Goal: Information Seeking & Learning: Learn about a topic

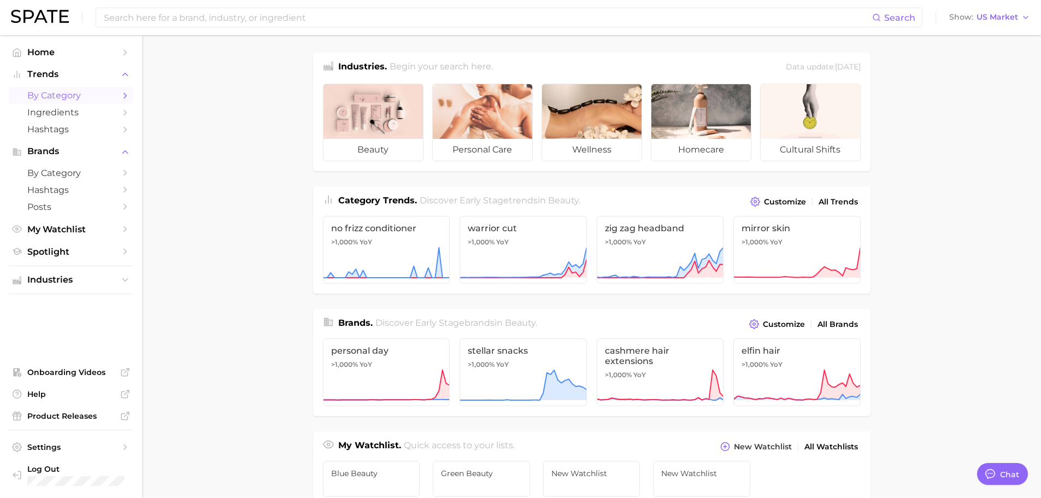
click at [105, 99] on span "by Category" at bounding box center [70, 95] width 87 height 10
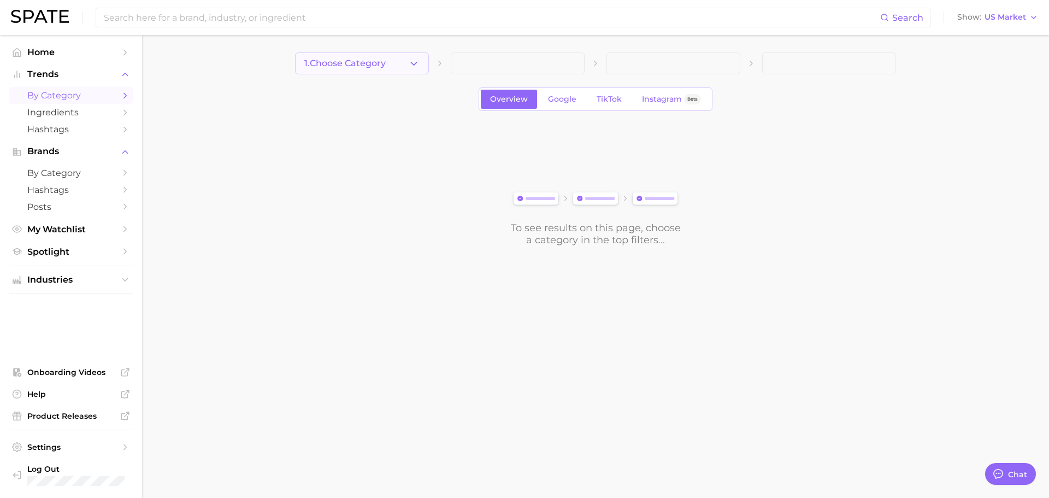
click at [410, 69] on icon "button" at bounding box center [413, 63] width 11 height 11
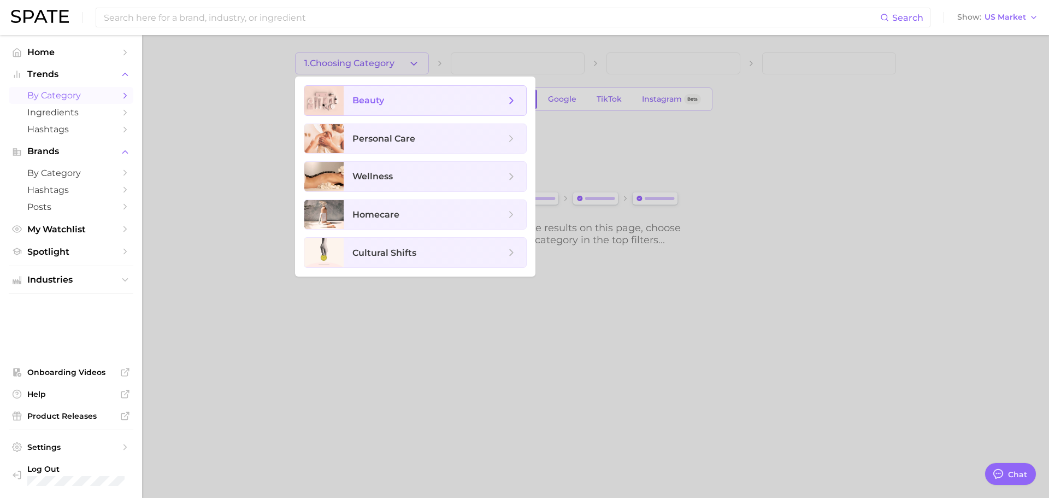
click at [408, 97] on span "beauty" at bounding box center [428, 101] width 153 height 12
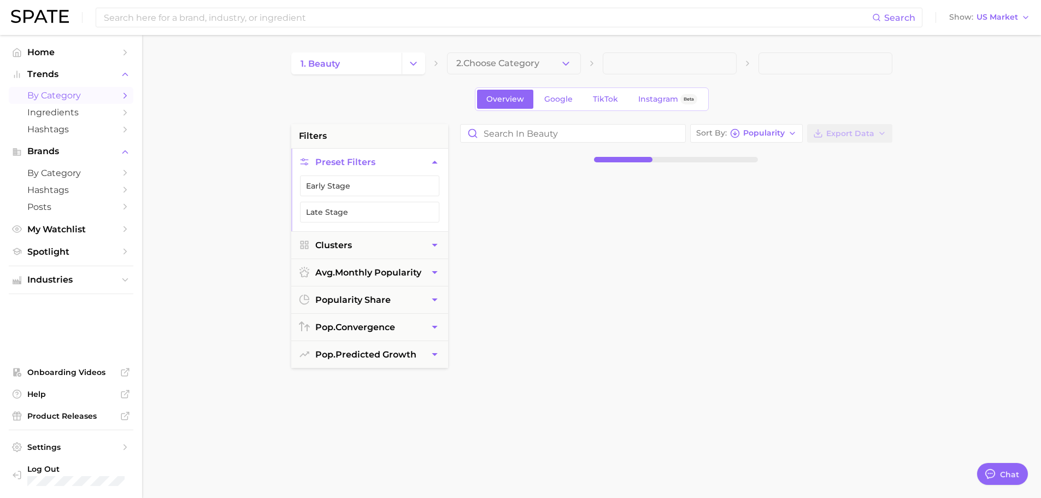
click at [495, 66] on span "2. Choose Category" at bounding box center [497, 63] width 83 height 10
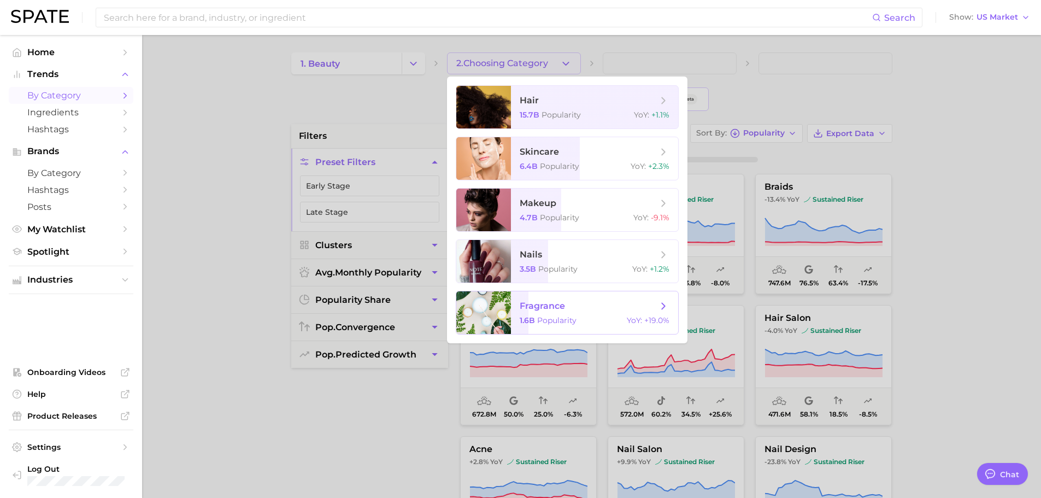
click at [547, 310] on span "fragrance" at bounding box center [541, 305] width 45 height 10
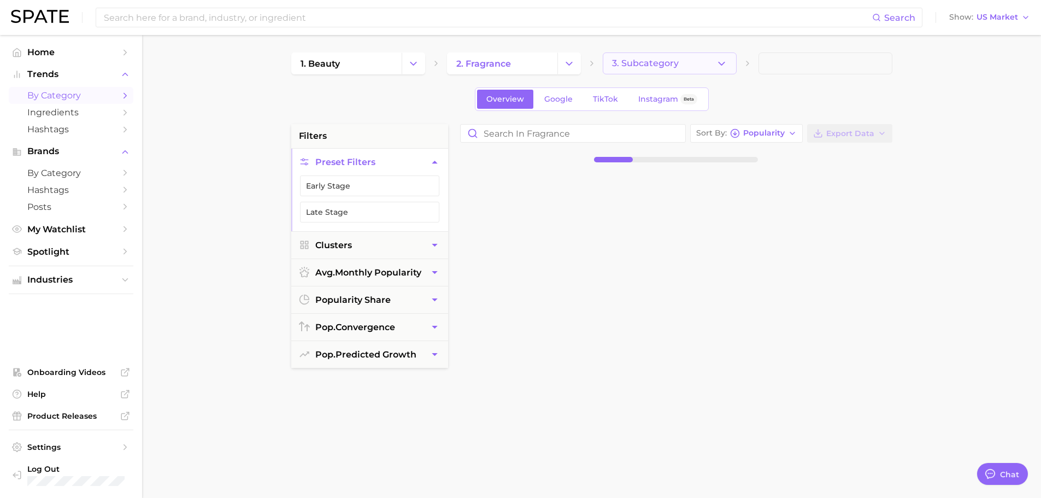
click at [719, 72] on button "3. Subcategory" at bounding box center [670, 63] width 134 height 22
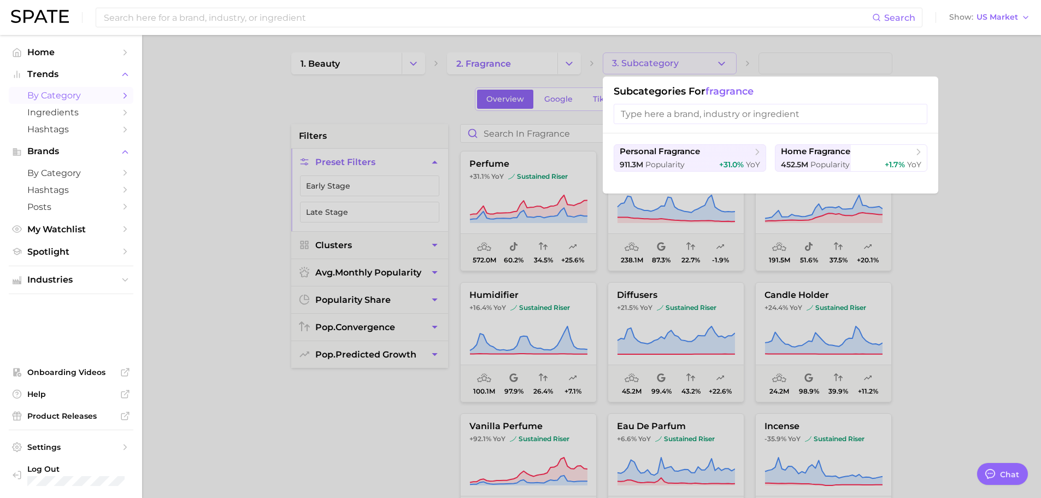
click at [719, 72] on div at bounding box center [520, 249] width 1041 height 498
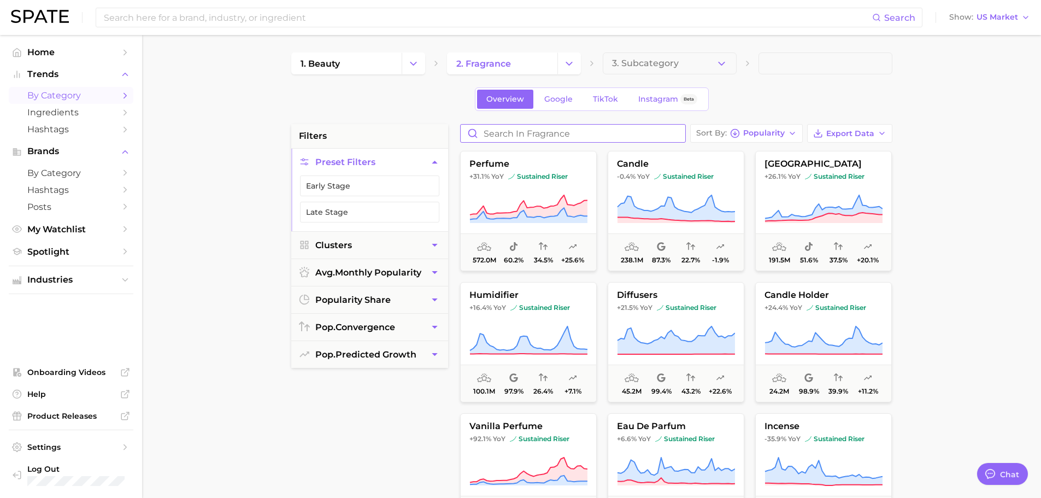
click at [615, 132] on input "Search in fragrance" at bounding box center [572, 133] width 225 height 17
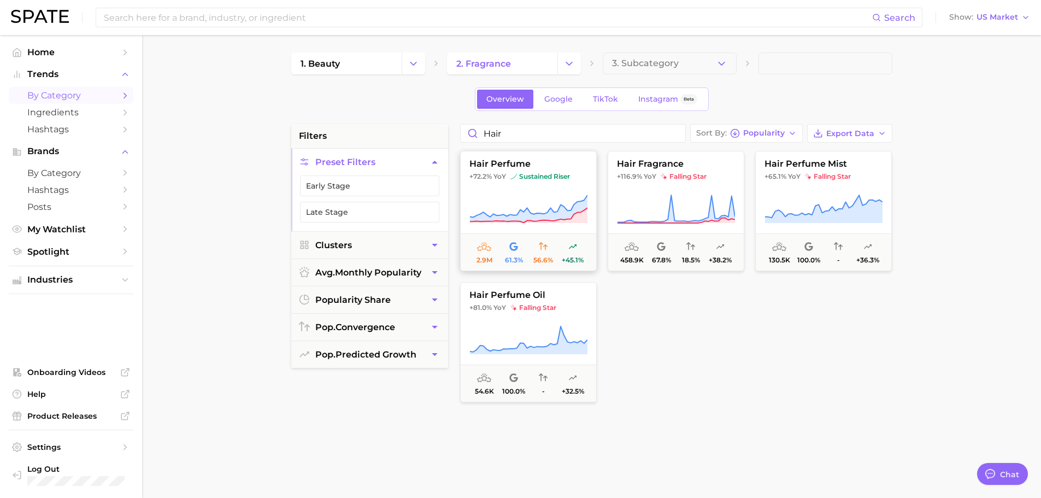
click at [569, 176] on span "sustained riser" at bounding box center [540, 176] width 60 height 9
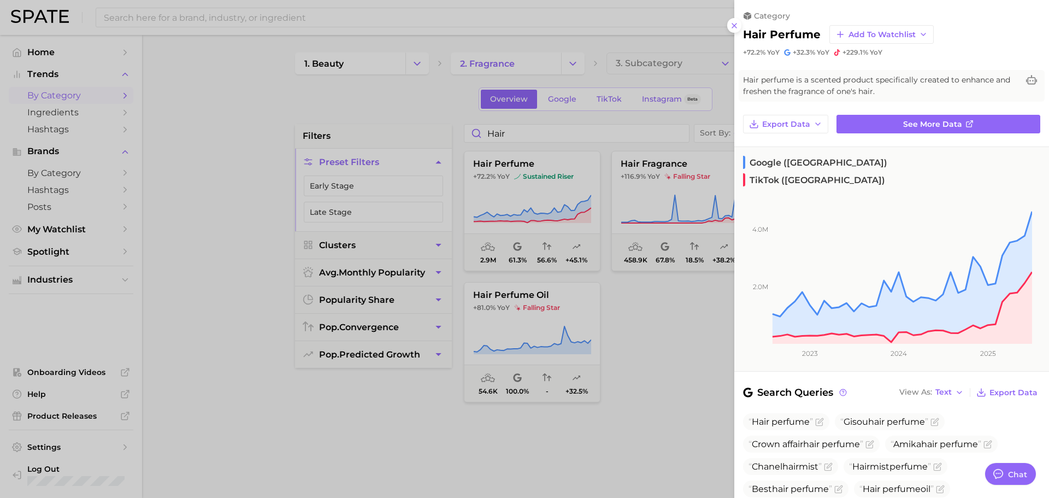
click at [469, 232] on div at bounding box center [524, 249] width 1049 height 498
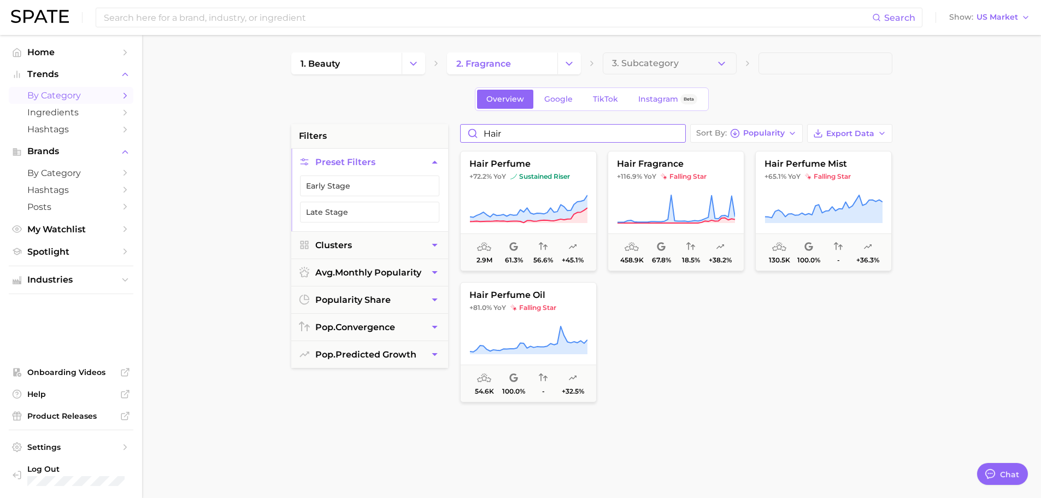
click at [494, 134] on input "hair" at bounding box center [572, 133] width 225 height 17
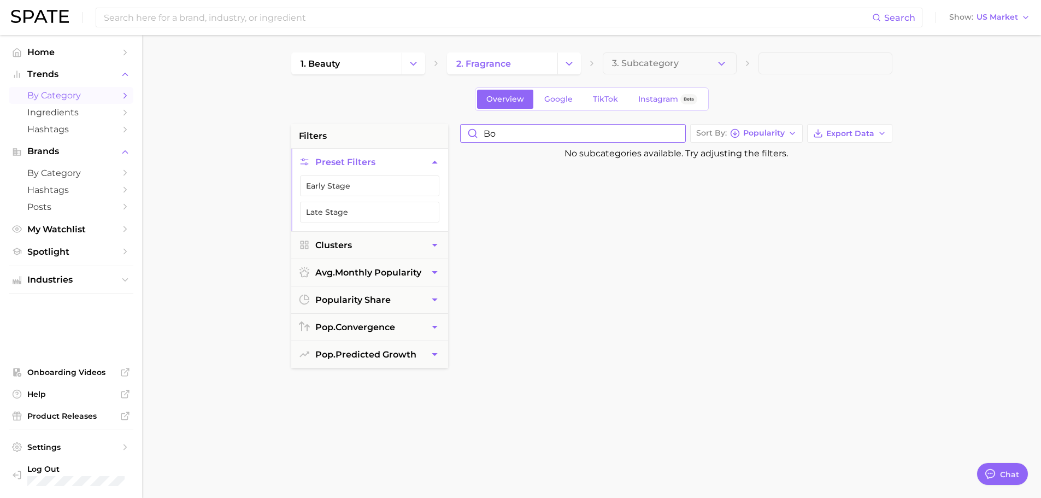
type input "b"
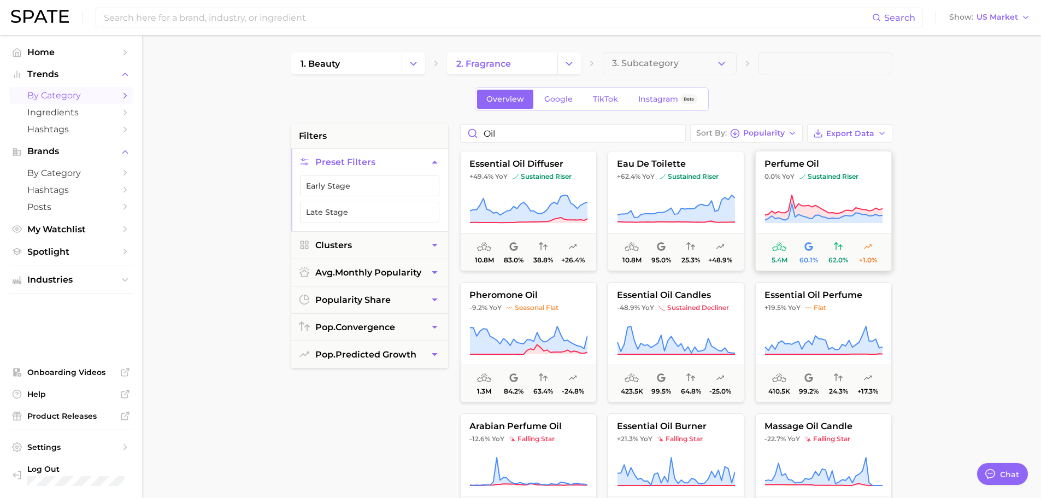
click at [846, 198] on icon at bounding box center [823, 209] width 118 height 31
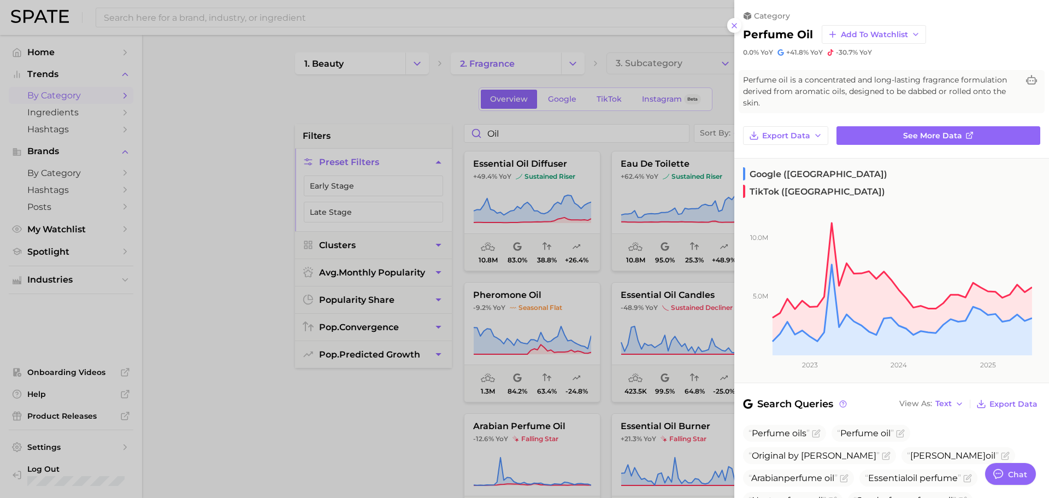
click at [364, 163] on div at bounding box center [524, 249] width 1049 height 498
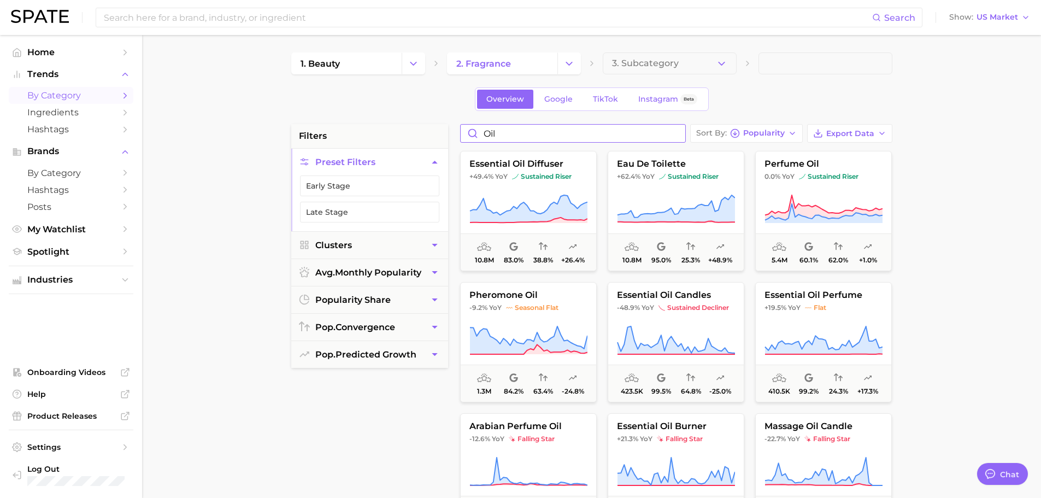
click at [496, 126] on input "oil" at bounding box center [572, 133] width 225 height 17
click at [490, 130] on input "oil" at bounding box center [572, 133] width 225 height 17
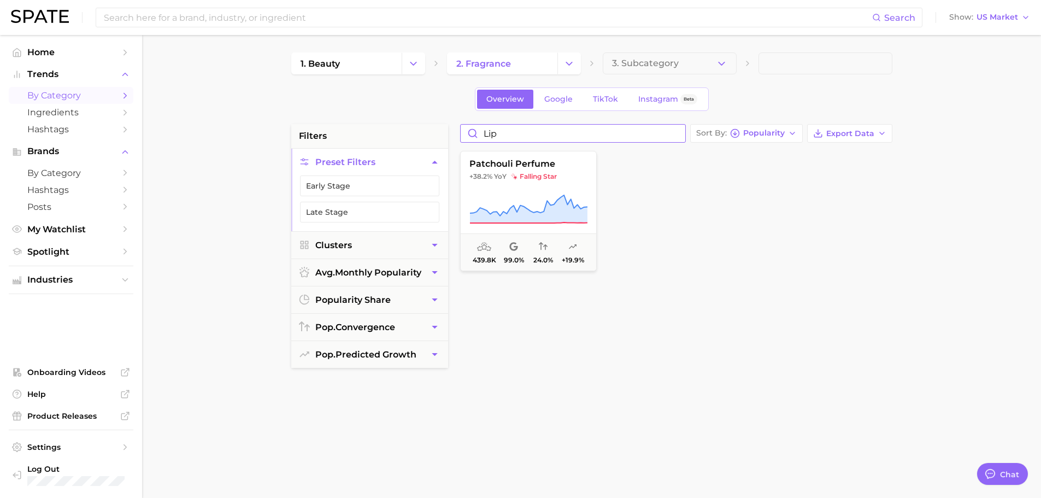
type input "lip"
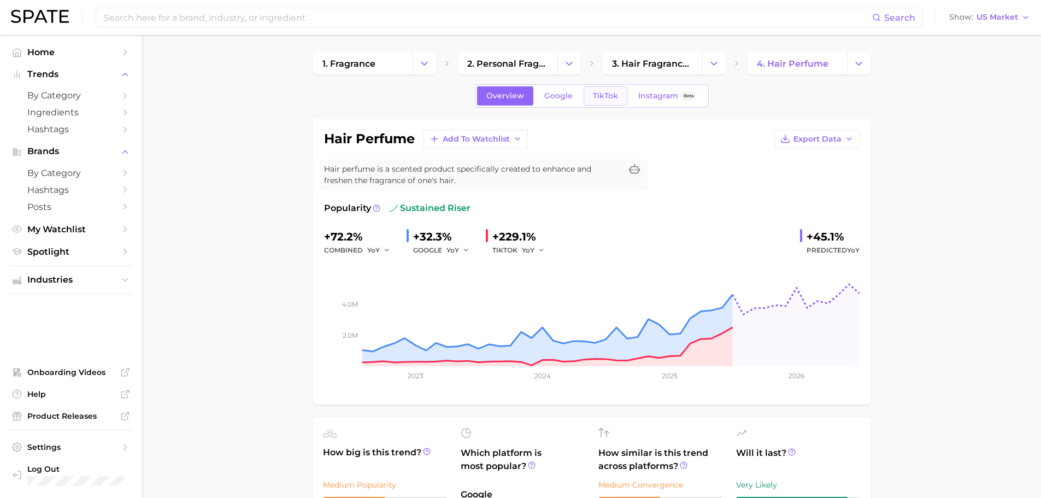
click at [593, 101] on link "TikTok" at bounding box center [605, 95] width 44 height 19
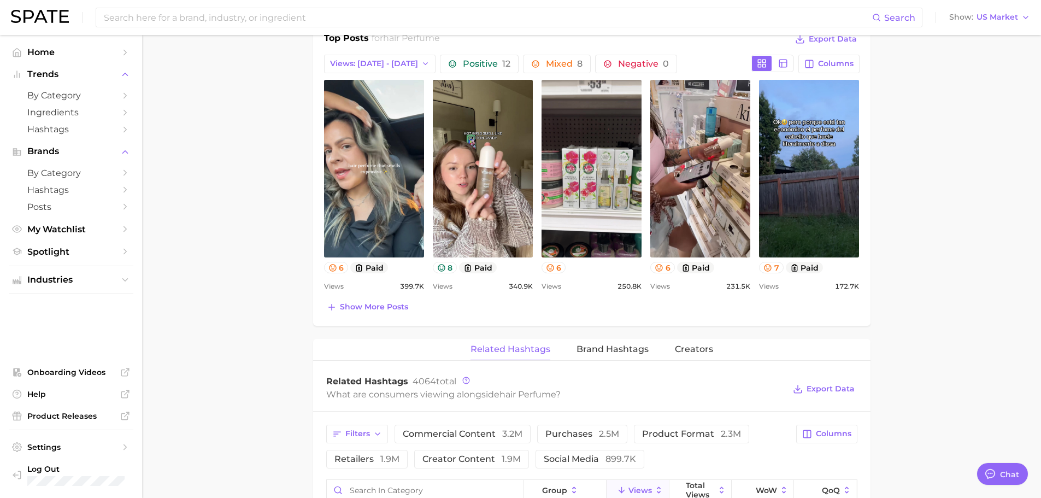
scroll to position [546, 0]
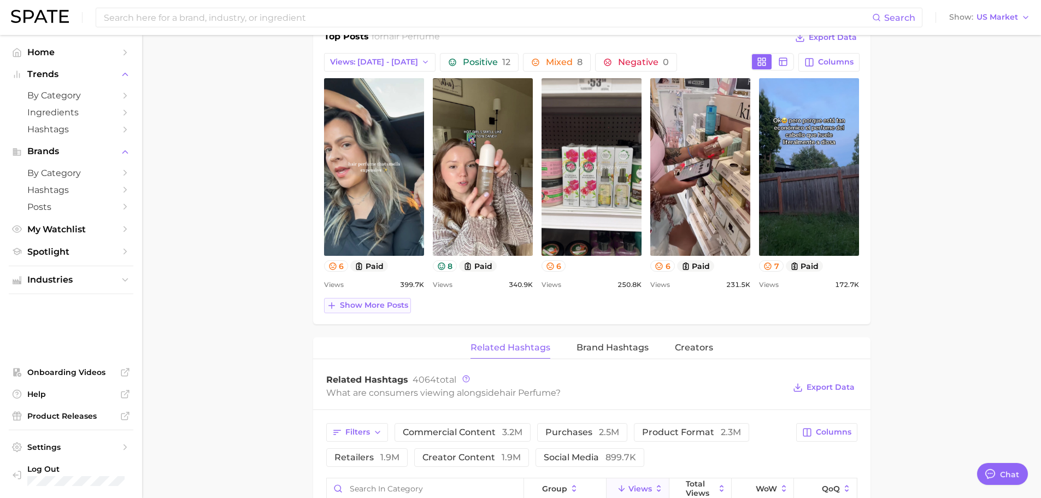
click at [400, 303] on span "Show more posts" at bounding box center [374, 304] width 68 height 9
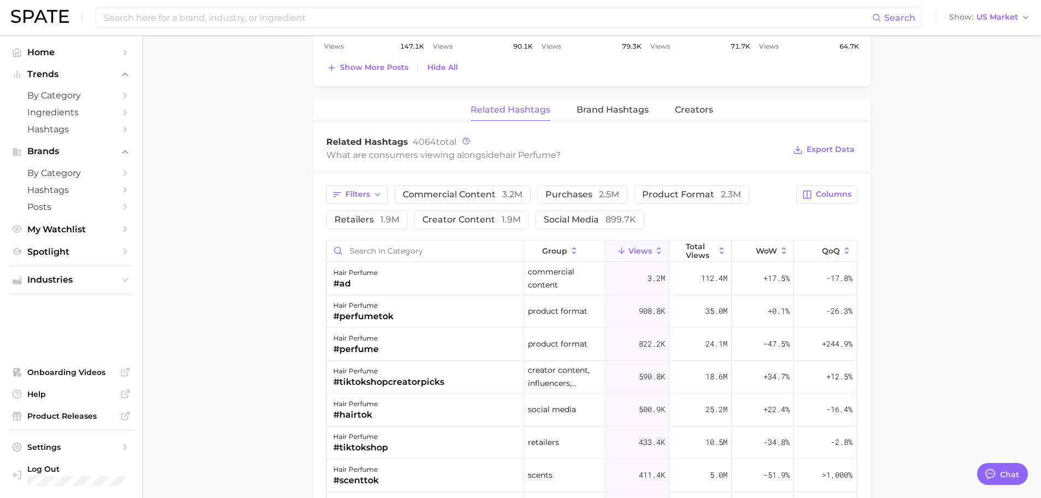
scroll to position [983, 0]
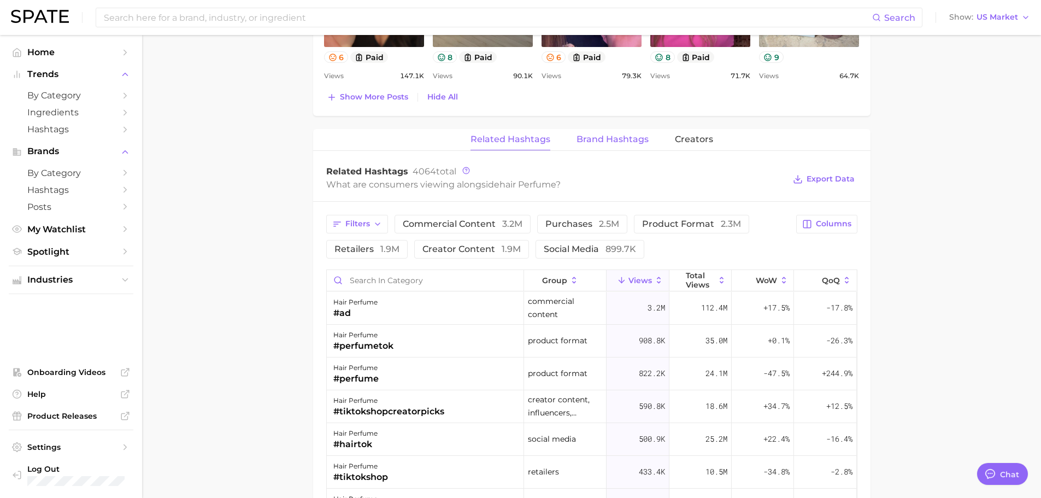
click at [589, 141] on span "Brand Hashtags" at bounding box center [612, 139] width 72 height 10
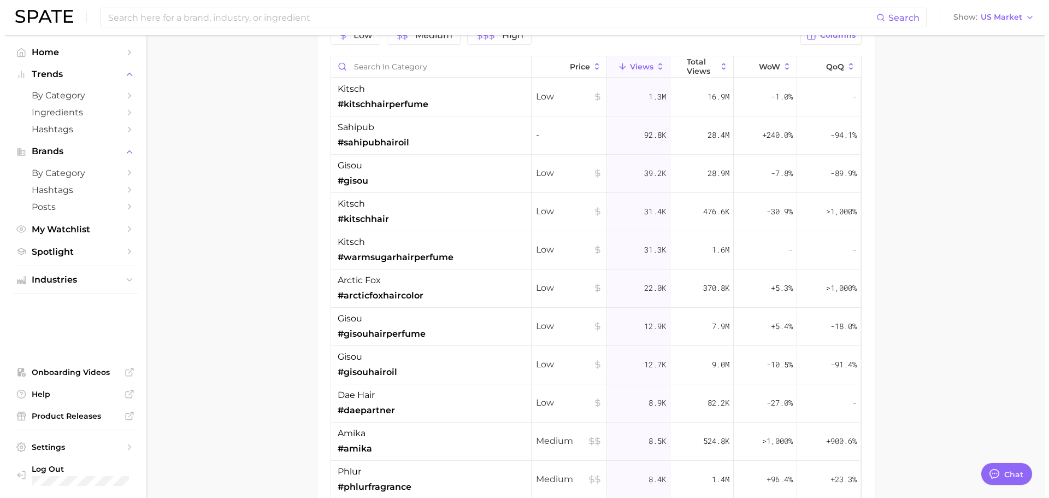
scroll to position [1147, 0]
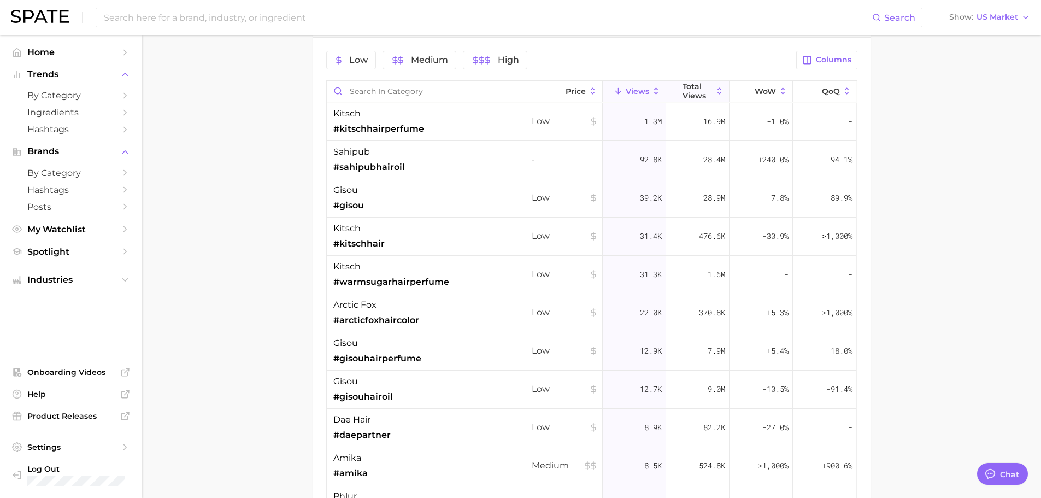
click at [690, 92] on span "Total Views" at bounding box center [697, 90] width 30 height 17
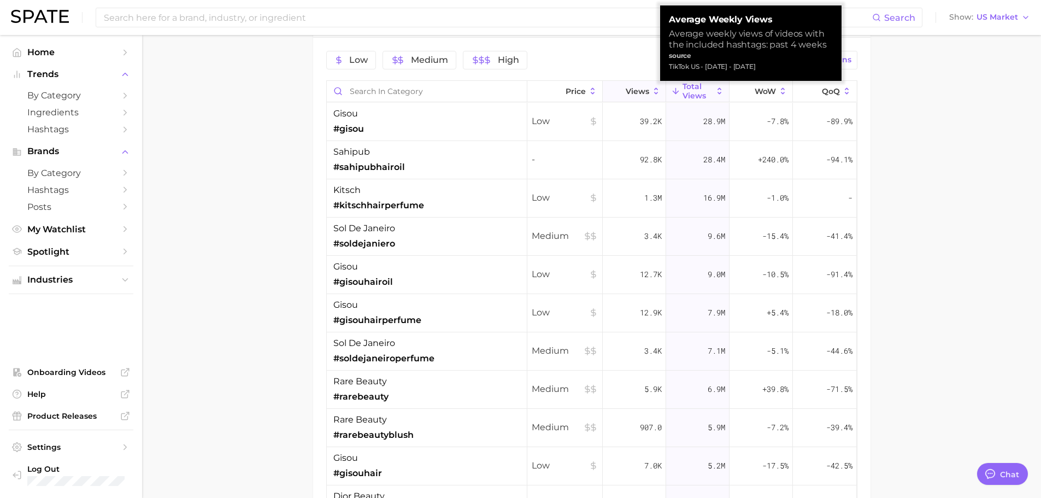
click at [634, 95] on span "Views" at bounding box center [636, 91] width 23 height 9
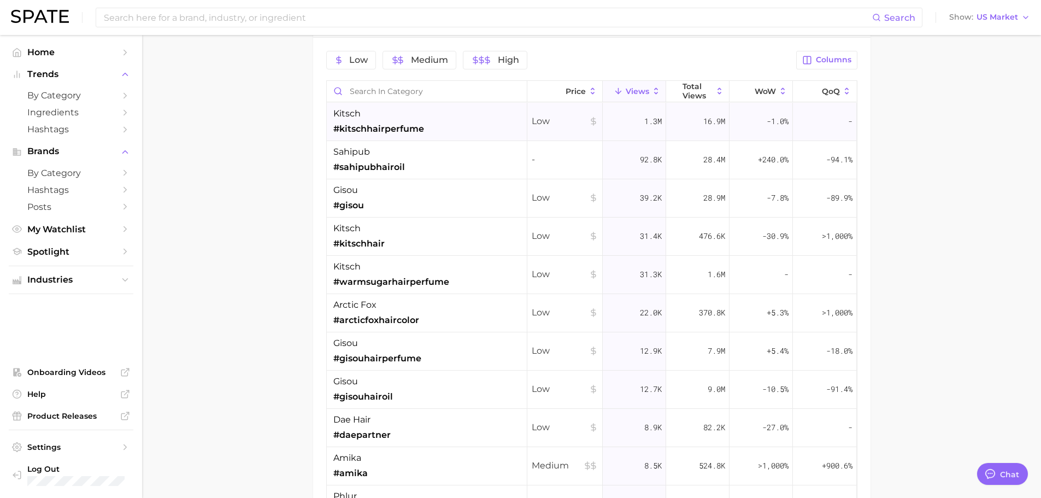
click at [447, 126] on div "kitsch #kitschhairperfume" at bounding box center [427, 122] width 200 height 38
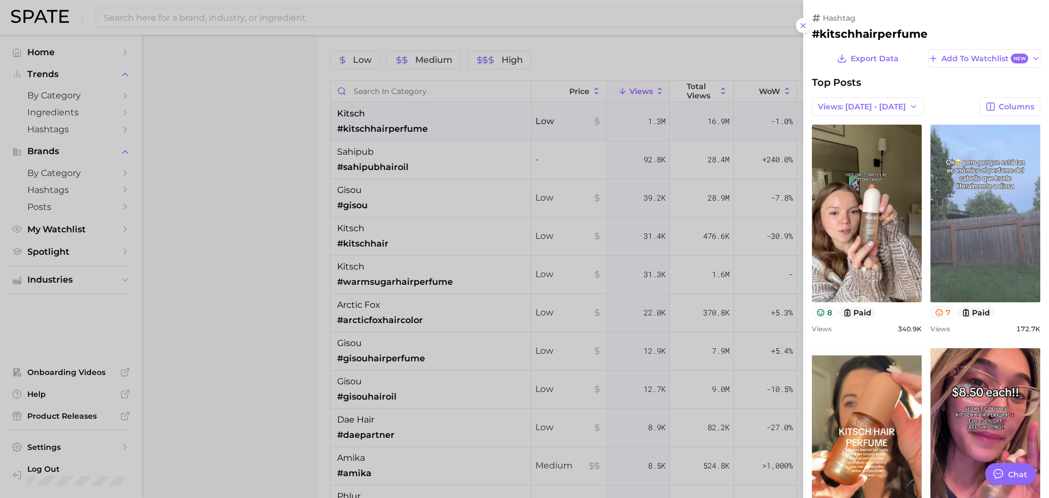
scroll to position [0, 0]
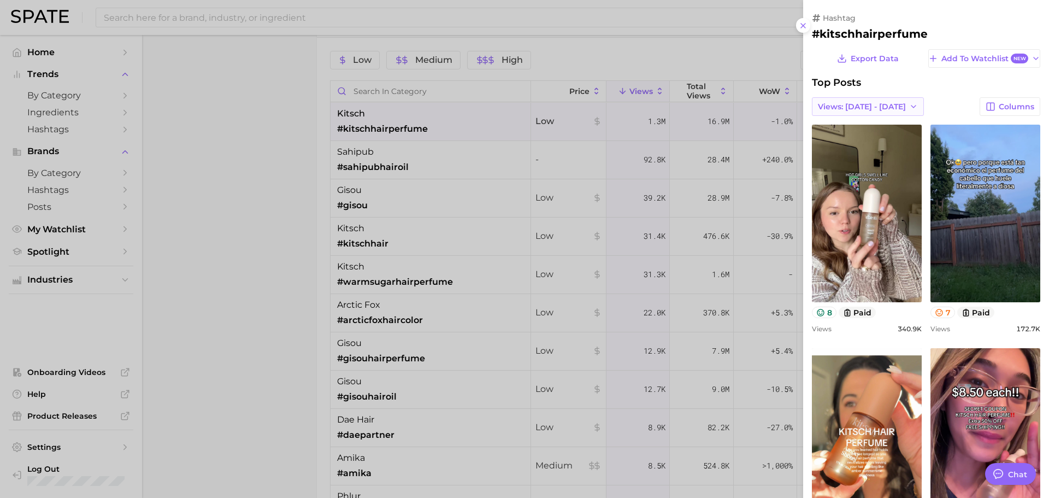
click at [847, 111] on button "Views: [DATE] - [DATE]" at bounding box center [868, 106] width 112 height 19
click at [859, 141] on button "Total Views" at bounding box center [864, 147] width 120 height 20
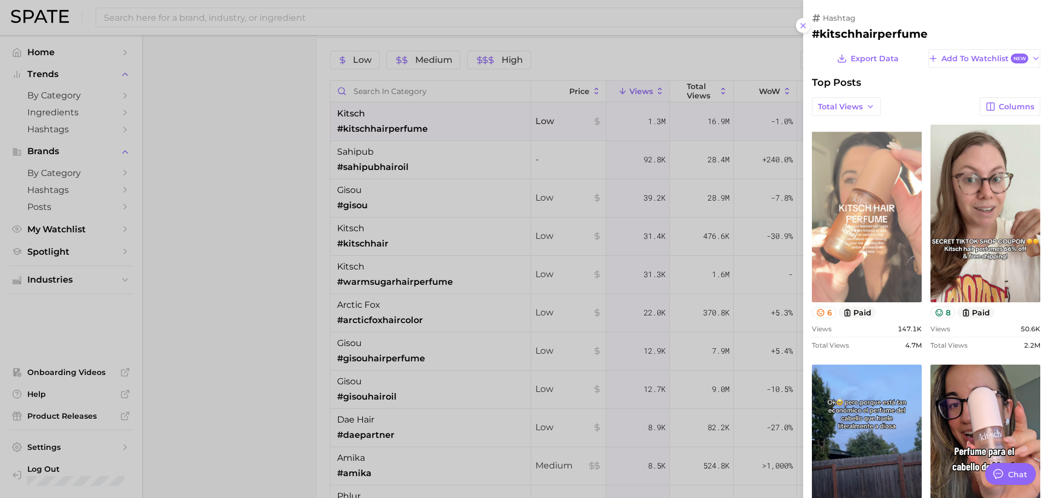
click at [887, 184] on link "view post on TikTok" at bounding box center [867, 214] width 110 height 178
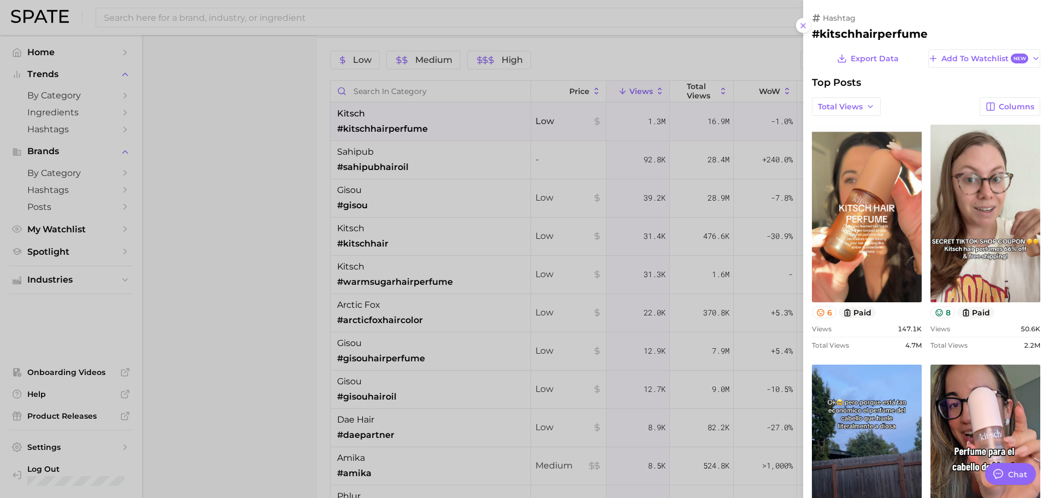
click at [420, 162] on div at bounding box center [524, 249] width 1049 height 498
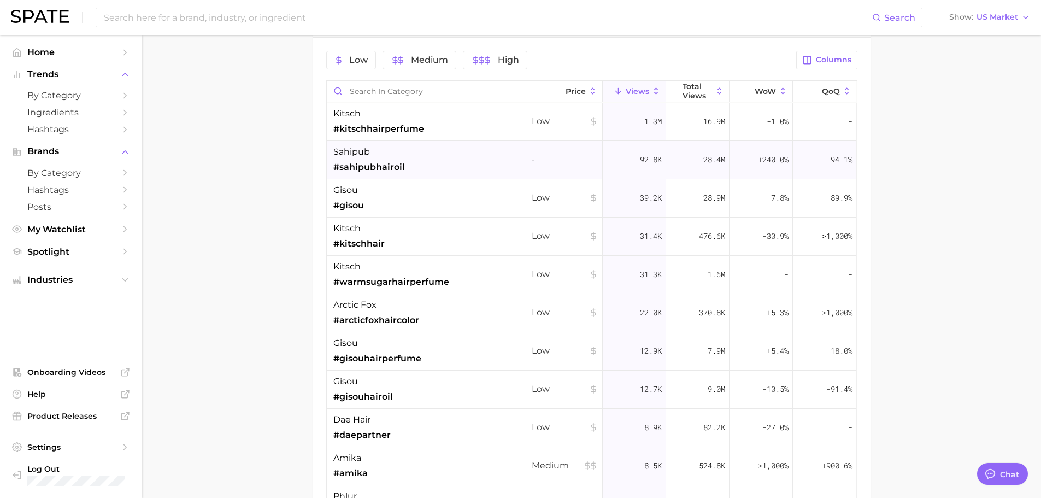
click at [417, 155] on div "sahipub #sahipubhairoil" at bounding box center [427, 160] width 200 height 38
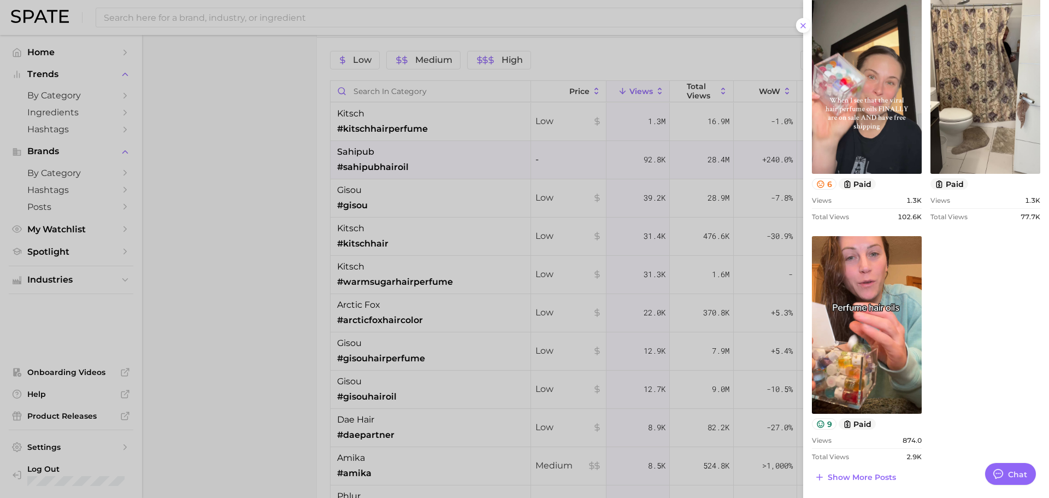
click at [751, 160] on div at bounding box center [524, 249] width 1049 height 498
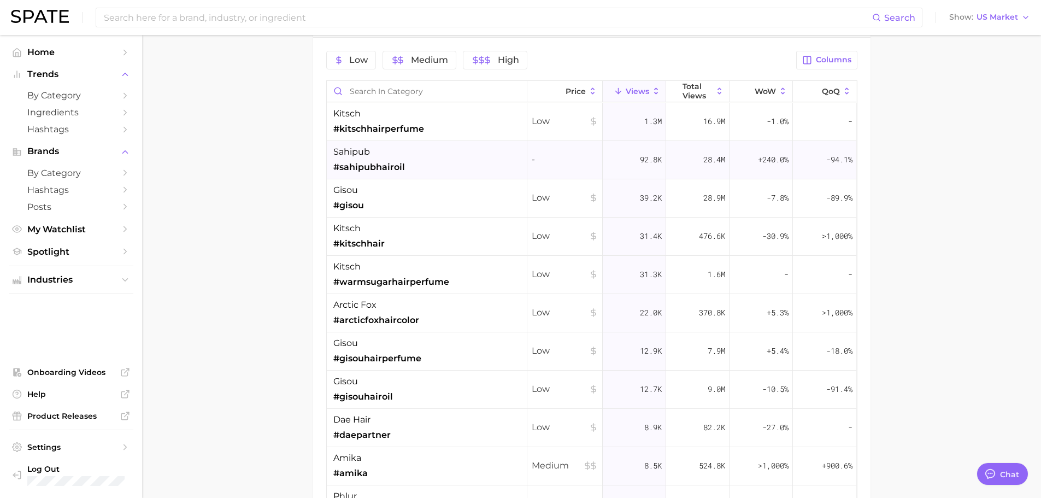
click at [691, 152] on div "28.4m" at bounding box center [697, 160] width 63 height 38
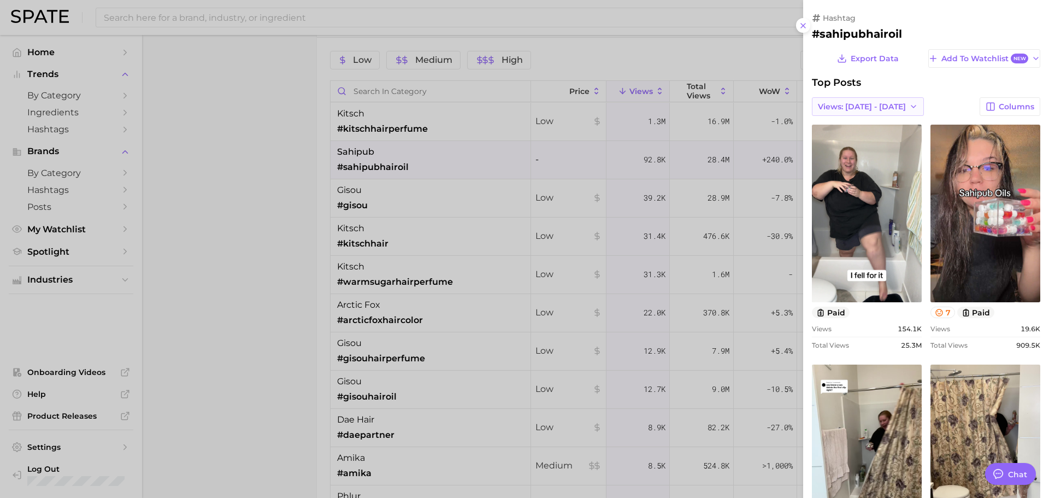
click at [849, 112] on button "Views: [DATE] - [DATE]" at bounding box center [868, 106] width 112 height 19
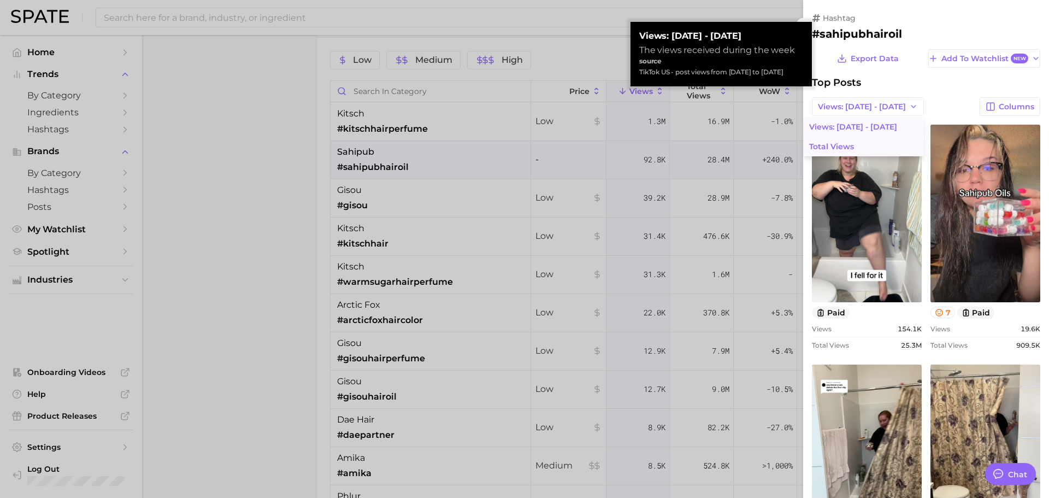
click at [848, 143] on button "Total Views" at bounding box center [864, 147] width 120 height 20
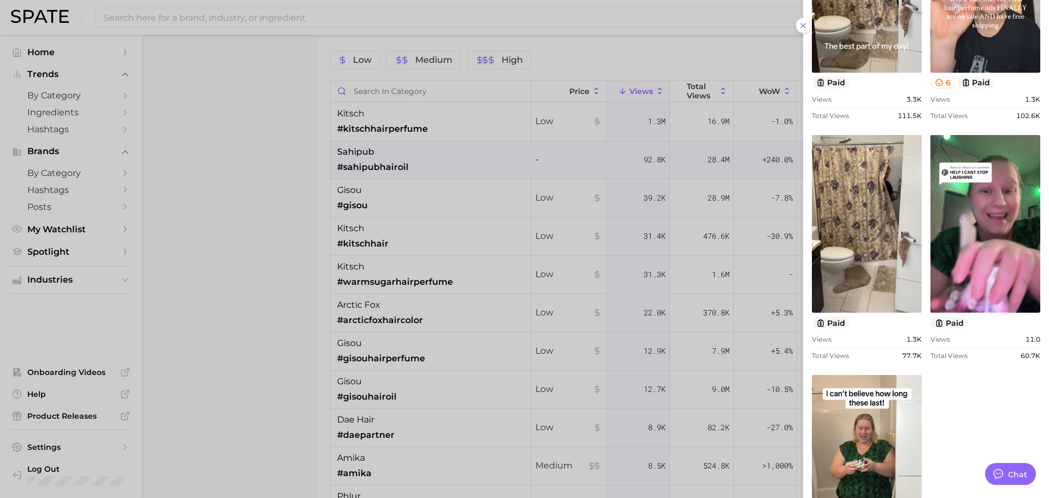
scroll to position [848, 0]
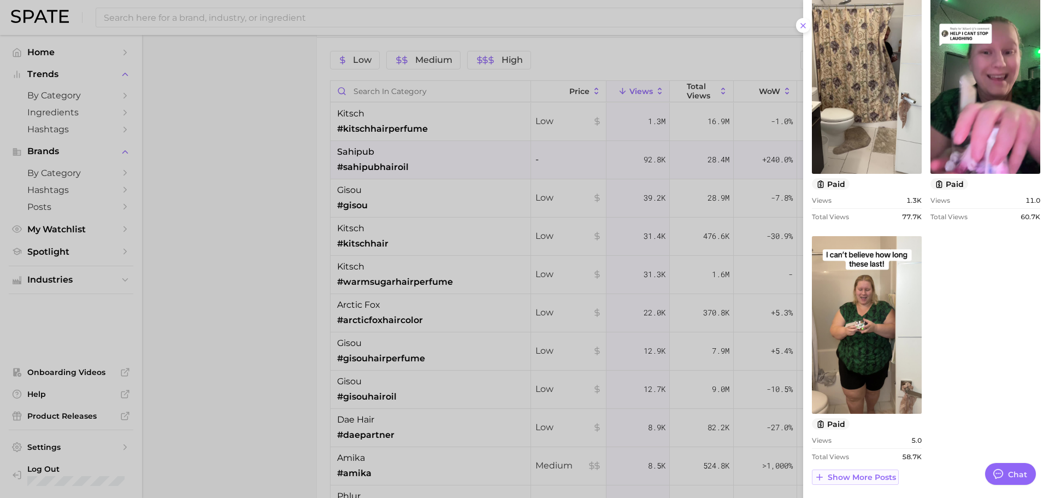
click at [853, 476] on span "Show more posts" at bounding box center [862, 477] width 68 height 9
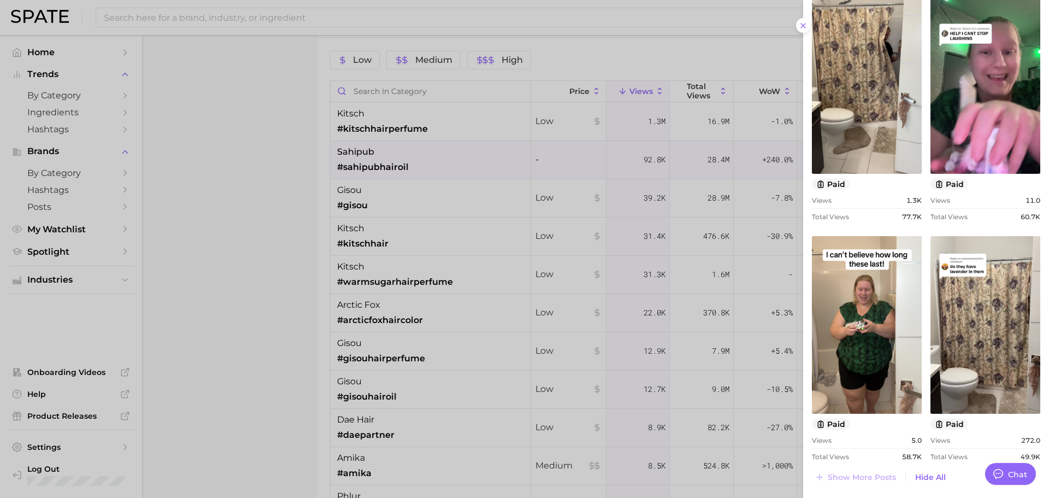
click at [549, 242] on div at bounding box center [524, 249] width 1049 height 498
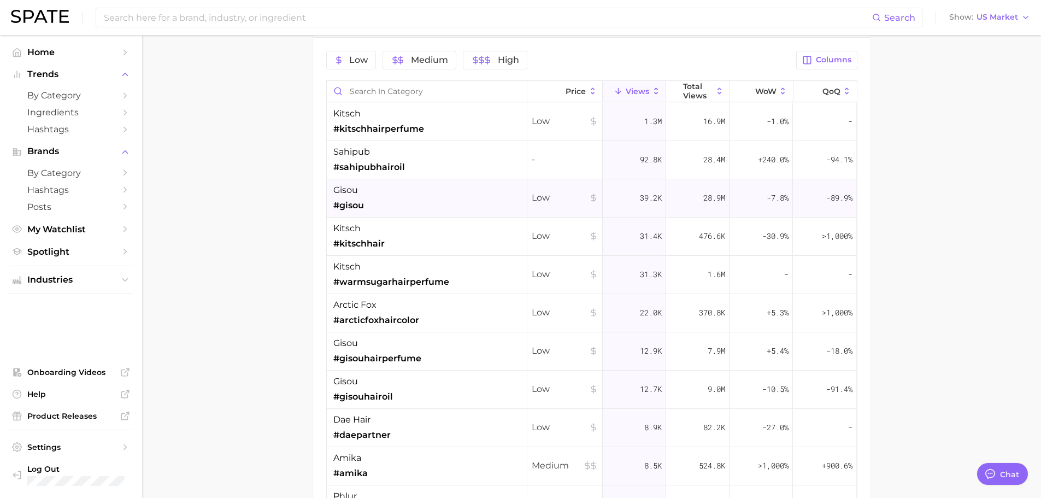
click at [619, 194] on div "39.2k" at bounding box center [634, 198] width 63 height 38
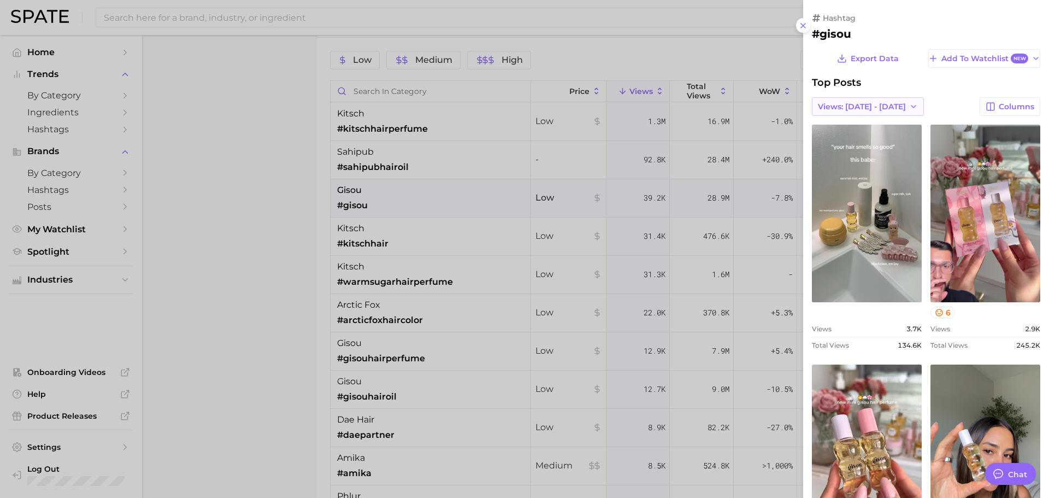
click at [876, 103] on span "Views: [DATE] - [DATE]" at bounding box center [862, 106] width 88 height 9
click at [863, 145] on button "Total Views" at bounding box center [864, 147] width 120 height 20
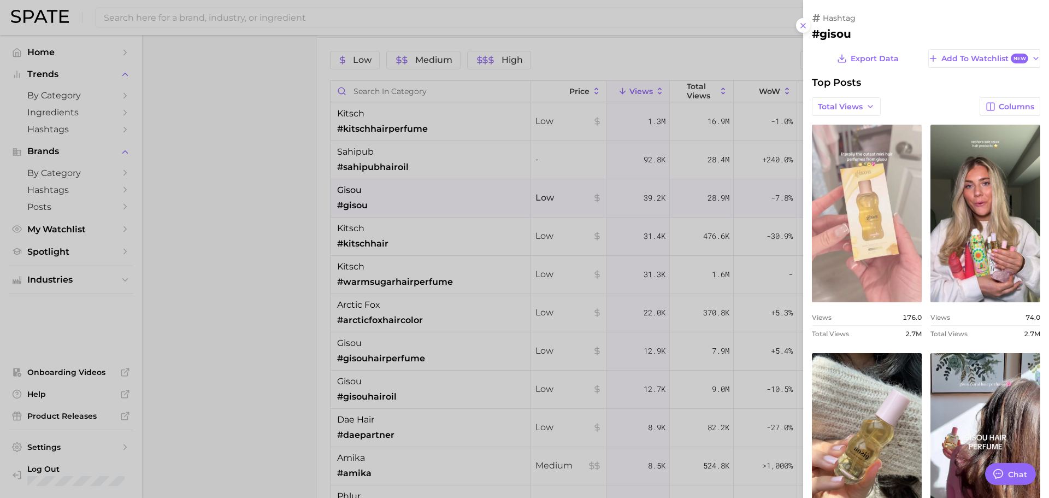
click at [899, 156] on link "view post on TikTok" at bounding box center [867, 214] width 110 height 178
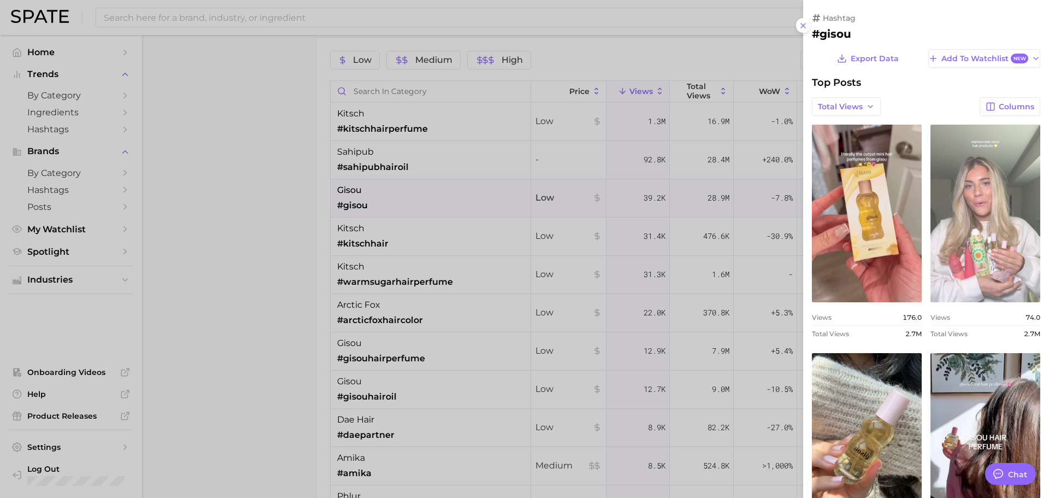
click at [960, 187] on link "view post on TikTok" at bounding box center [985, 214] width 110 height 178
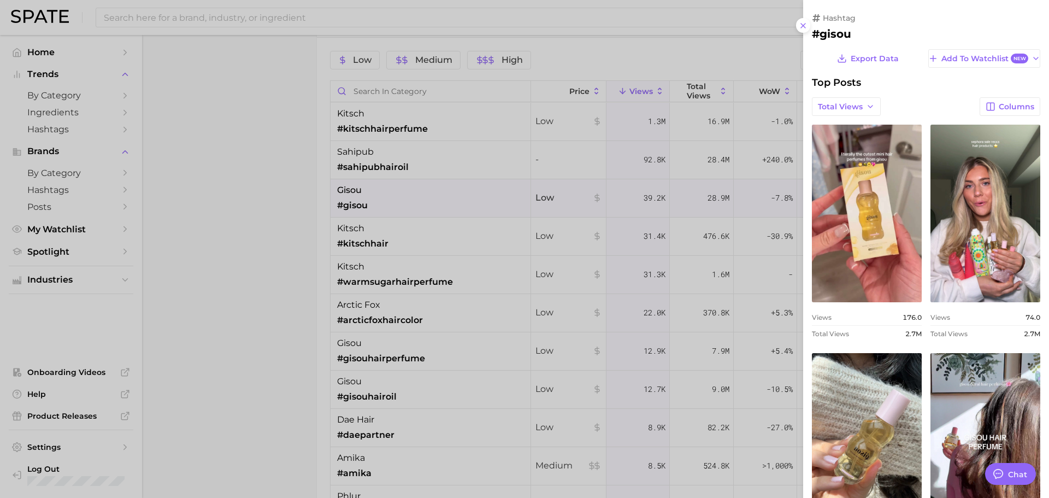
click at [503, 208] on div at bounding box center [524, 249] width 1049 height 498
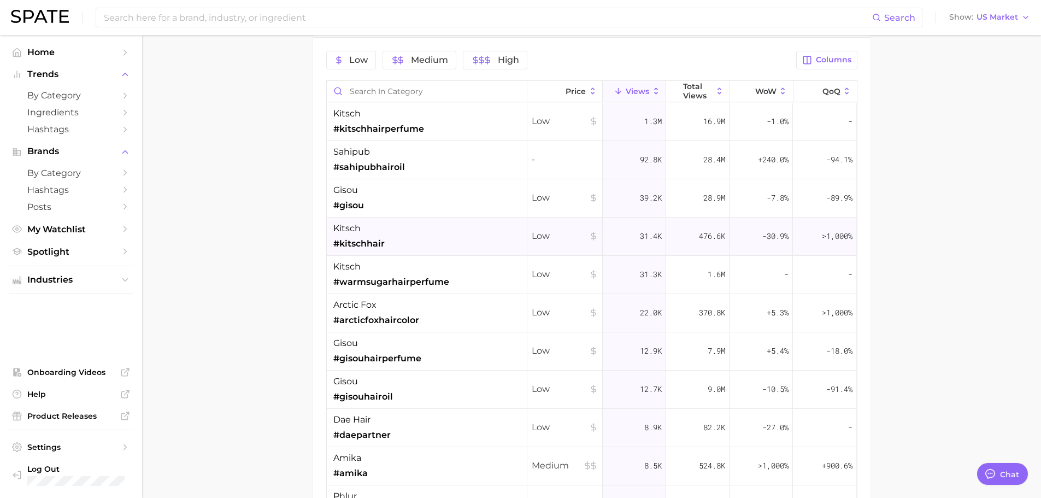
click at [467, 244] on div "kitsch #kitschhair" at bounding box center [427, 236] width 200 height 38
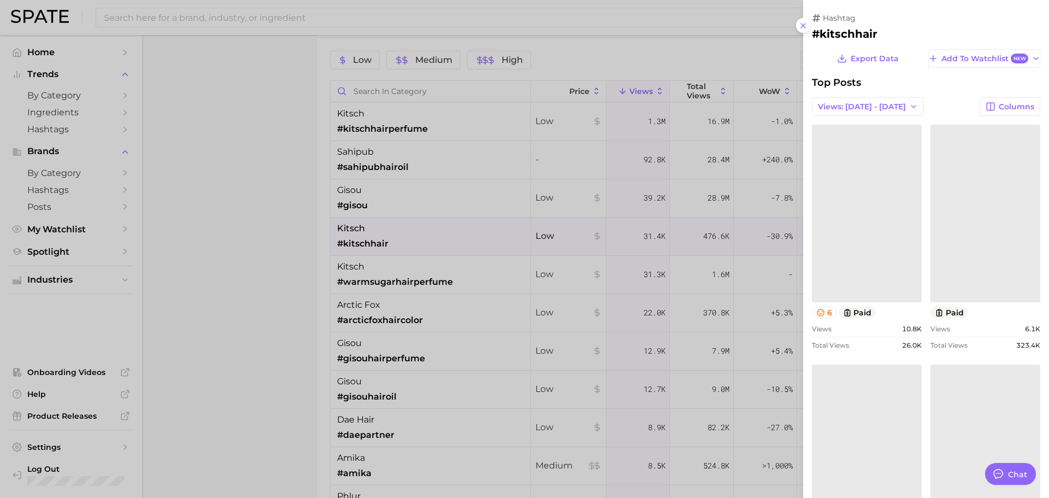
click at [467, 244] on div at bounding box center [524, 249] width 1049 height 498
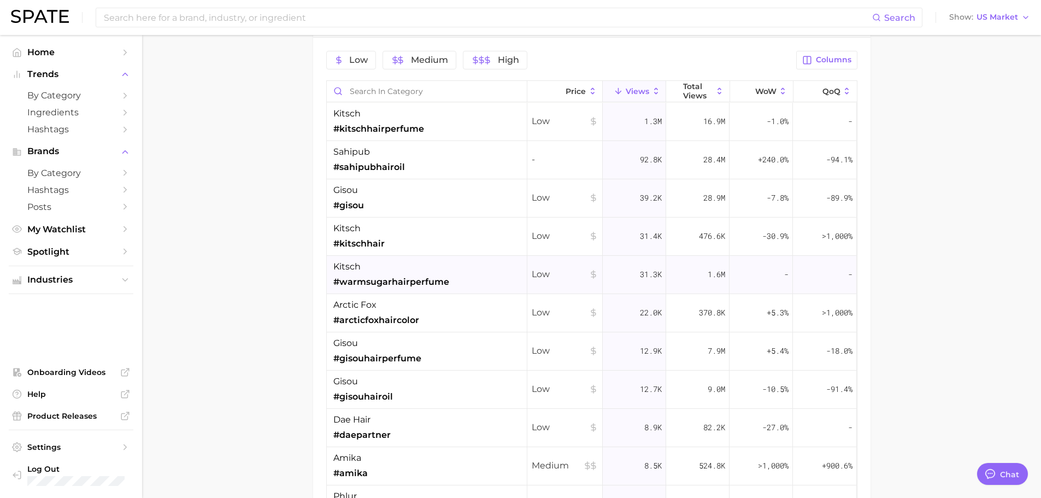
click at [480, 281] on div "kitsch #warmsugarhairperfume" at bounding box center [427, 275] width 200 height 38
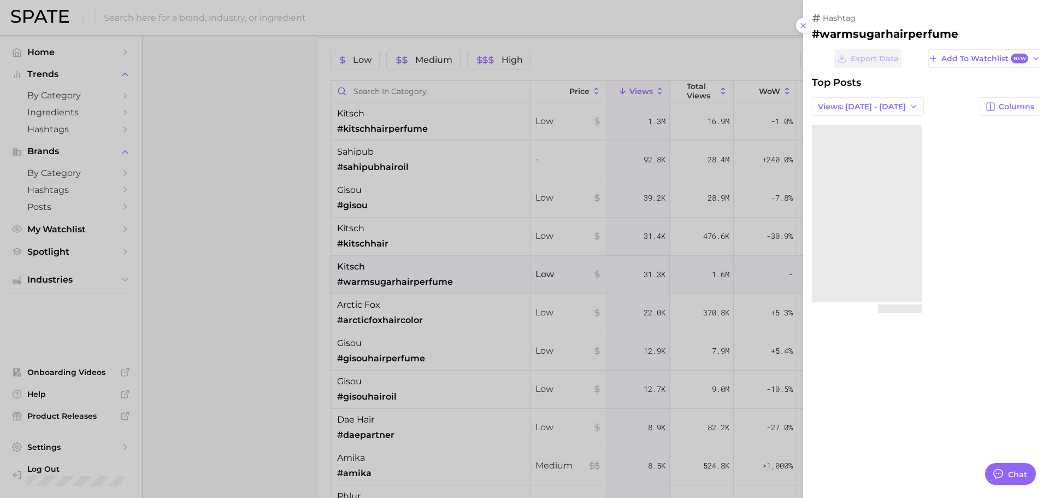
click at [480, 281] on div at bounding box center [524, 249] width 1049 height 498
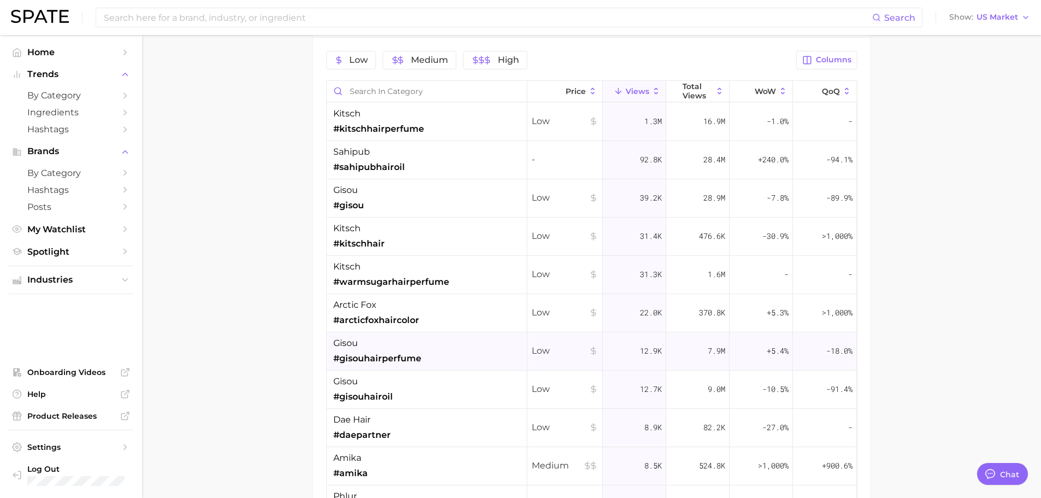
click at [476, 352] on div "gisou #gisouhairperfume" at bounding box center [427, 351] width 200 height 38
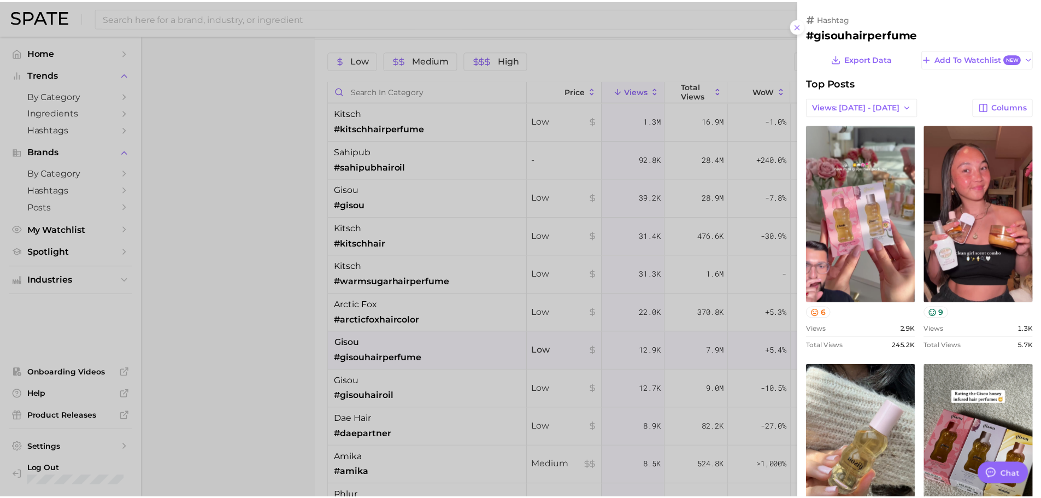
scroll to position [0, 0]
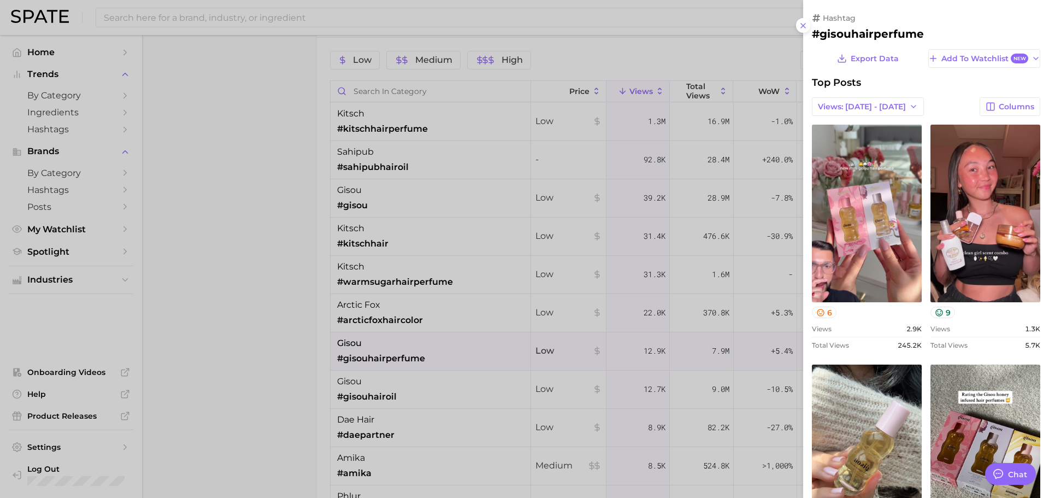
click at [476, 352] on div at bounding box center [524, 249] width 1049 height 498
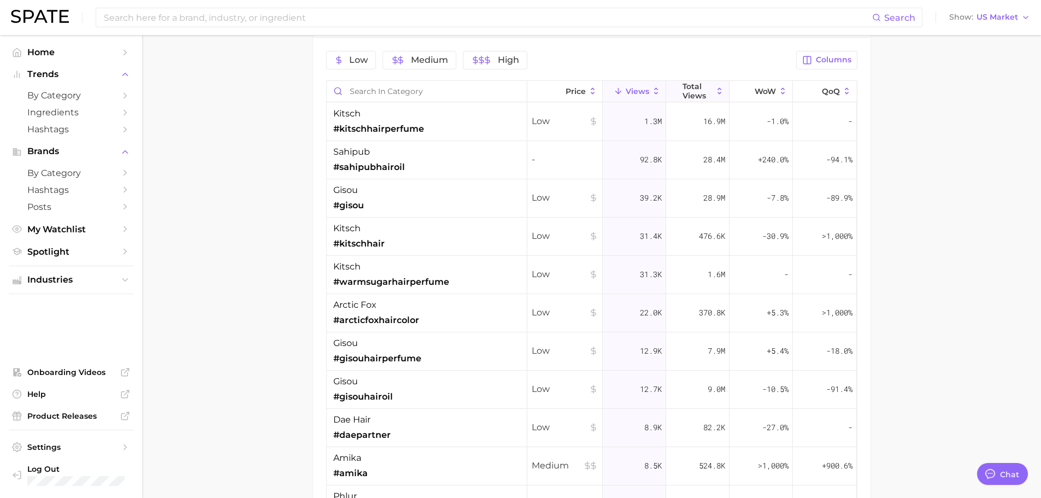
click at [690, 85] on span "Total Views" at bounding box center [697, 90] width 30 height 17
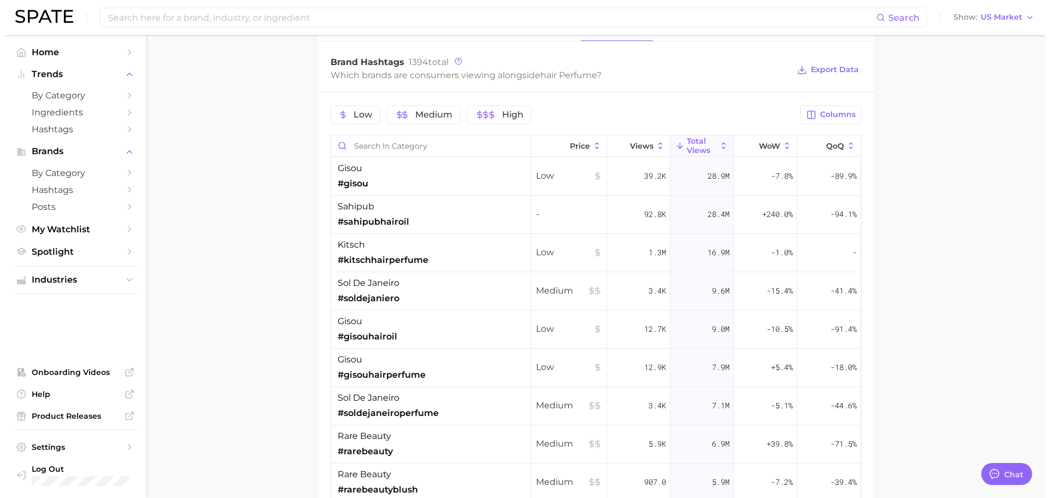
scroll to position [1147, 0]
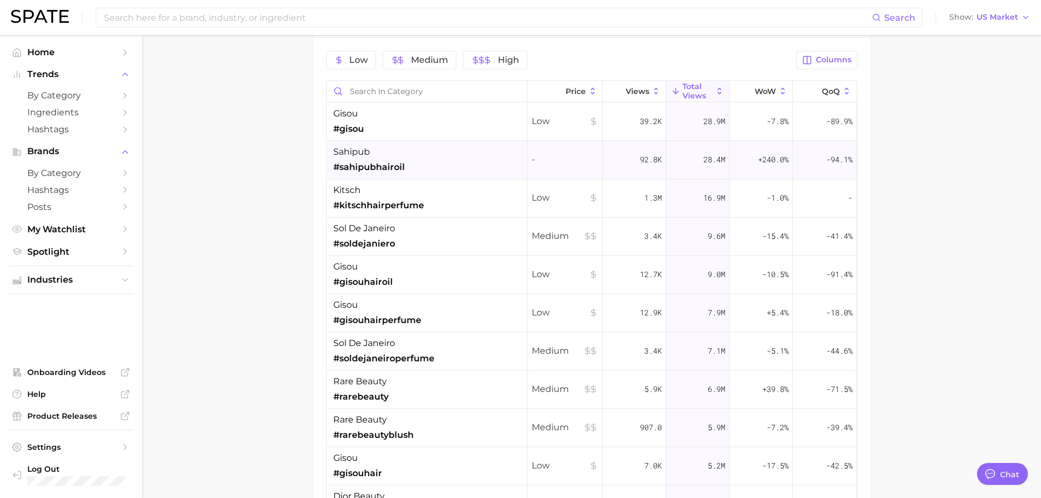
click at [438, 163] on div "sahipub #sahipubhairoil" at bounding box center [427, 160] width 200 height 38
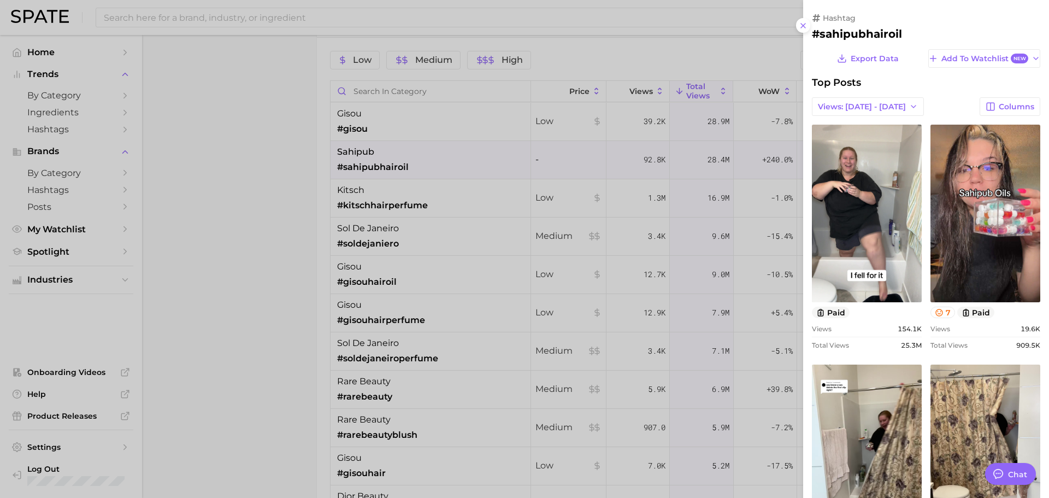
scroll to position [0, 0]
click at [577, 208] on div at bounding box center [524, 249] width 1049 height 498
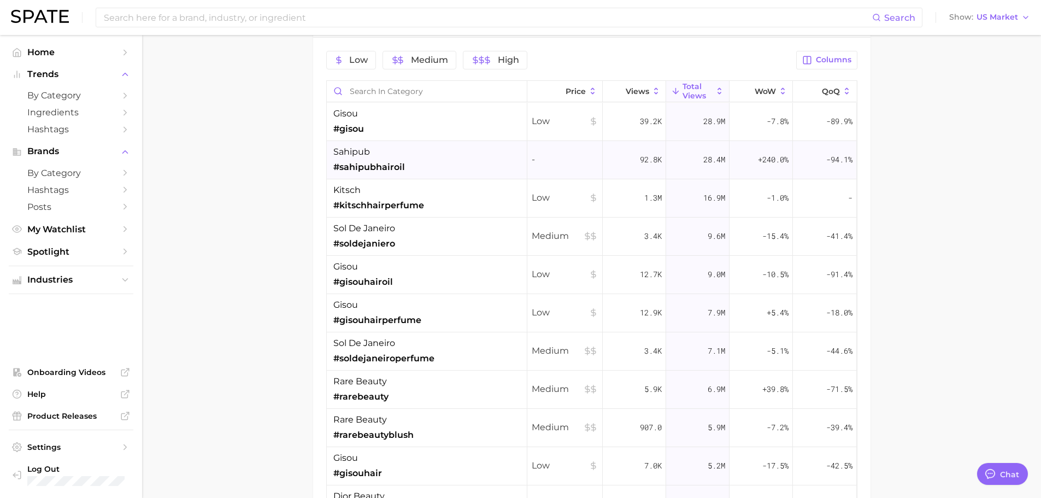
click at [483, 169] on div "sahipub #sahipubhairoil" at bounding box center [427, 160] width 200 height 38
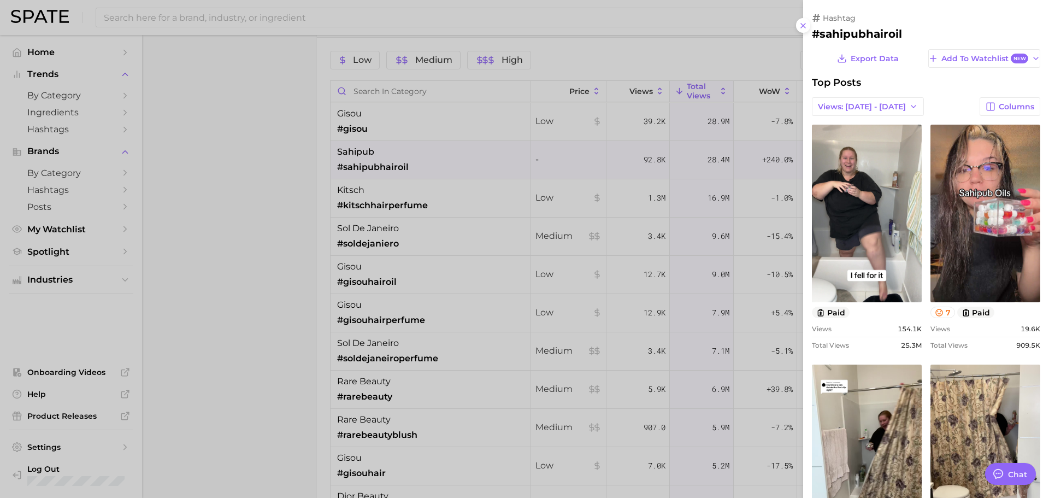
click at [527, 209] on div at bounding box center [524, 249] width 1049 height 498
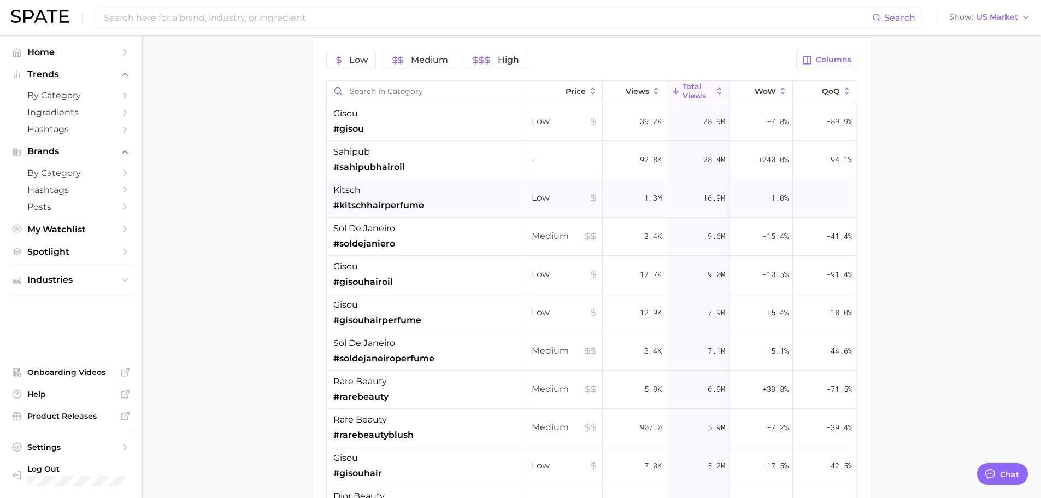
click at [452, 191] on div "kitsch #kitschhairperfume" at bounding box center [427, 198] width 200 height 38
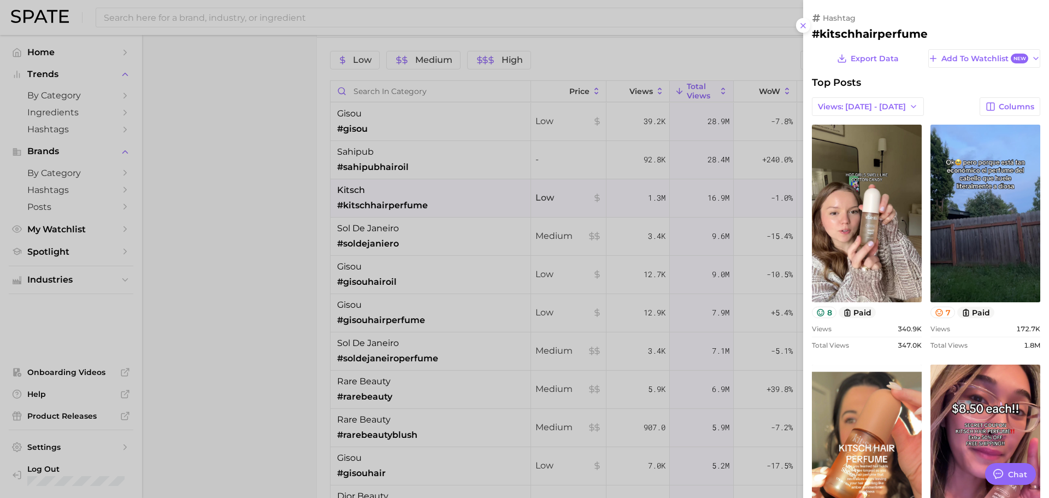
click at [450, 229] on div at bounding box center [524, 249] width 1049 height 498
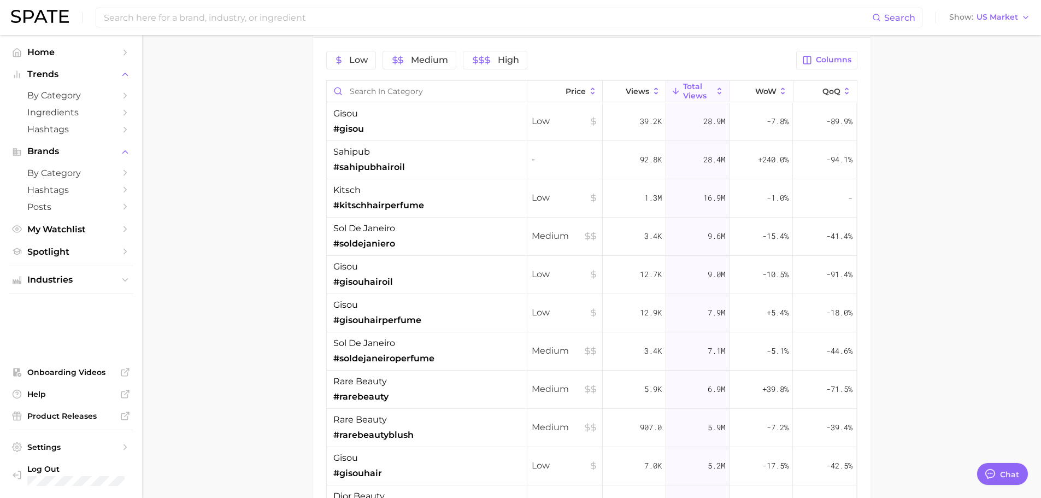
click at [450, 231] on div "sol de janeiro #soldejaniero" at bounding box center [427, 236] width 200 height 38
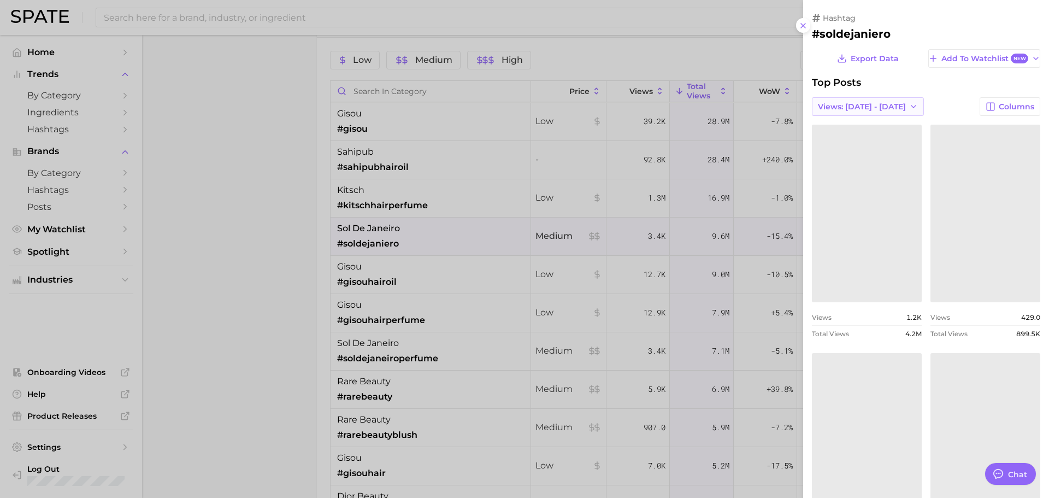
click at [878, 108] on span "Views: [DATE] - [DATE]" at bounding box center [862, 106] width 88 height 9
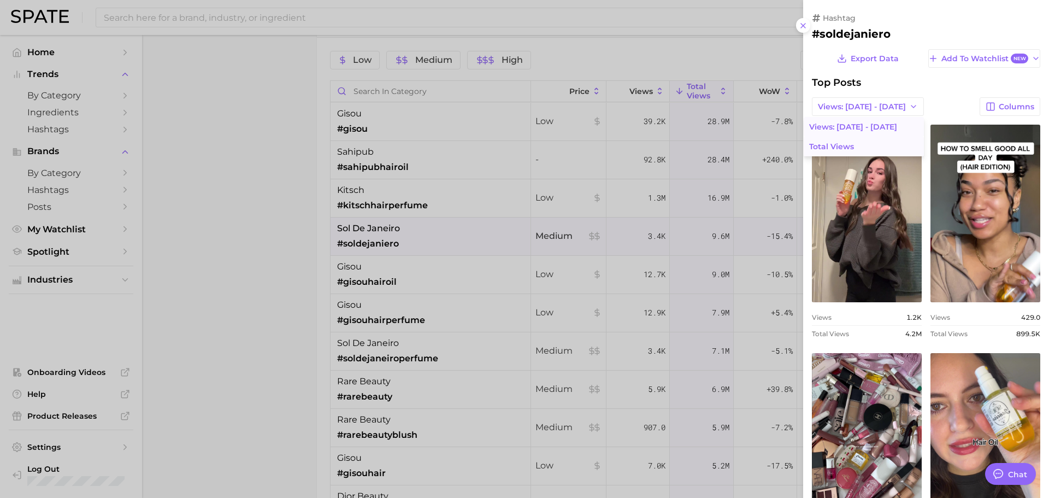
click at [840, 143] on button "Total Views" at bounding box center [864, 147] width 120 height 20
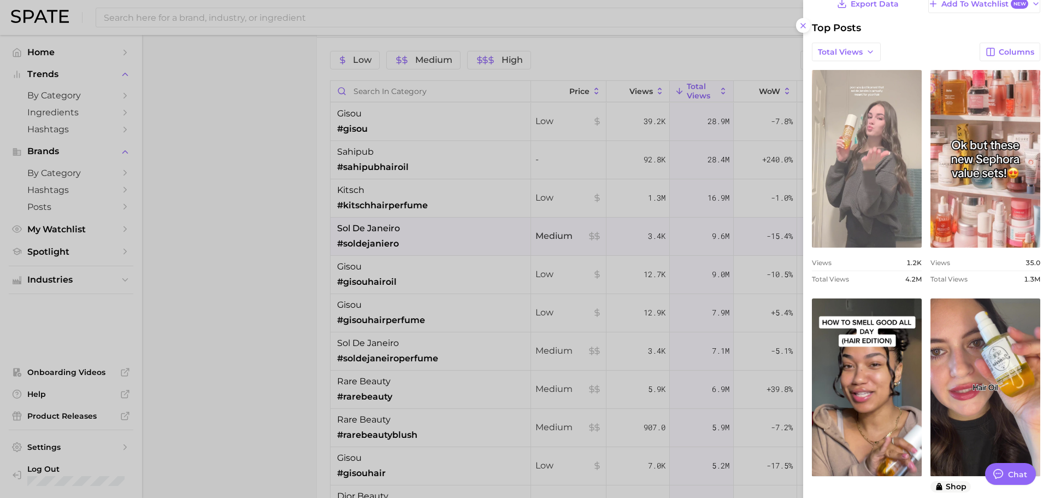
click at [863, 132] on link "view post on TikTok" at bounding box center [867, 159] width 110 height 178
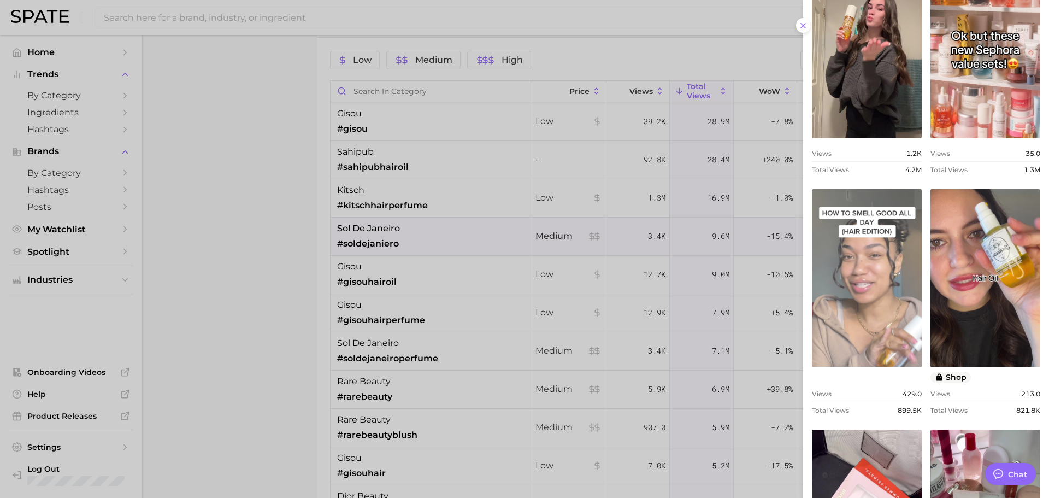
click at [905, 263] on link "view post on TikTok" at bounding box center [867, 278] width 110 height 178
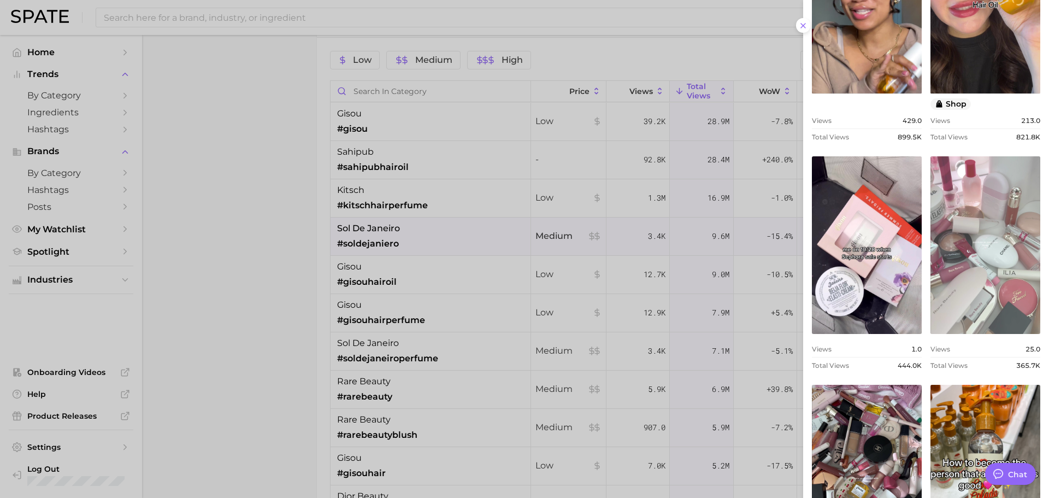
click at [957, 245] on link "view post on TikTok" at bounding box center [985, 245] width 110 height 178
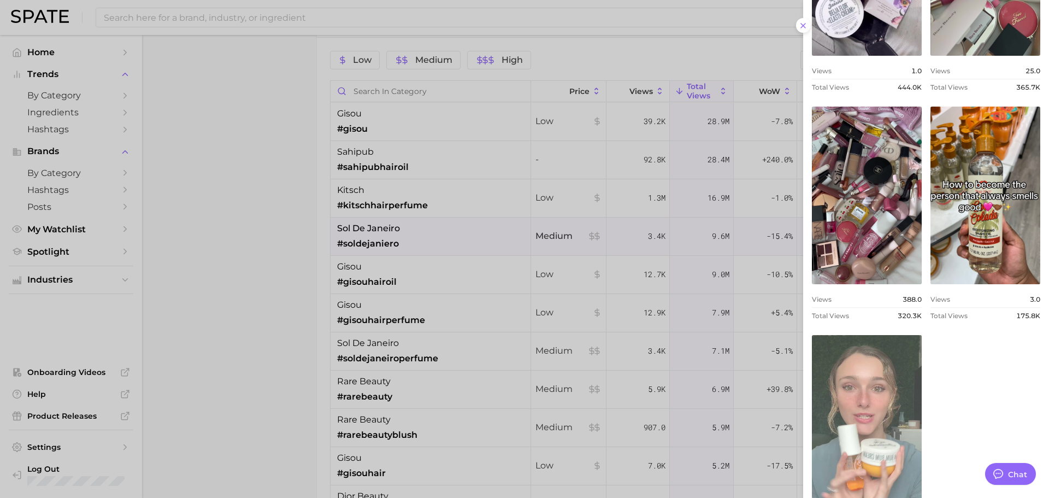
scroll to position [802, 0]
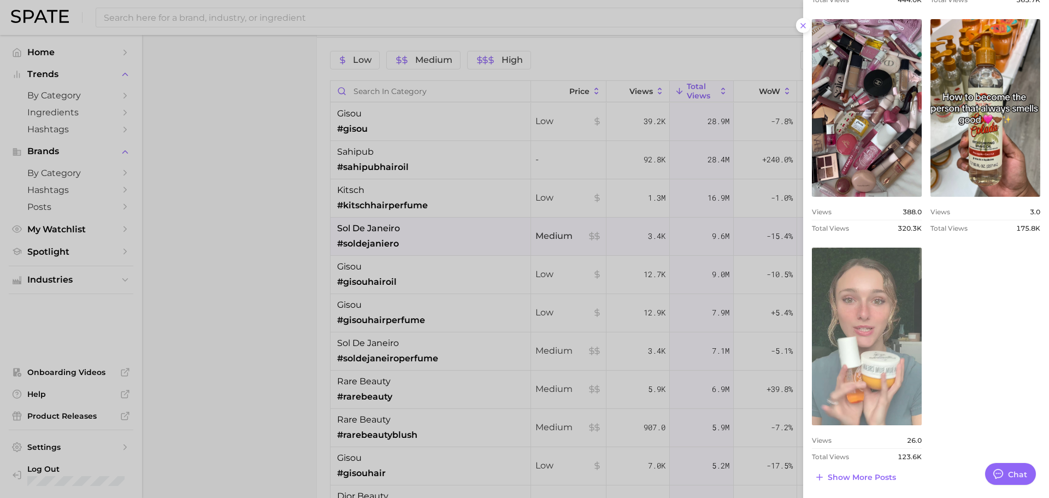
click at [911, 351] on link "view post on TikTok" at bounding box center [867, 336] width 110 height 178
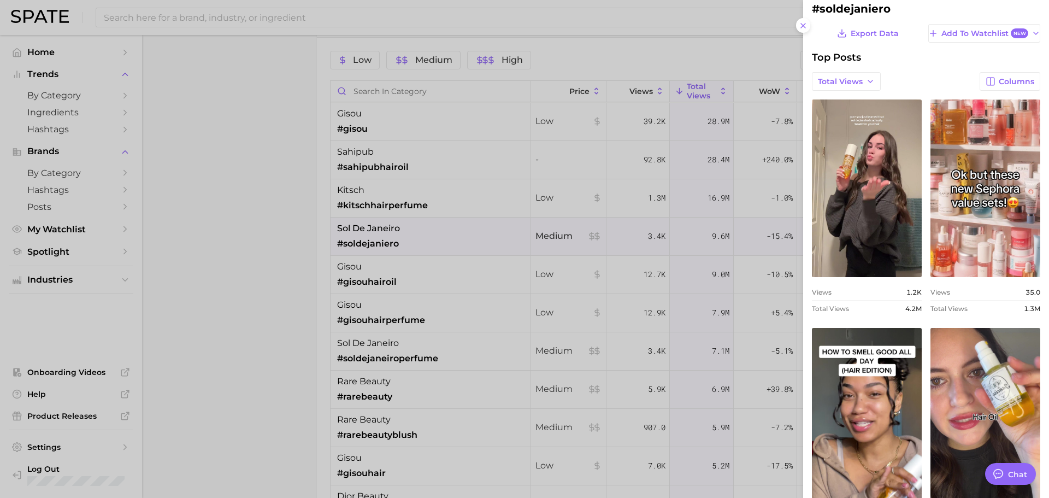
scroll to position [0, 0]
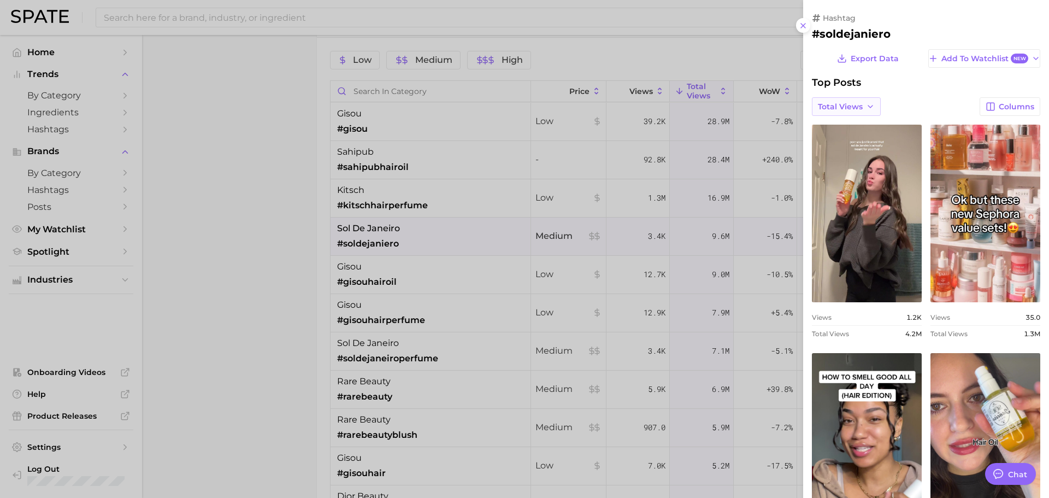
click at [864, 104] on button "Total Views" at bounding box center [846, 106] width 69 height 19
click at [837, 126] on button "Views: [DATE] - [DATE]" at bounding box center [820, 127] width 120 height 20
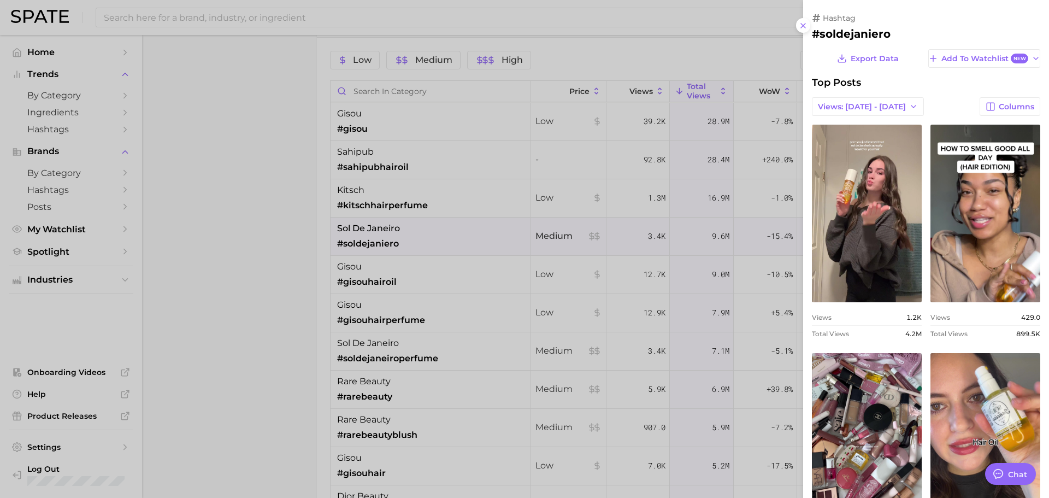
click at [849, 112] on button "Views: [DATE] - [DATE]" at bounding box center [868, 106] width 112 height 19
click at [839, 150] on button "Total Views" at bounding box center [864, 147] width 120 height 20
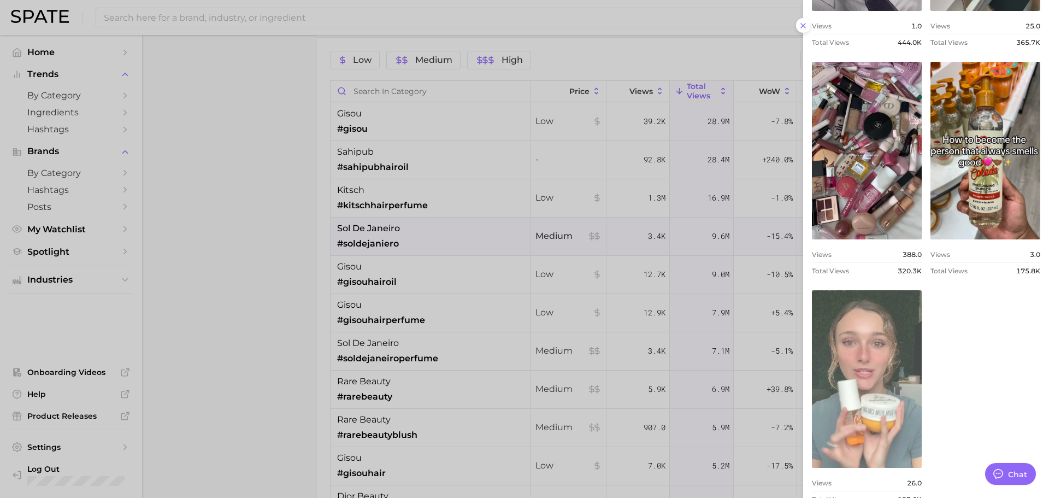
scroll to position [802, 0]
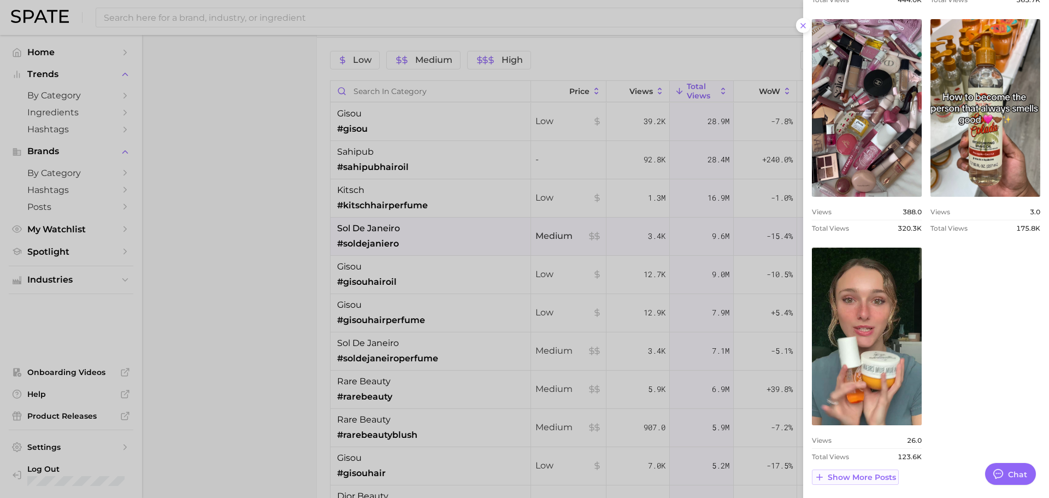
click at [870, 474] on span "Show more posts" at bounding box center [862, 477] width 68 height 9
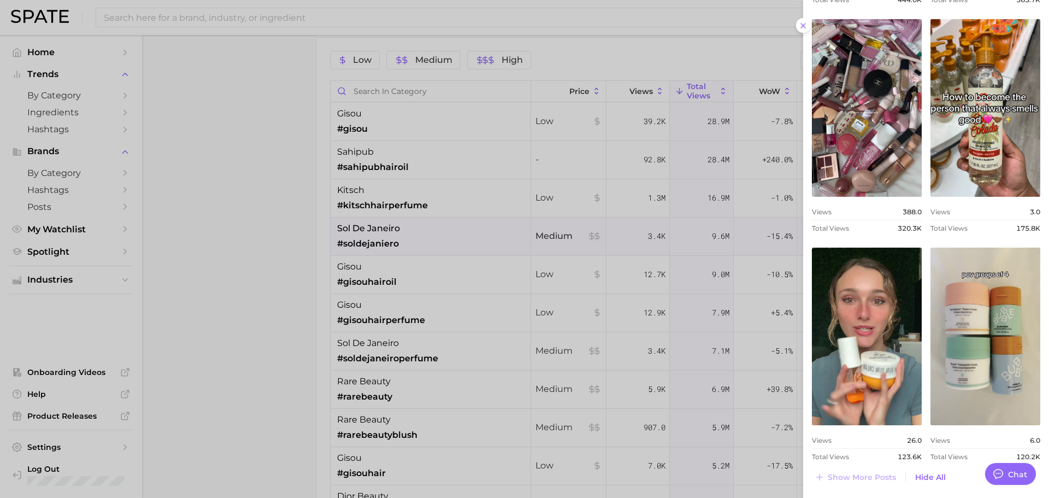
scroll to position [0, 0]
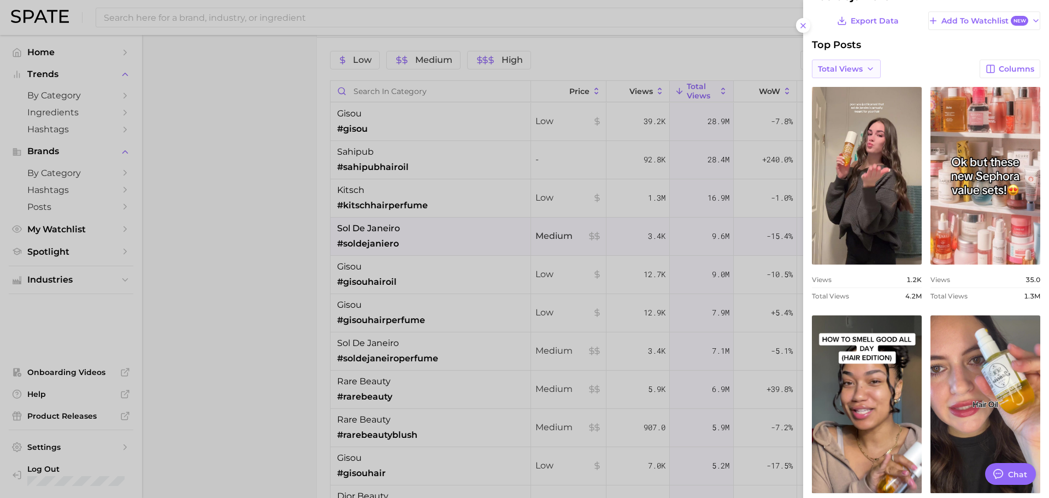
click at [847, 62] on button "Total Views" at bounding box center [846, 69] width 69 height 19
click at [849, 92] on button "Views: [DATE] - [DATE]" at bounding box center [820, 89] width 120 height 20
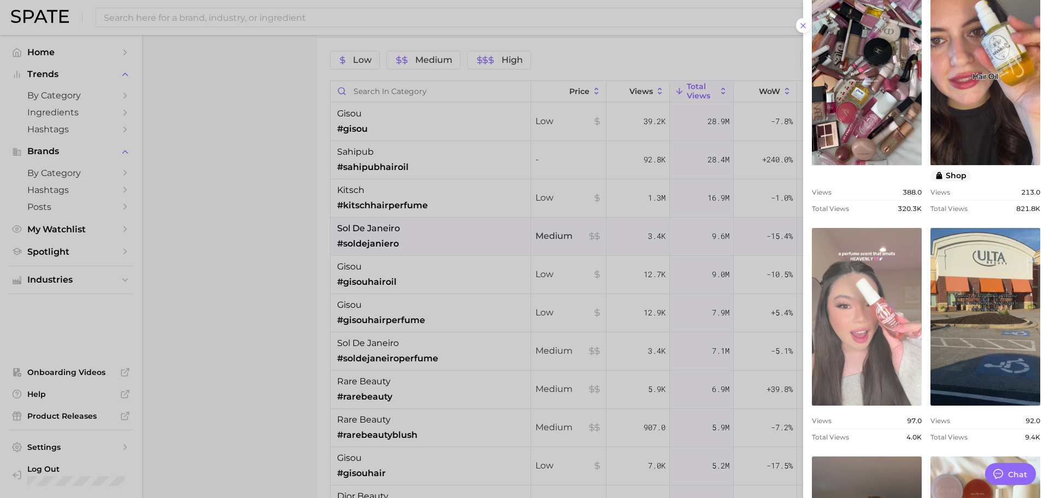
click at [896, 249] on link "view post on TikTok" at bounding box center [867, 317] width 110 height 178
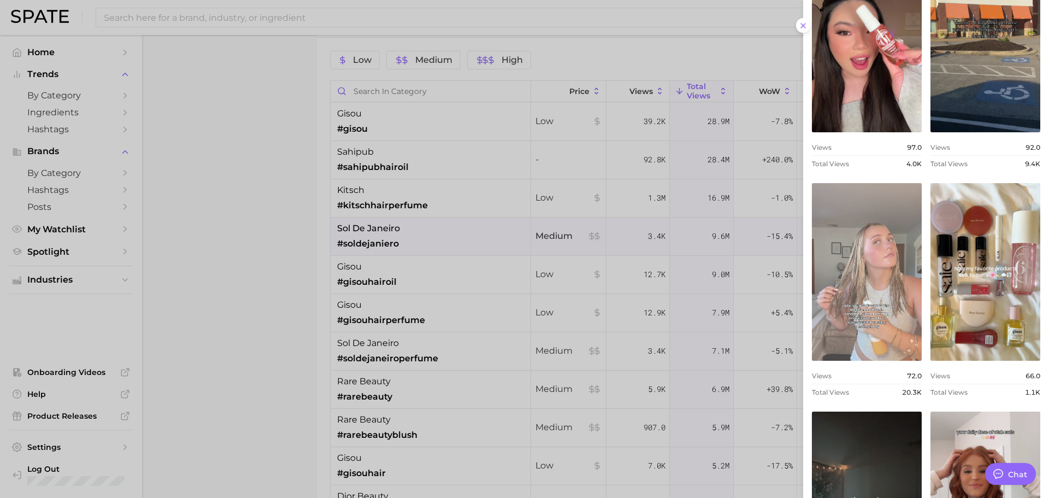
click at [880, 246] on link "view post on TikTok" at bounding box center [867, 272] width 110 height 178
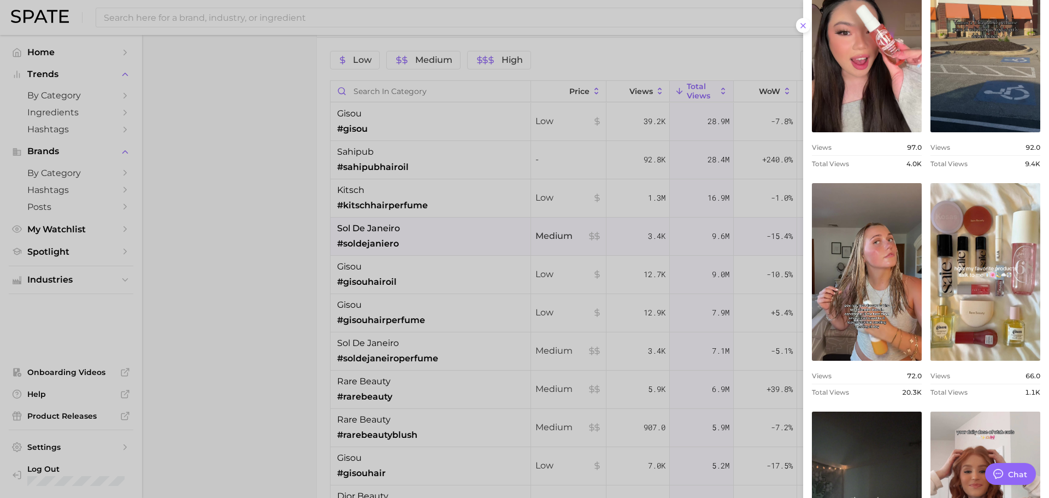
click at [437, 62] on div at bounding box center [524, 249] width 1049 height 498
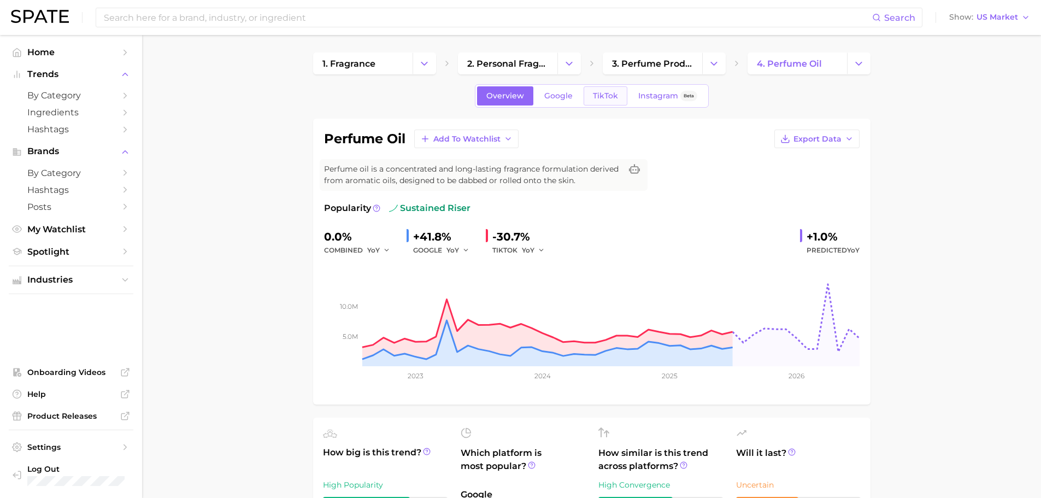
click at [584, 99] on link "TikTok" at bounding box center [605, 95] width 44 height 19
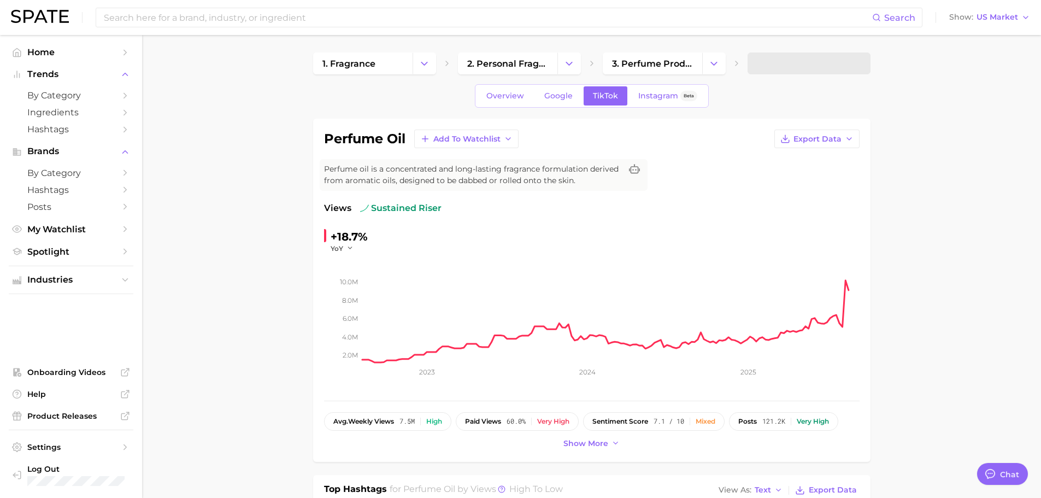
type textarea "x"
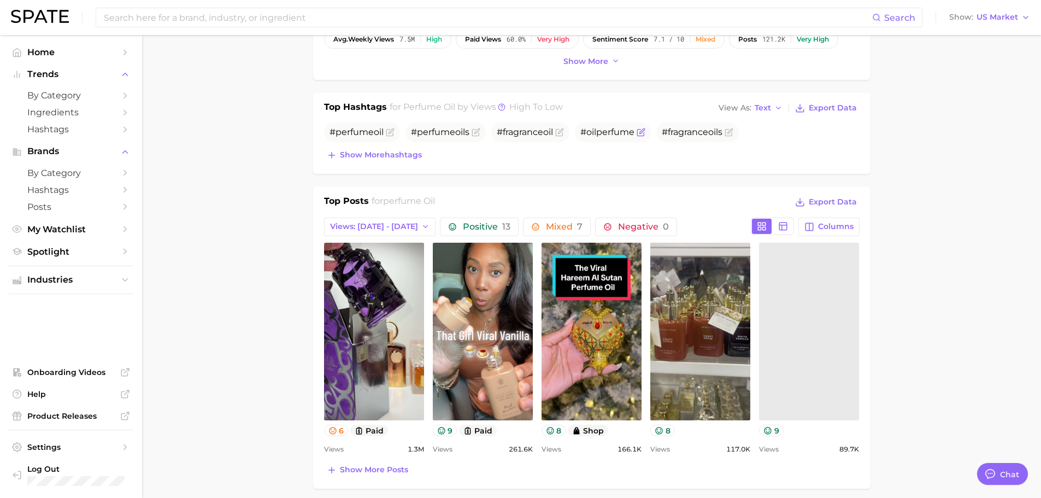
scroll to position [382, 0]
click at [421, 222] on icon "button" at bounding box center [425, 226] width 9 height 9
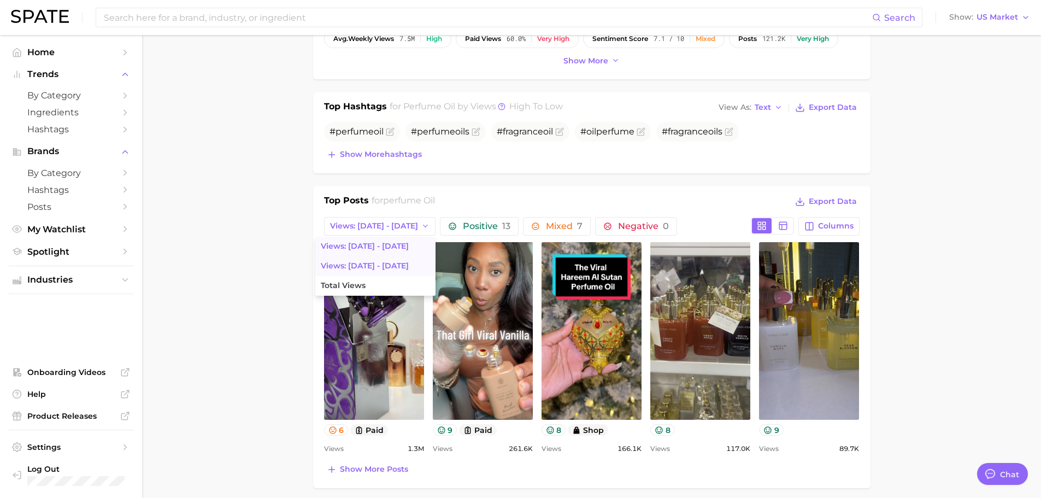
scroll to position [0, 0]
click at [363, 281] on button "Total Views" at bounding box center [375, 286] width 120 height 20
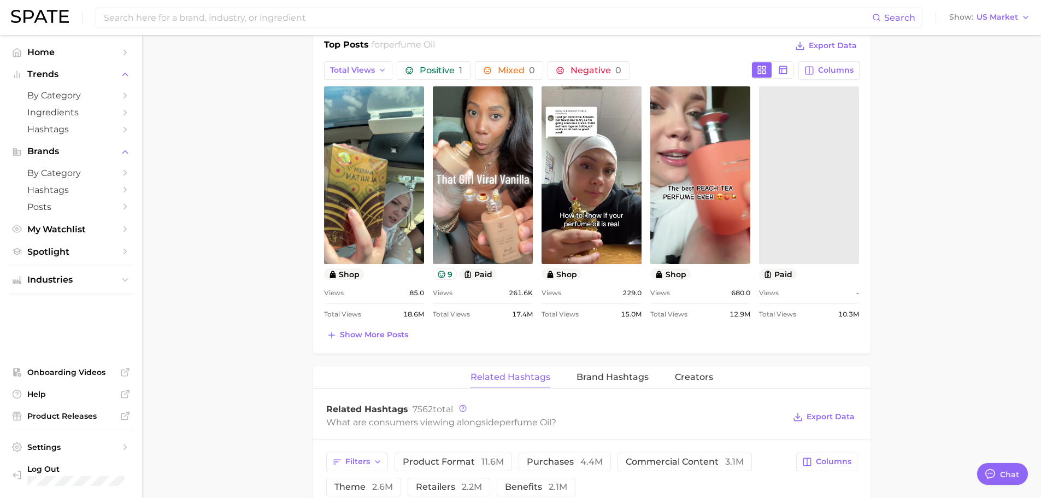
scroll to position [546, 0]
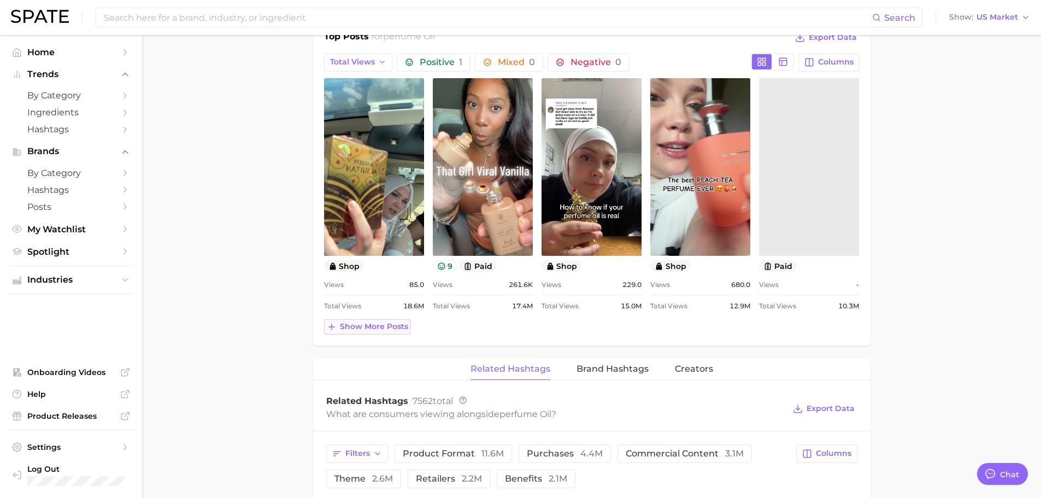
click at [398, 323] on span "Show more posts" at bounding box center [374, 326] width 68 height 9
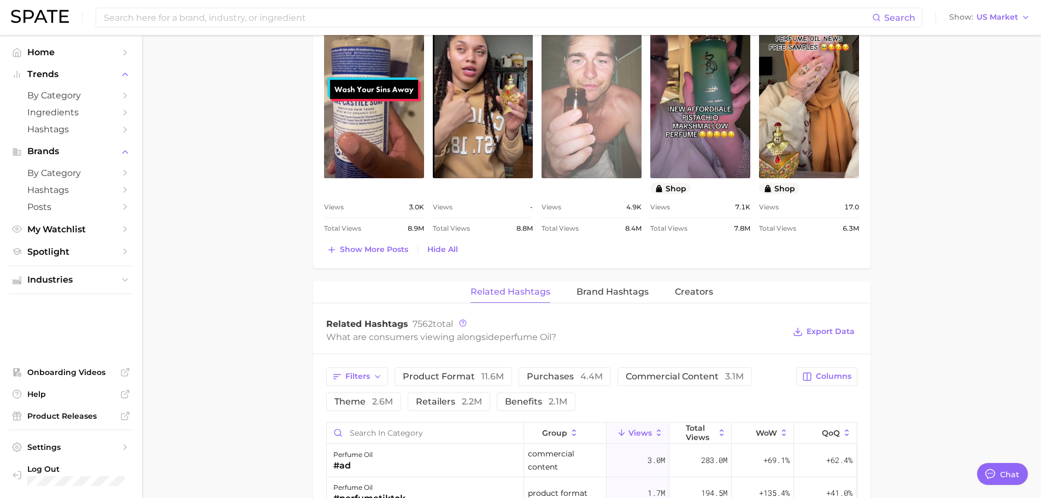
scroll to position [1038, 0]
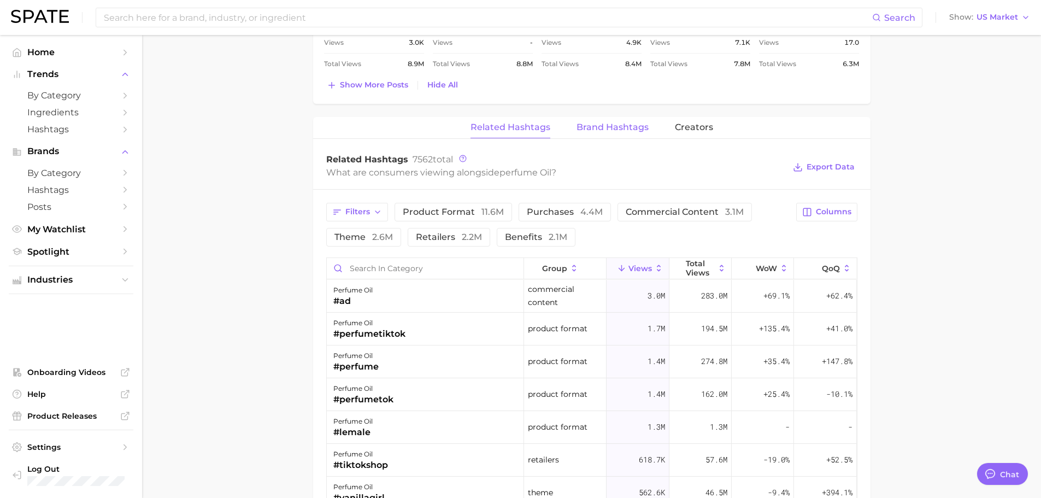
click at [592, 128] on span "Brand Hashtags" at bounding box center [612, 127] width 72 height 10
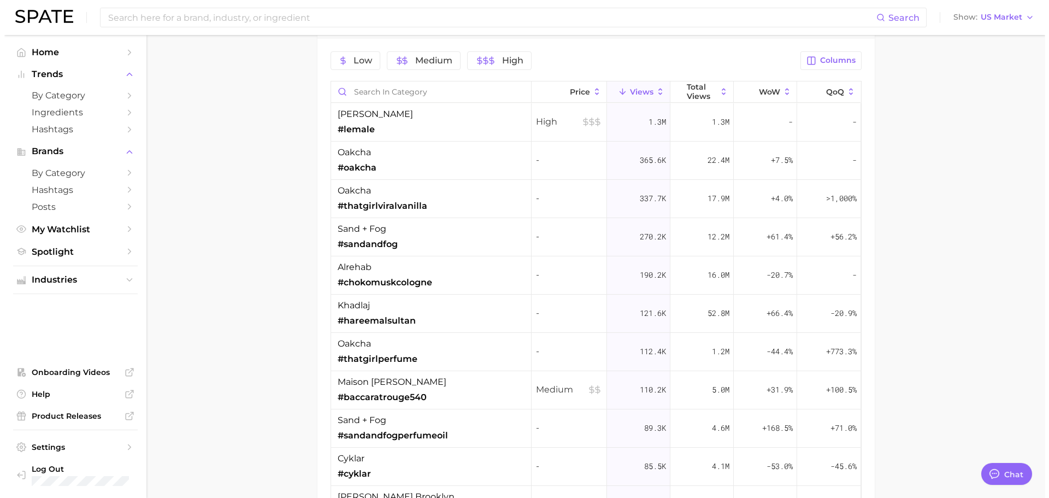
scroll to position [1202, 0]
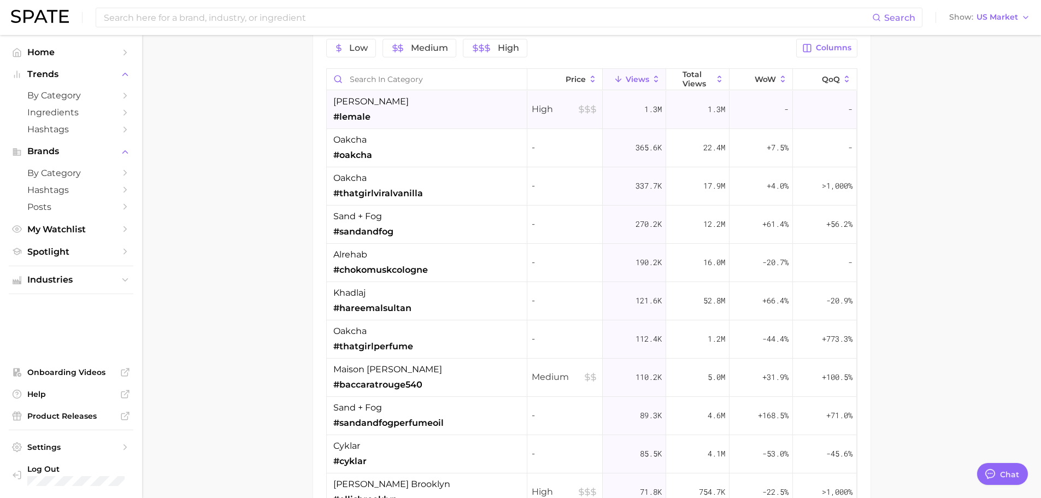
click at [434, 111] on div "[PERSON_NAME] #lemale" at bounding box center [427, 110] width 200 height 38
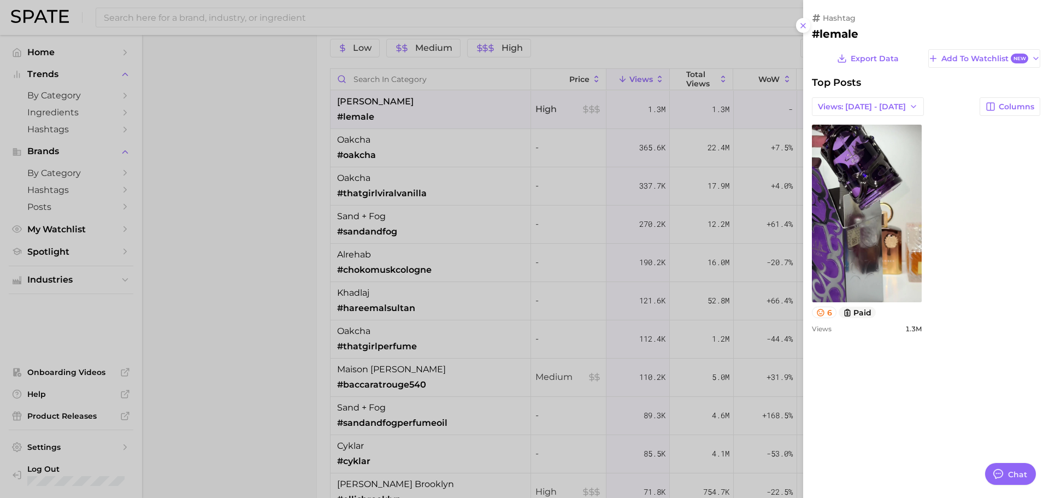
scroll to position [0, 0]
click at [551, 158] on div at bounding box center [524, 249] width 1049 height 498
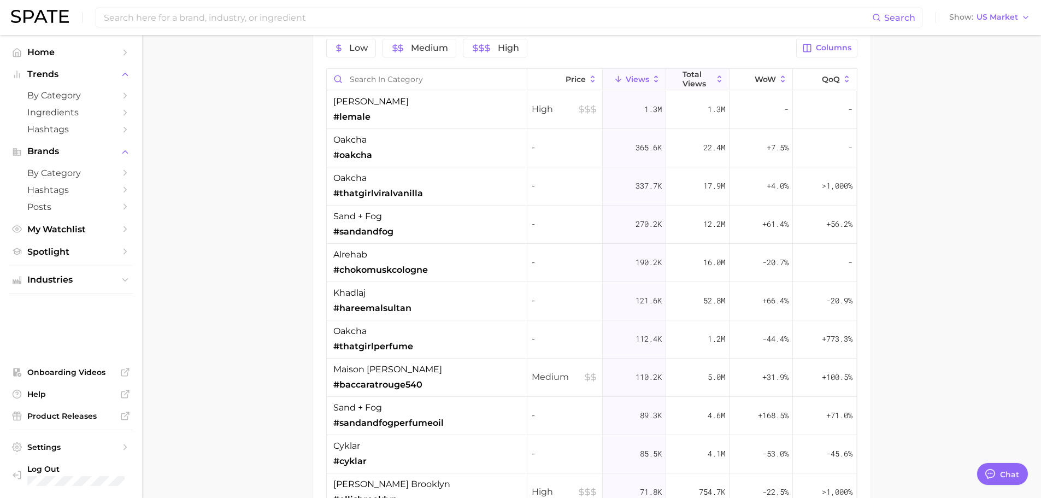
click at [696, 75] on span "Total Views" at bounding box center [697, 78] width 30 height 17
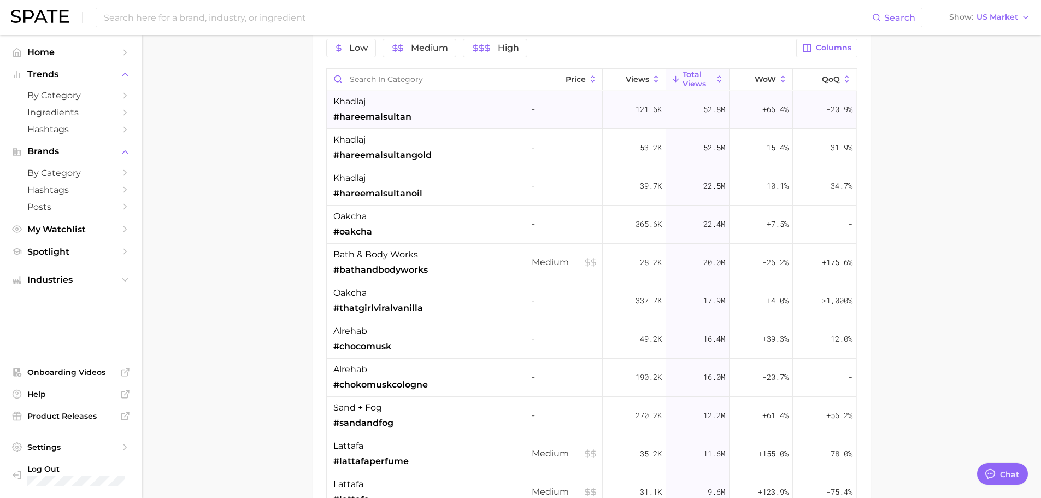
click at [449, 103] on div "khadlaj #hareemalsultan" at bounding box center [427, 110] width 200 height 38
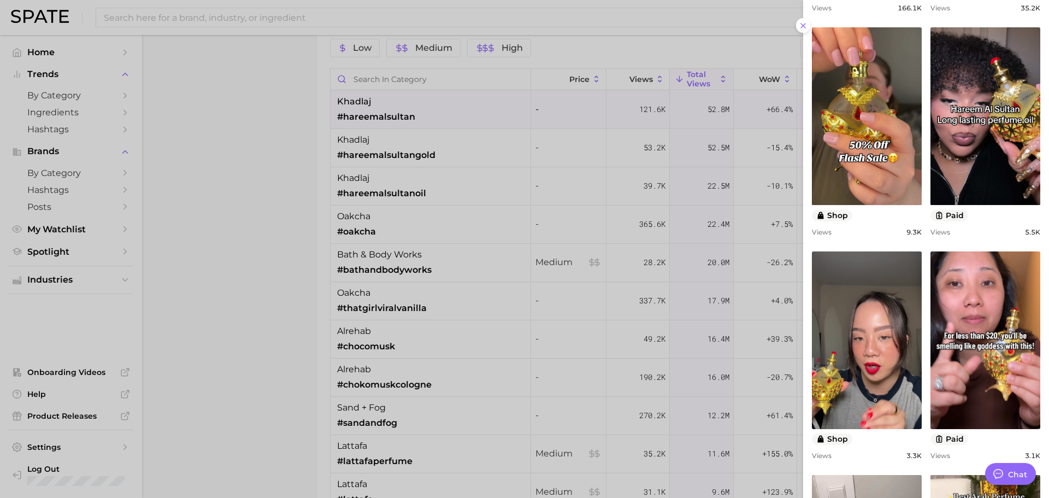
scroll to position [109, 0]
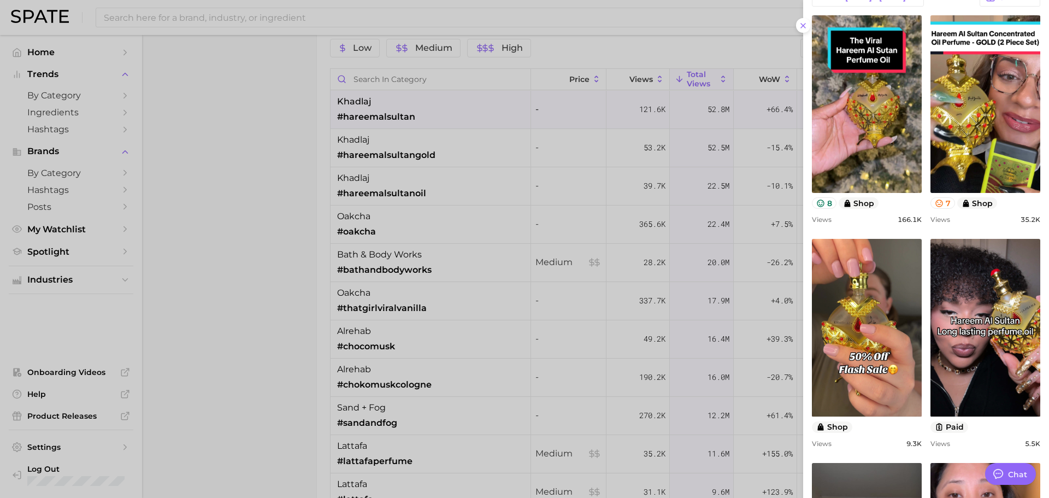
click at [473, 170] on div at bounding box center [524, 249] width 1049 height 498
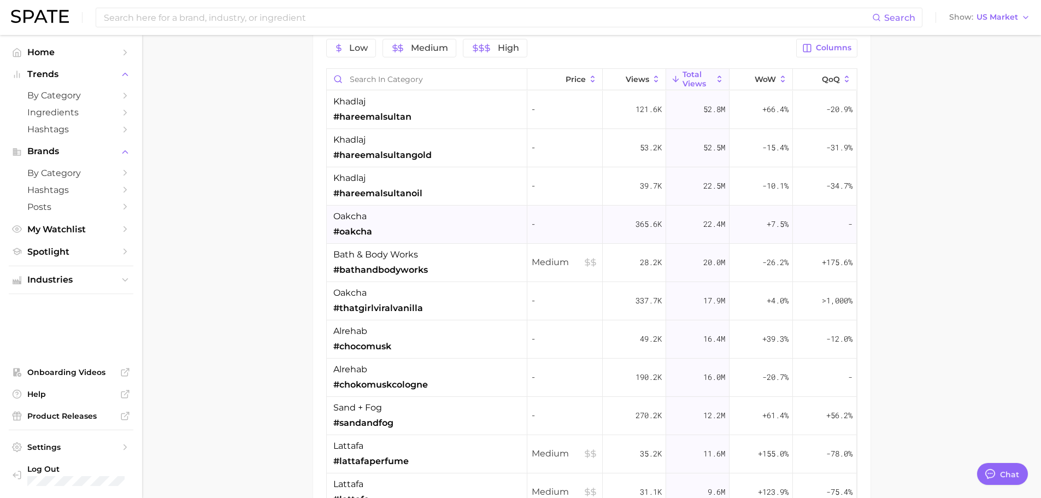
click at [433, 226] on div "oakcha #oakcha" at bounding box center [427, 224] width 200 height 38
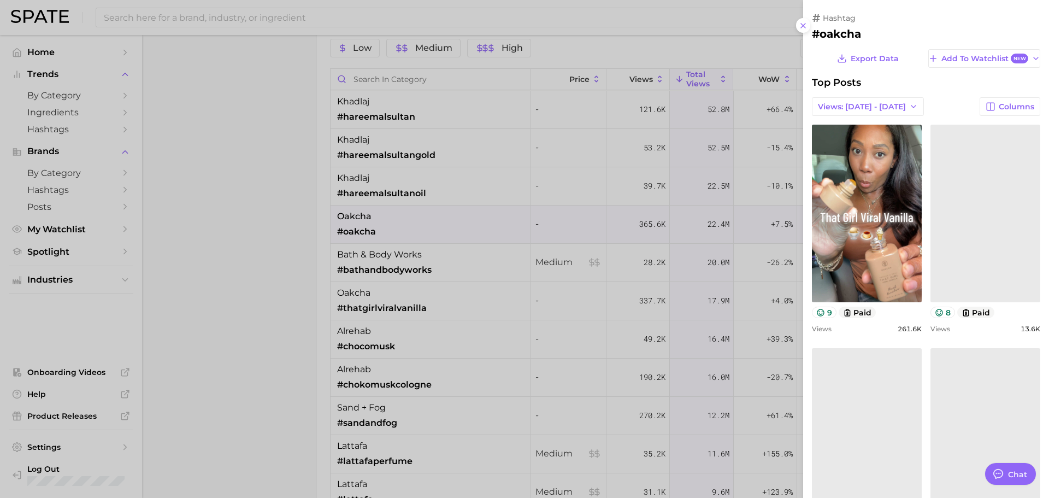
scroll to position [0, 0]
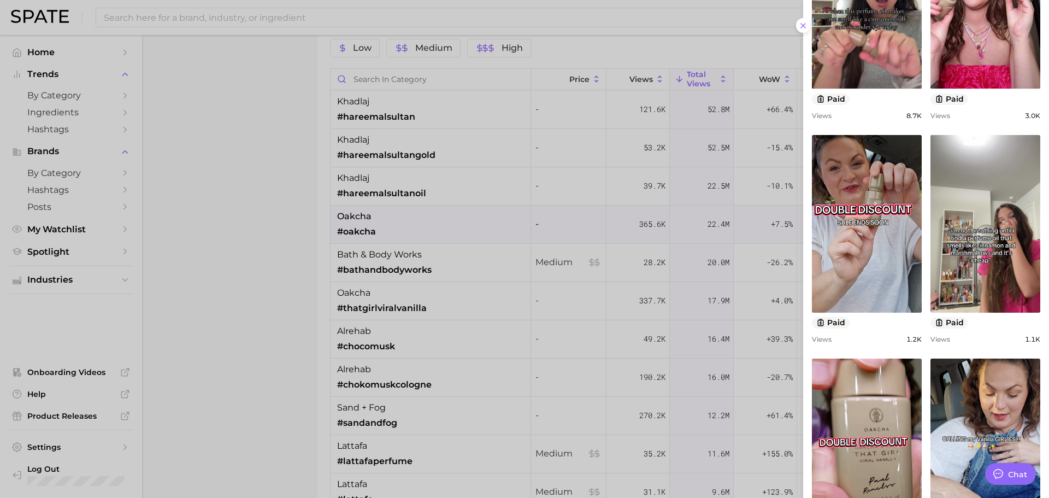
click at [604, 237] on div at bounding box center [524, 249] width 1049 height 498
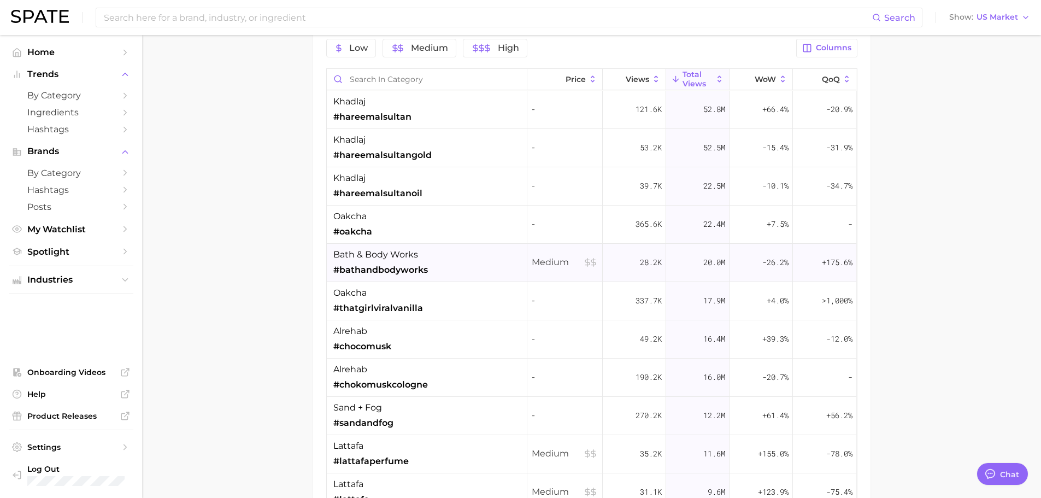
click at [471, 279] on div "bath & body works #bathandbodyworks" at bounding box center [427, 263] width 200 height 38
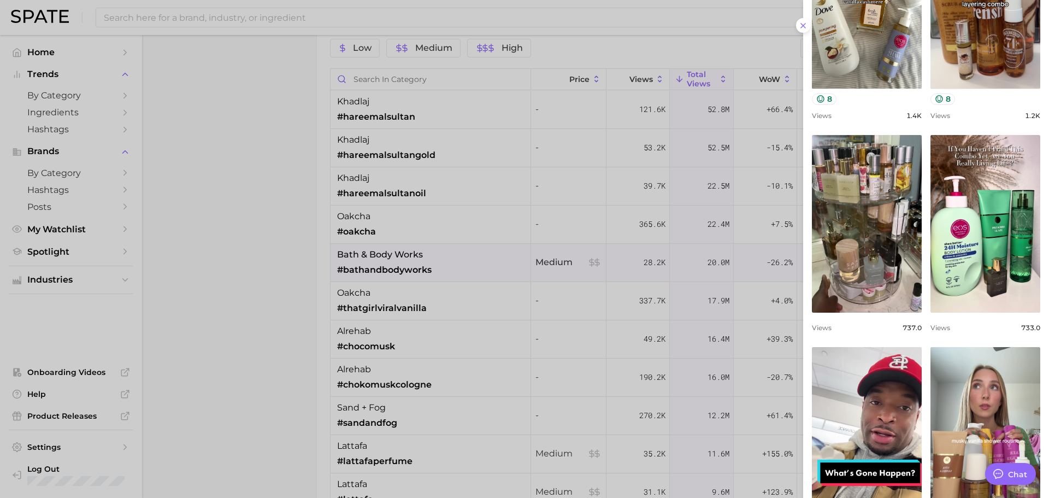
click at [517, 249] on div at bounding box center [524, 249] width 1049 height 498
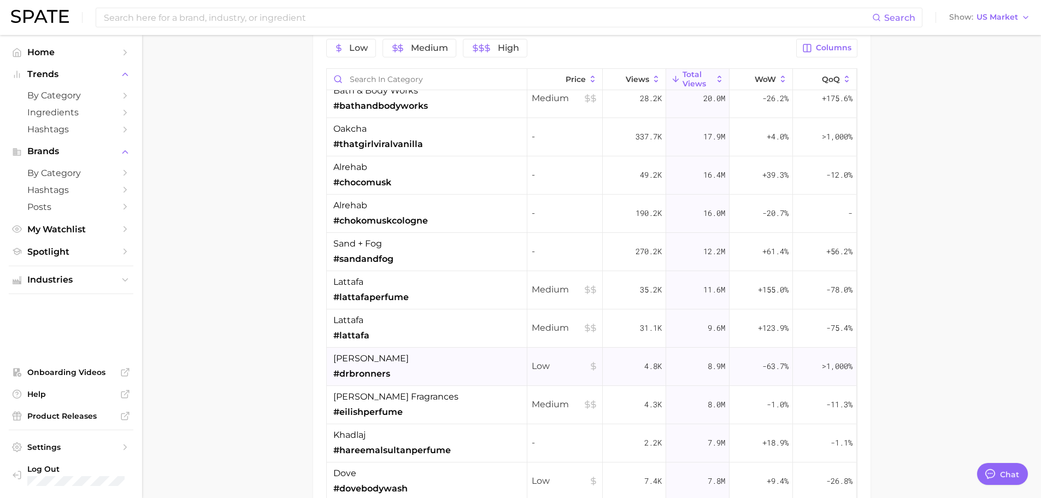
click at [411, 362] on div "[PERSON_NAME] #drbronners" at bounding box center [427, 366] width 200 height 38
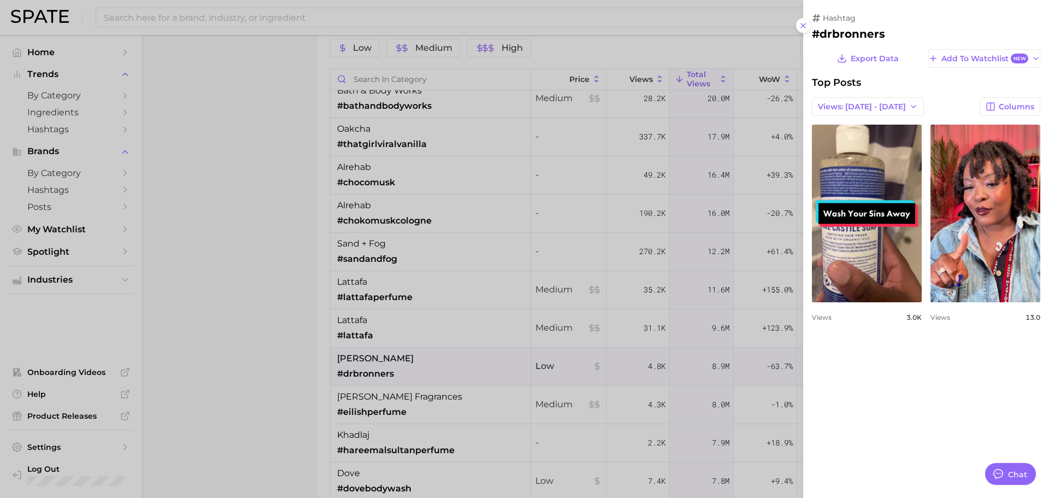
click at [411, 362] on div at bounding box center [524, 249] width 1049 height 498
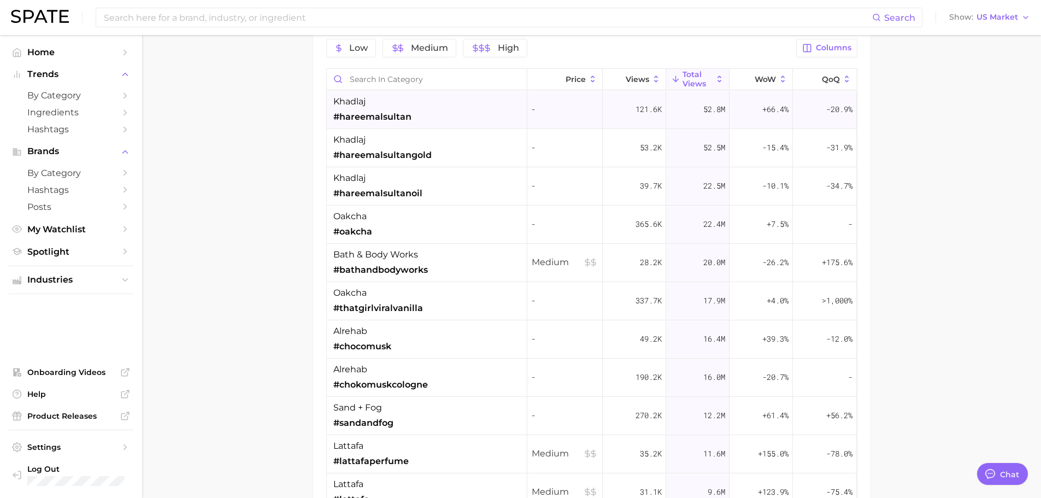
click at [447, 116] on div "khadlaj #hareemalsultan" at bounding box center [427, 110] width 200 height 38
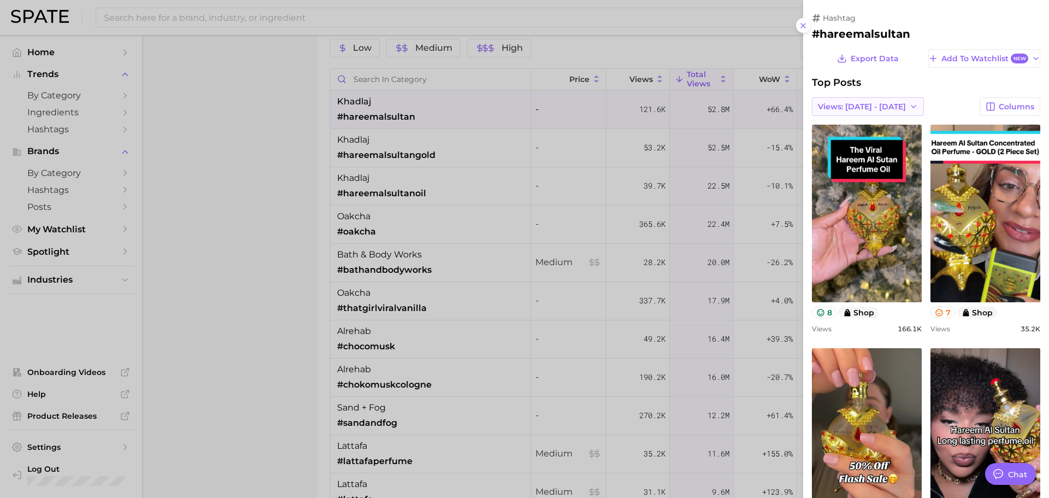
click at [871, 113] on button "Views: [DATE] - [DATE]" at bounding box center [868, 106] width 112 height 19
click at [849, 143] on button "Total Views" at bounding box center [864, 147] width 120 height 20
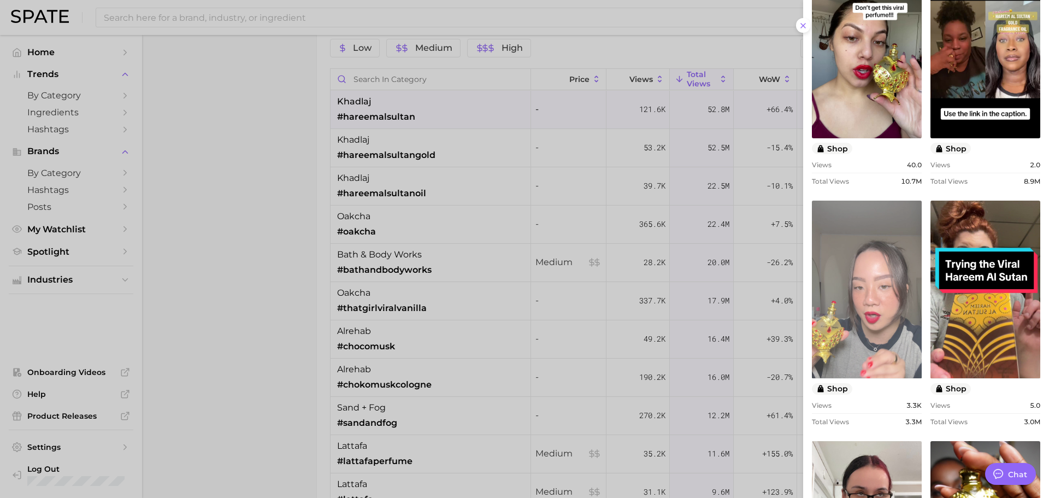
click at [896, 315] on link "view post on TikTok" at bounding box center [867, 289] width 110 height 178
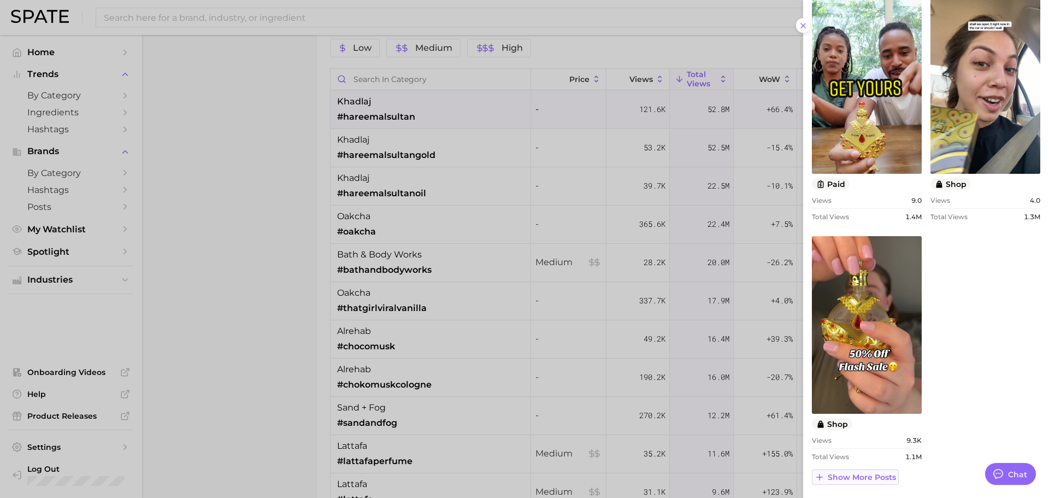
click at [867, 471] on button "Show more posts" at bounding box center [855, 476] width 87 height 15
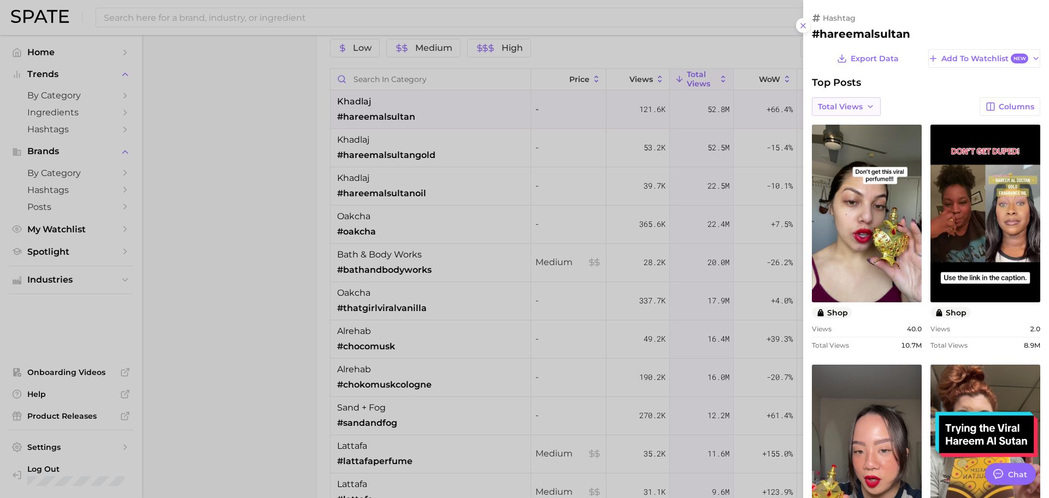
click at [847, 111] on button "Total Views" at bounding box center [846, 106] width 69 height 19
click at [554, 166] on div at bounding box center [524, 249] width 1049 height 498
click at [451, 156] on div at bounding box center [524, 249] width 1049 height 498
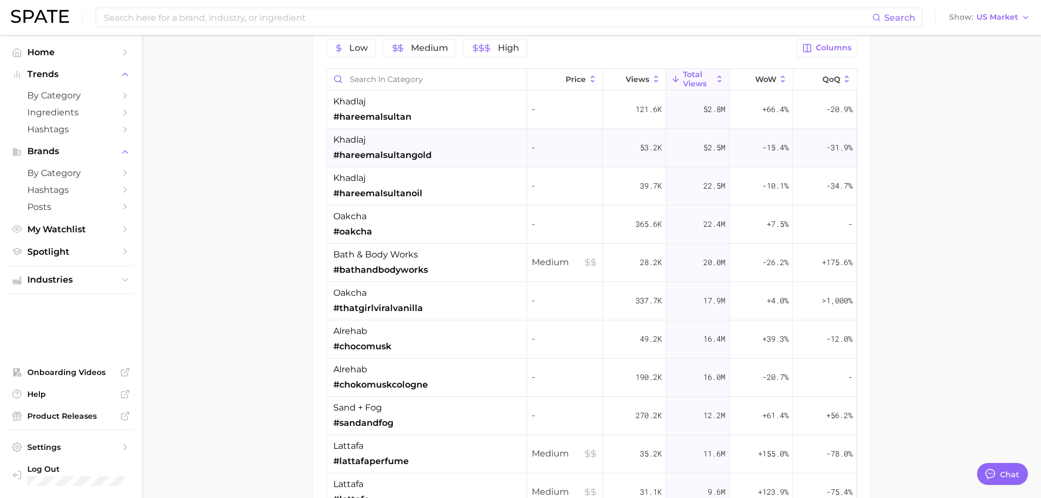
click at [450, 157] on div "khadlaj #hareemalsultangold" at bounding box center [427, 148] width 200 height 38
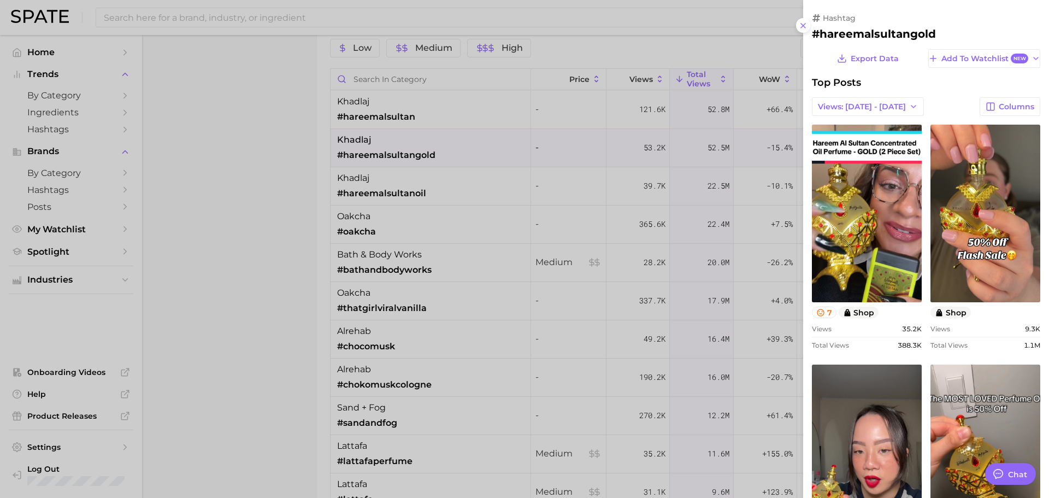
click at [487, 204] on div at bounding box center [524, 249] width 1049 height 498
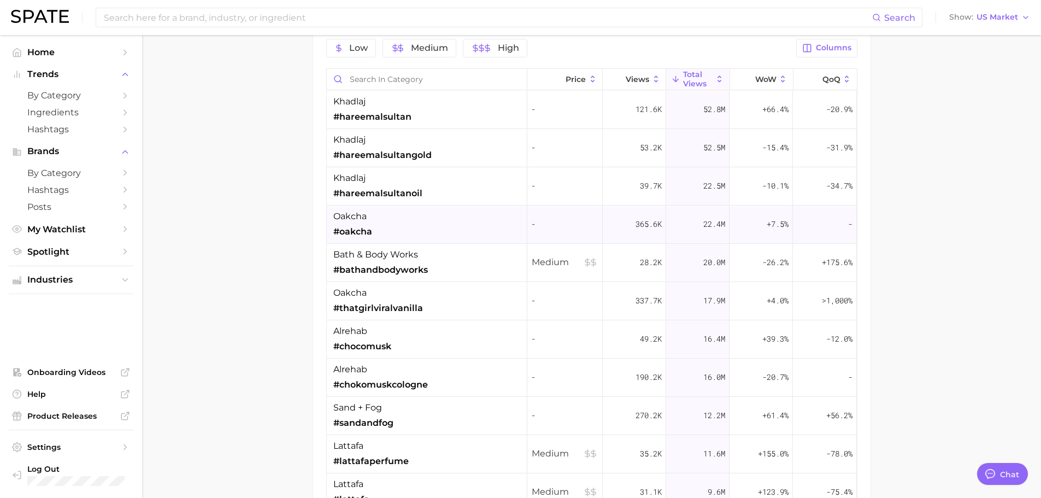
click at [460, 228] on div "oakcha #oakcha" at bounding box center [427, 224] width 200 height 38
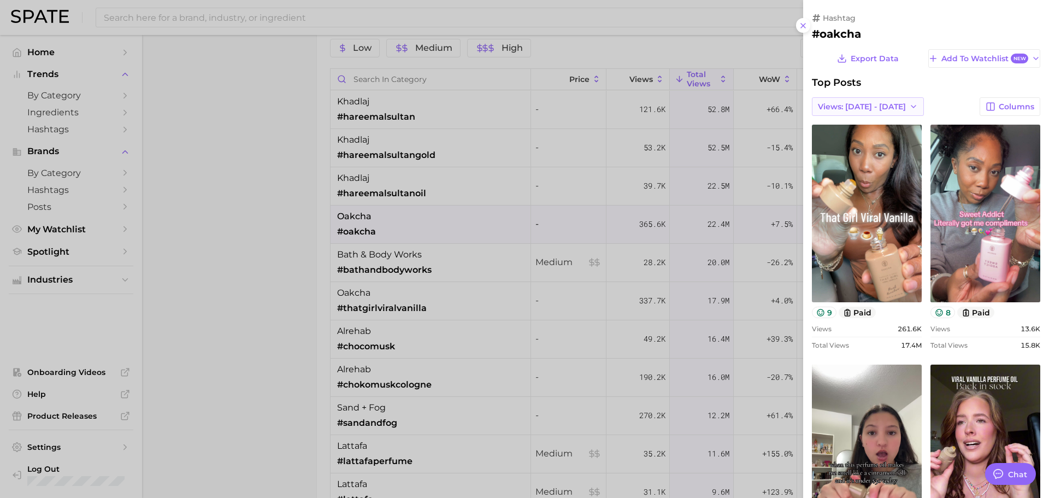
click at [867, 102] on span "Views: [DATE] - [DATE]" at bounding box center [862, 106] width 88 height 9
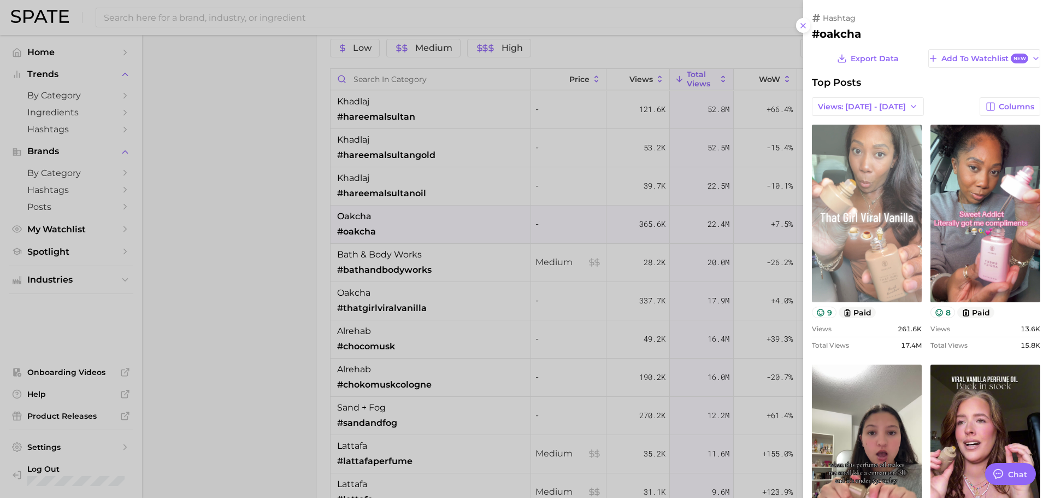
click at [891, 174] on link "view post on TikTok" at bounding box center [867, 214] width 110 height 178
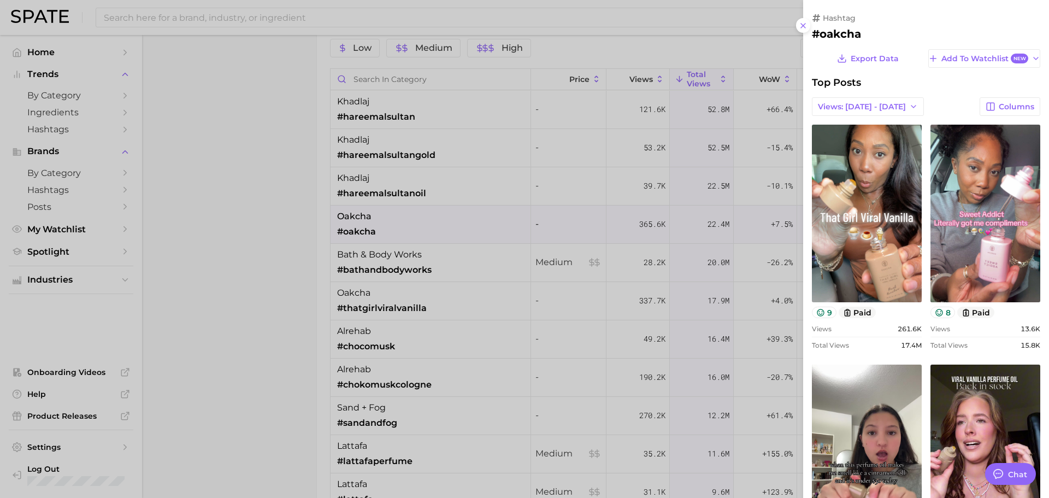
click at [467, 264] on div at bounding box center [524, 249] width 1049 height 498
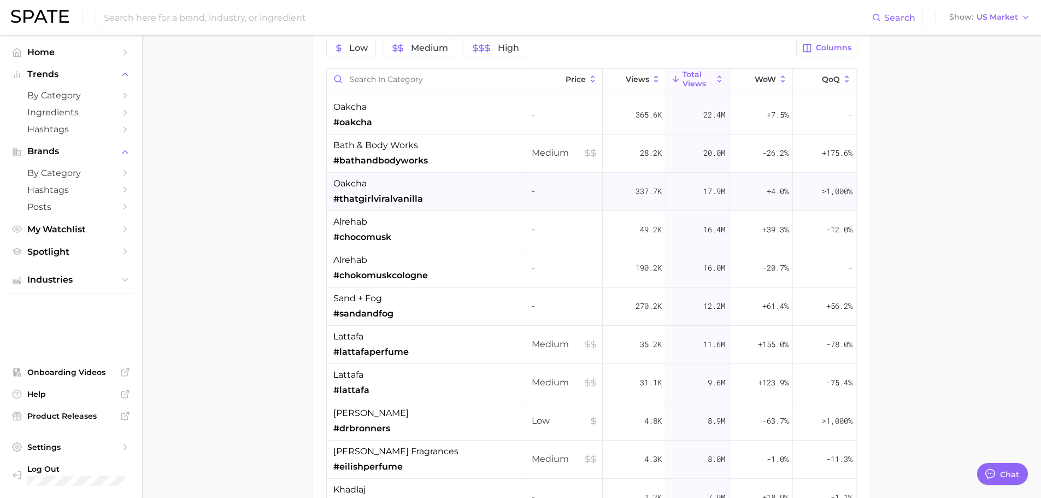
click at [440, 197] on div "oakcha #thatgirlviralvanilla" at bounding box center [427, 192] width 200 height 38
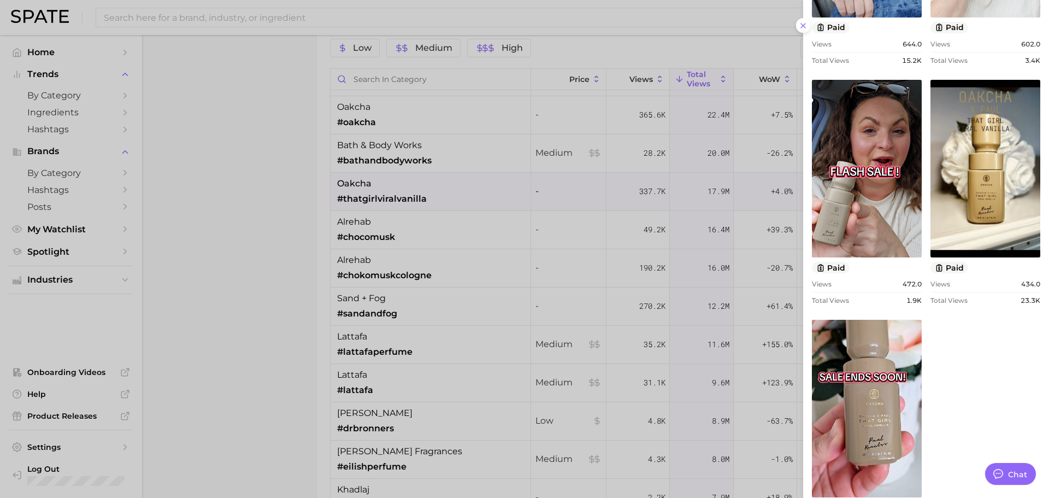
click at [556, 250] on div at bounding box center [524, 249] width 1049 height 498
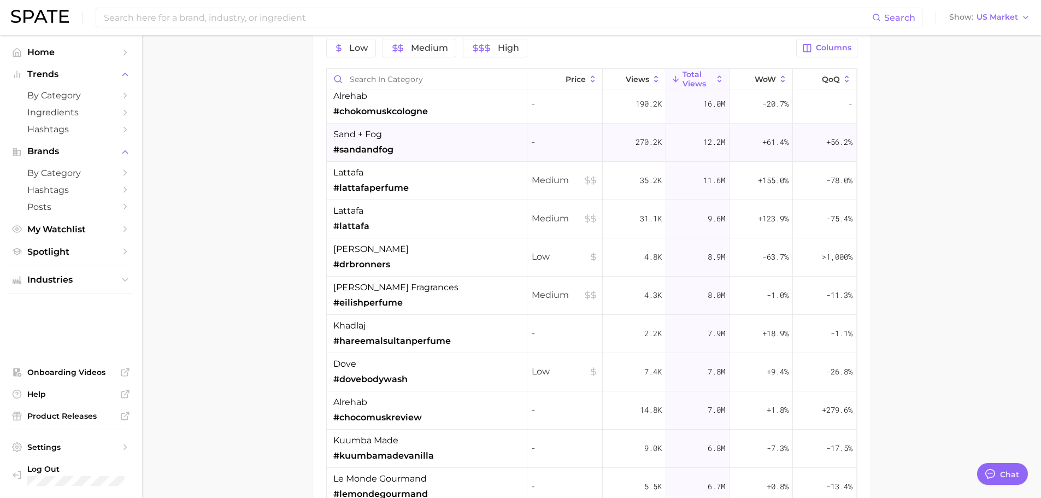
click at [410, 148] on div "sand + fog #sandandfog" at bounding box center [427, 142] width 200 height 38
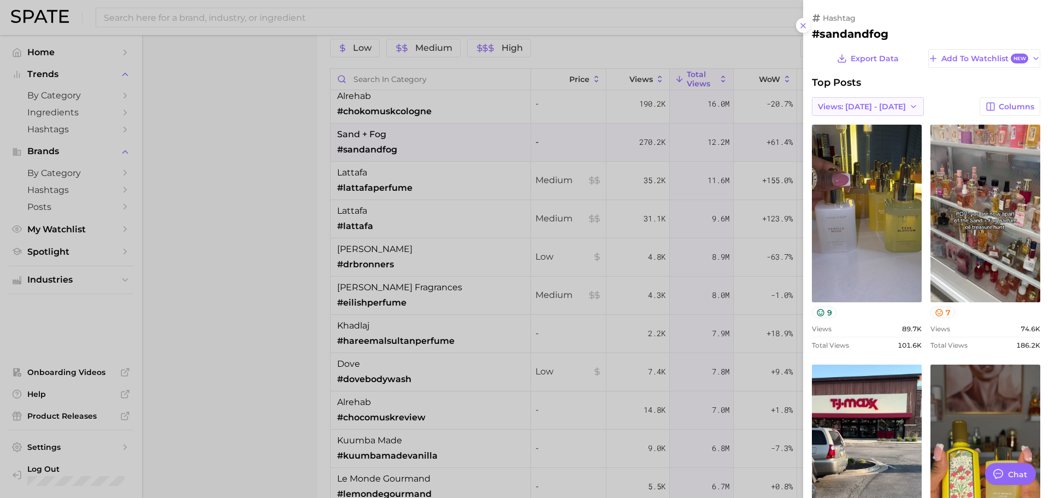
click at [883, 108] on span "Views: [DATE] - [DATE]" at bounding box center [862, 106] width 88 height 9
click at [848, 140] on button "Total Views" at bounding box center [864, 147] width 120 height 20
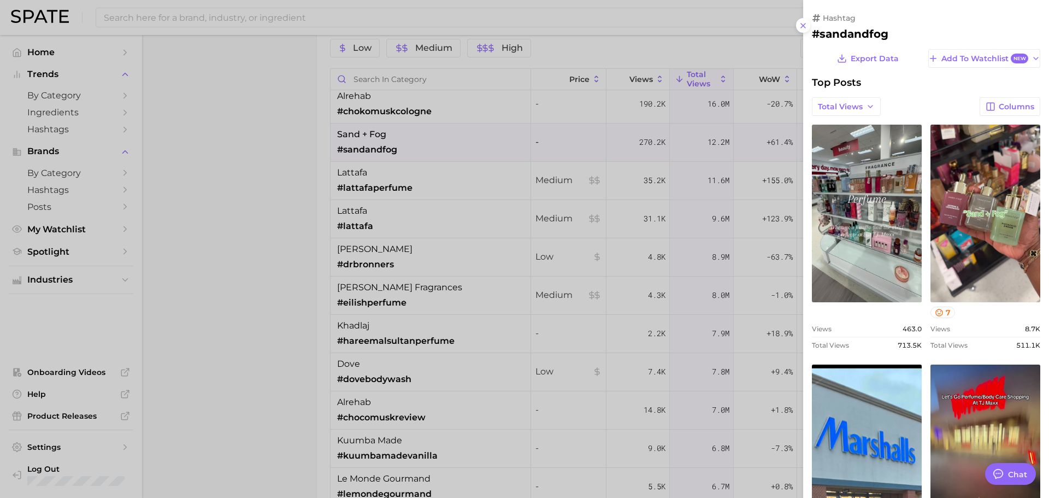
click at [389, 202] on div at bounding box center [524, 249] width 1049 height 498
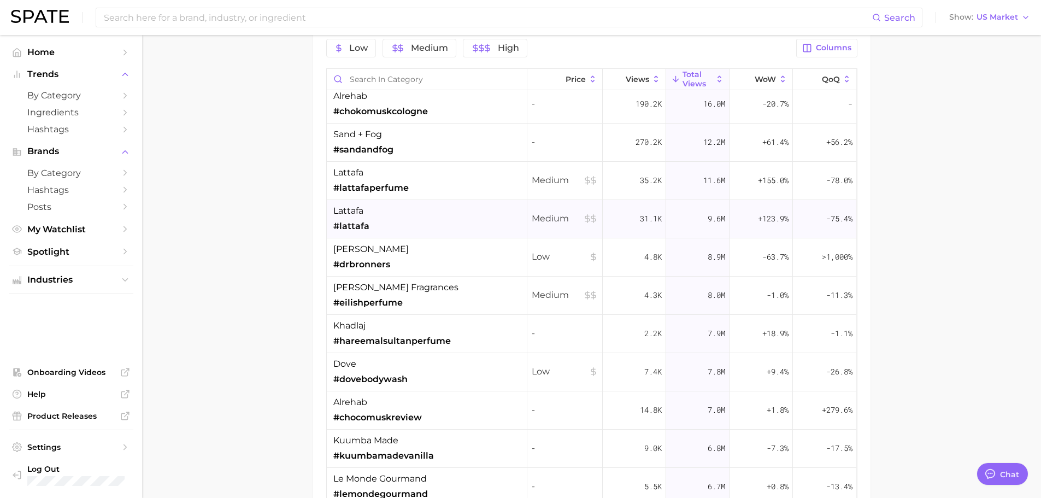
click at [456, 225] on div "lattafa #lattafa" at bounding box center [427, 219] width 200 height 38
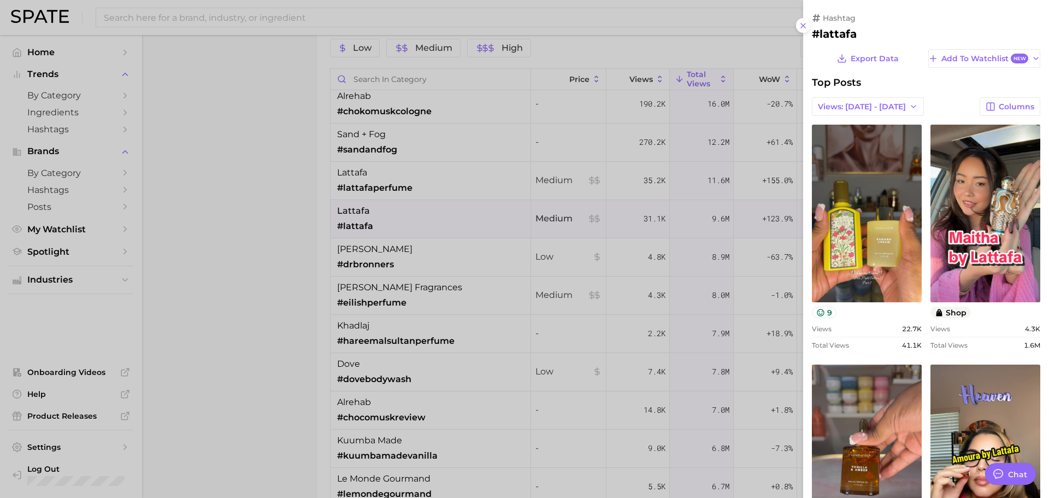
click at [629, 214] on div at bounding box center [524, 249] width 1049 height 498
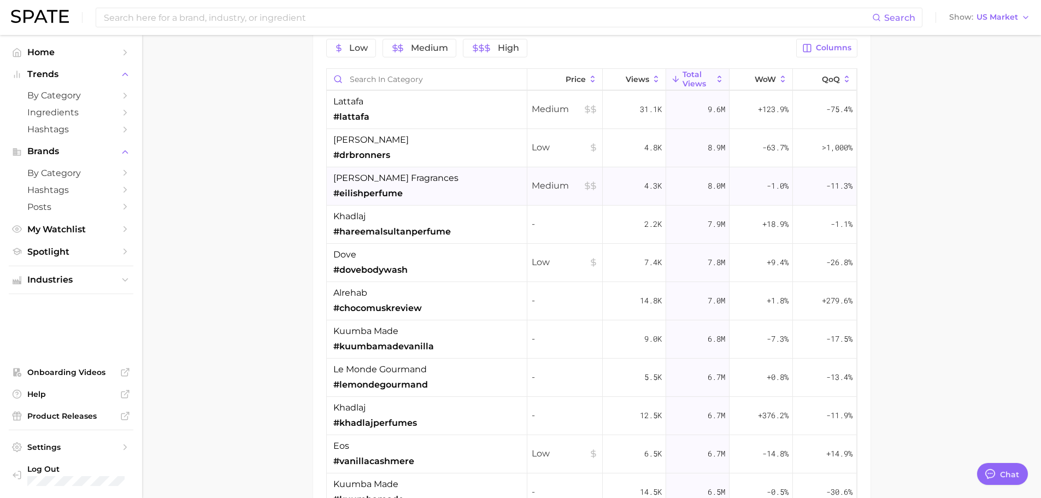
click at [414, 182] on span "[PERSON_NAME] fragrances" at bounding box center [395, 178] width 125 height 13
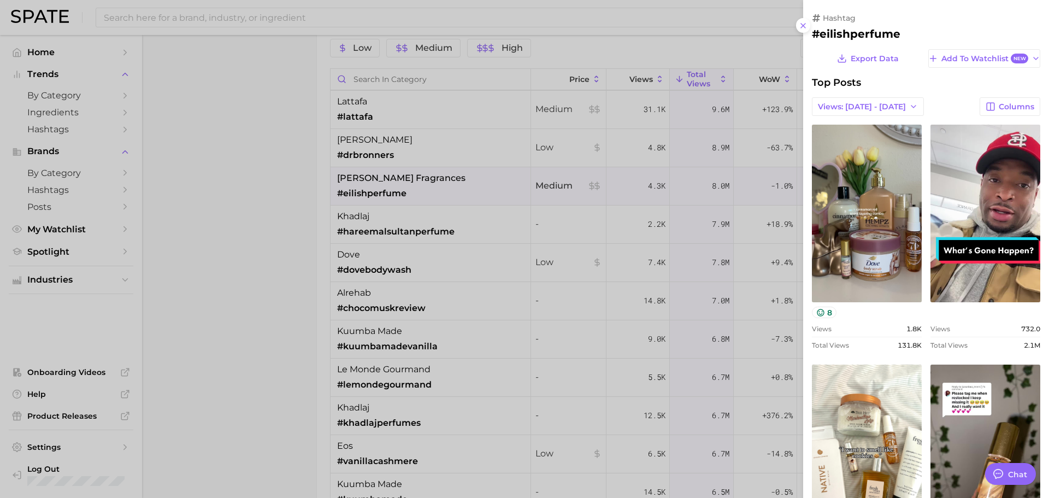
click at [414, 182] on div at bounding box center [524, 249] width 1049 height 498
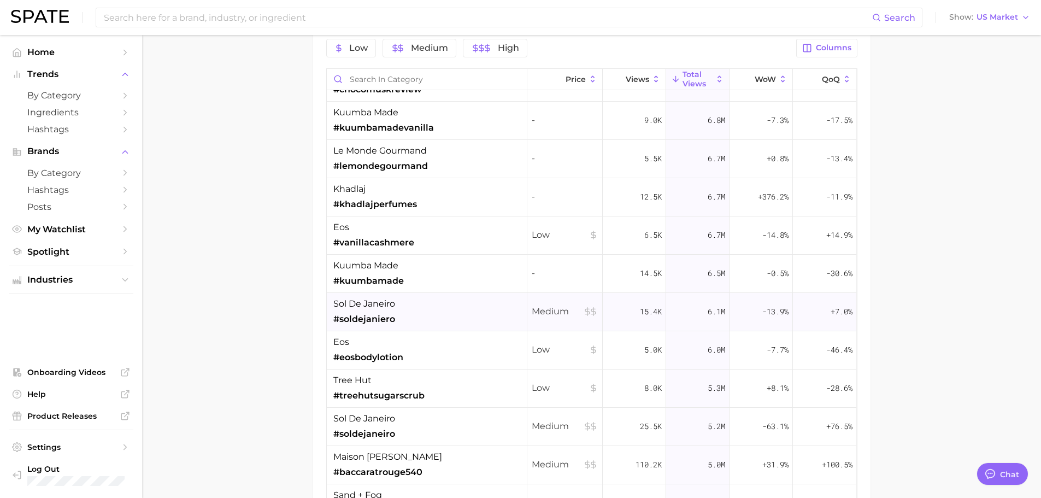
click at [479, 303] on div "sol de janeiro #soldejaniero" at bounding box center [427, 312] width 200 height 38
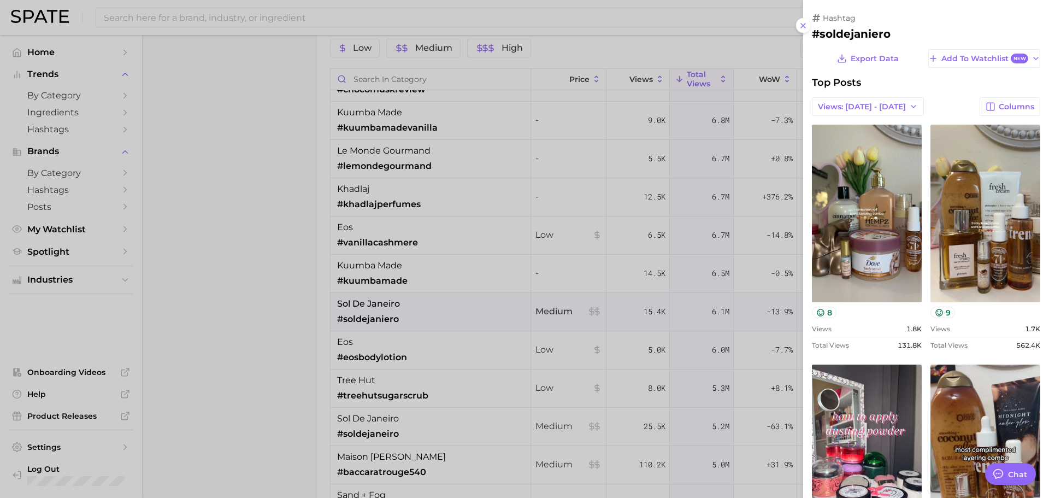
click at [486, 298] on div at bounding box center [524, 249] width 1049 height 498
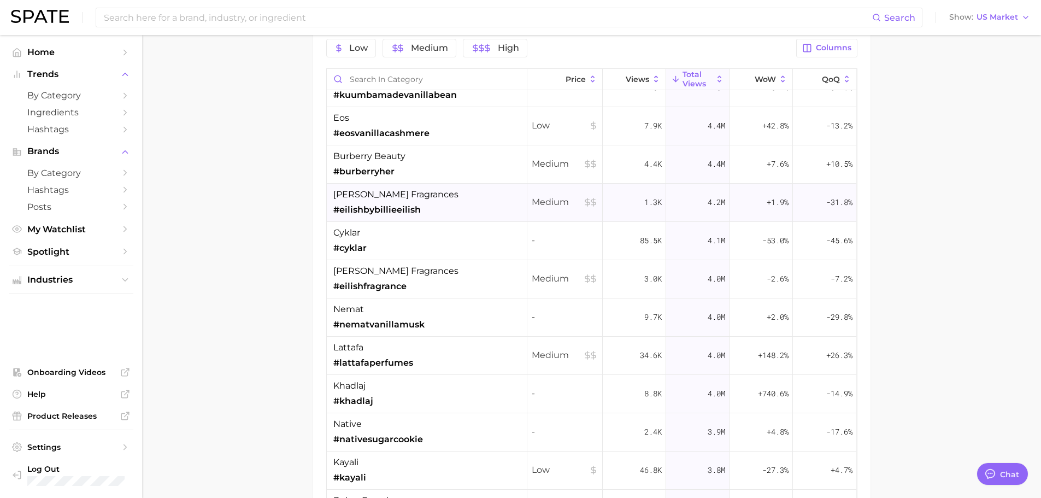
click at [461, 250] on div "cyklar #cyklar" at bounding box center [427, 241] width 200 height 38
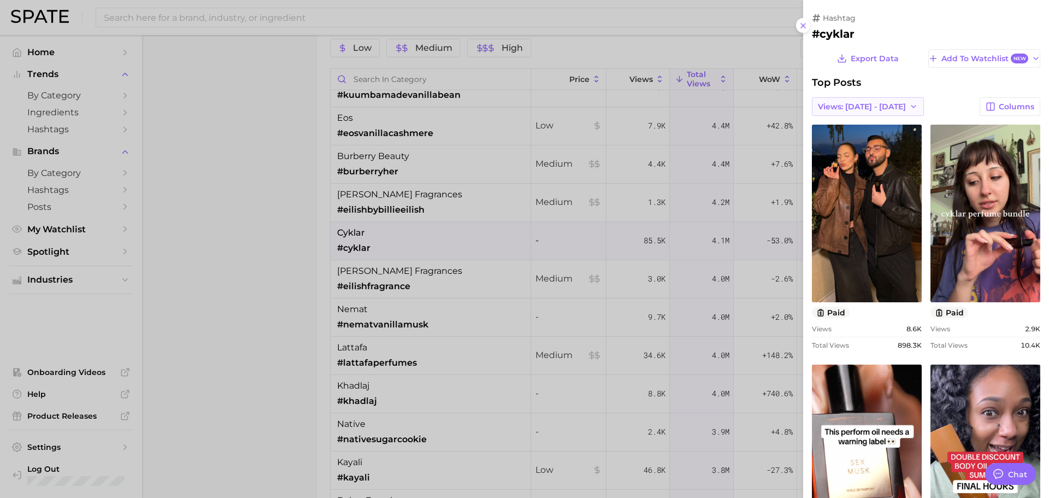
click at [859, 101] on button "Views: [DATE] - [DATE]" at bounding box center [868, 106] width 112 height 19
click at [847, 140] on button "Total Views" at bounding box center [864, 147] width 120 height 20
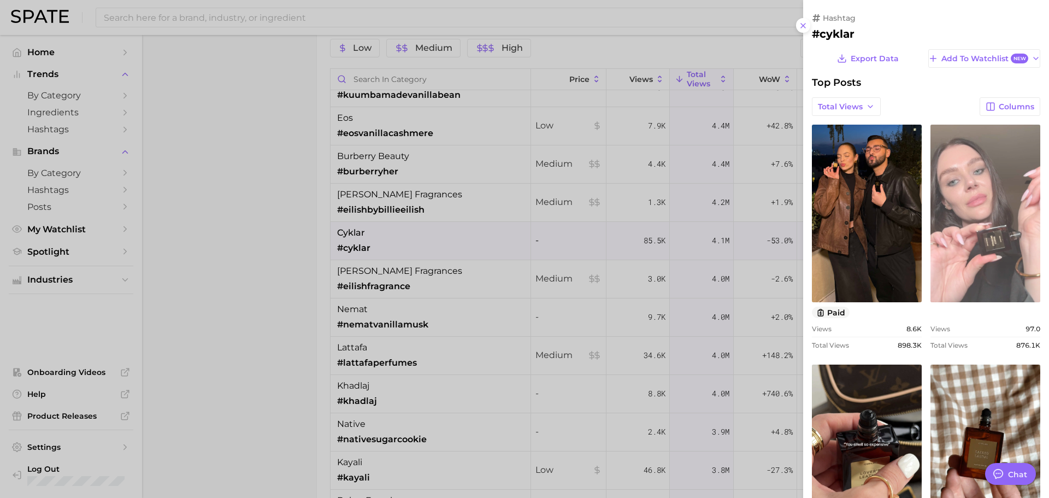
click at [937, 208] on link "view post on TikTok" at bounding box center [985, 214] width 110 height 178
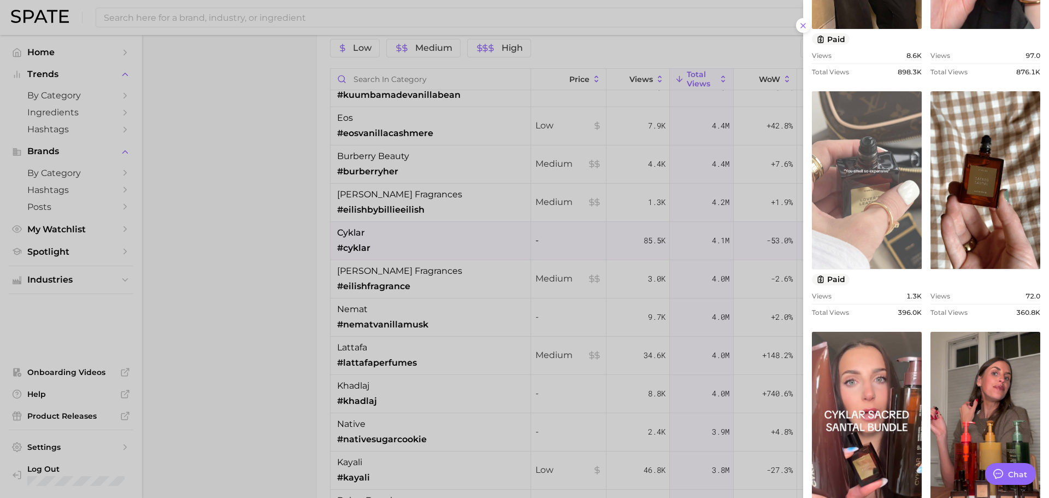
click at [880, 218] on link "view post on TikTok" at bounding box center [867, 180] width 110 height 178
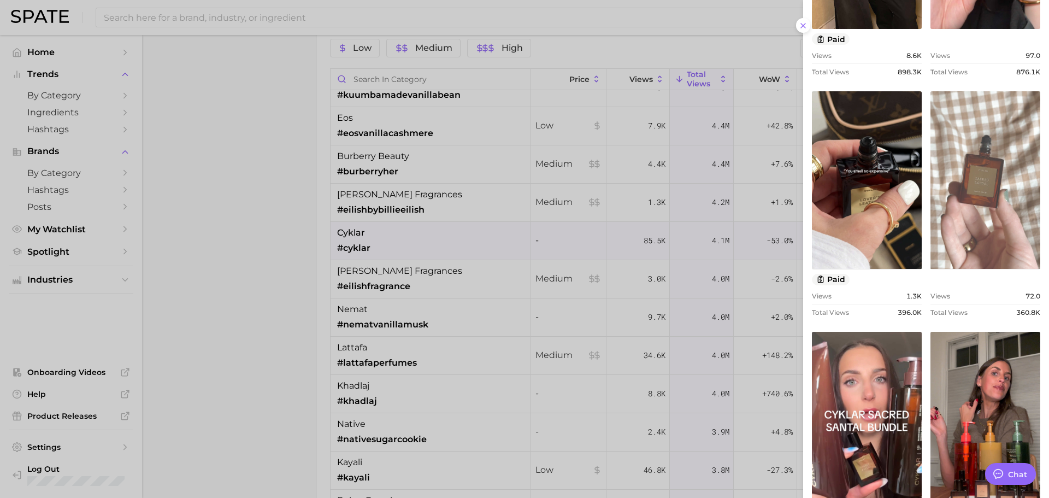
click at [968, 234] on link "view post on TikTok" at bounding box center [985, 180] width 110 height 178
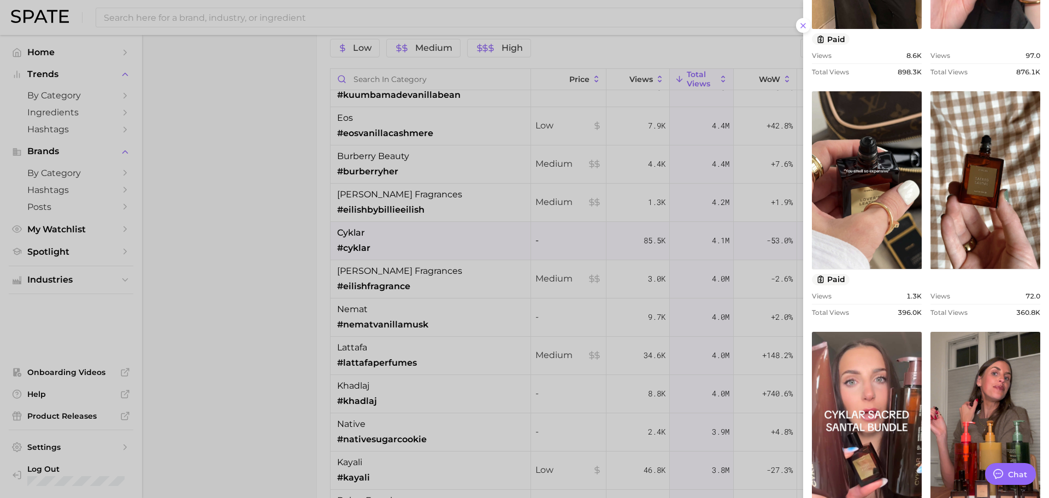
click at [483, 291] on div at bounding box center [524, 249] width 1049 height 498
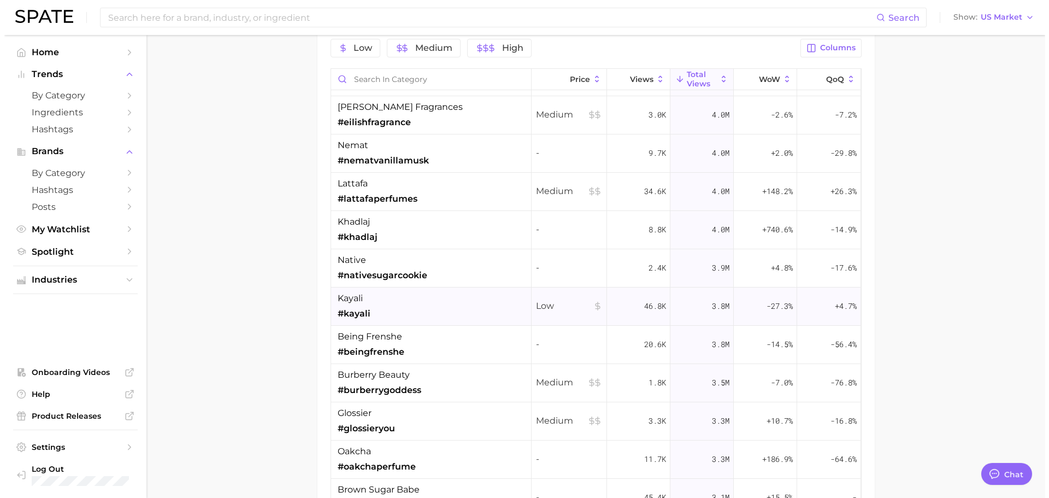
scroll to position [1420, 0]
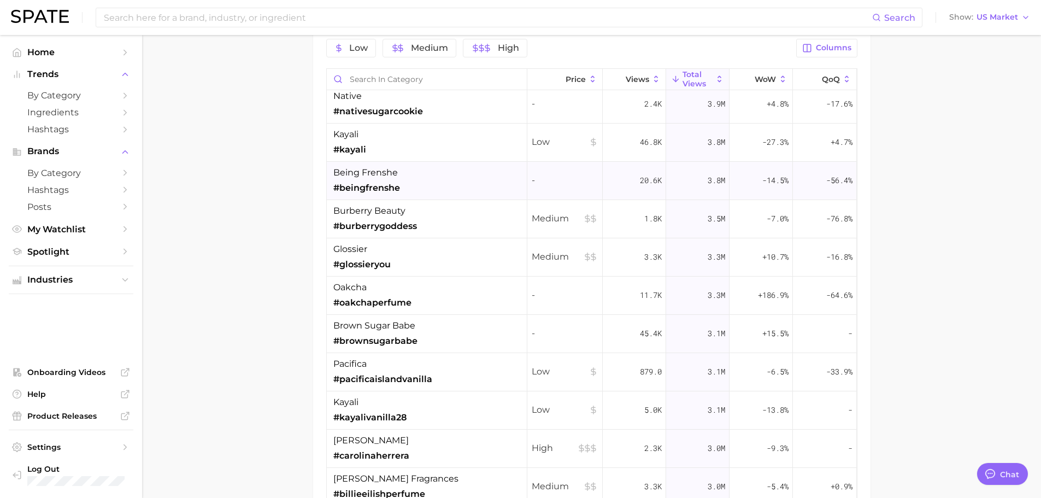
click at [420, 183] on div "being frenshe #beingfrenshe" at bounding box center [427, 181] width 200 height 38
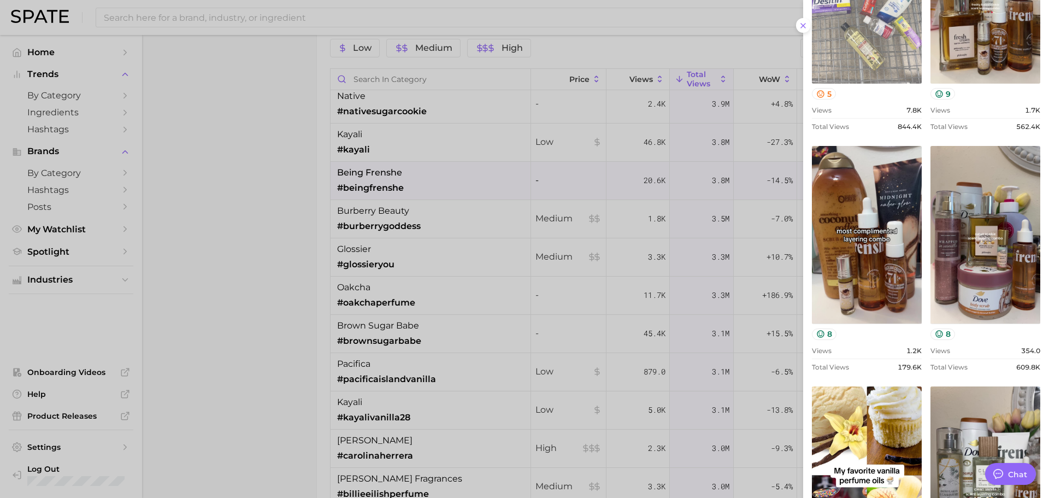
scroll to position [0, 0]
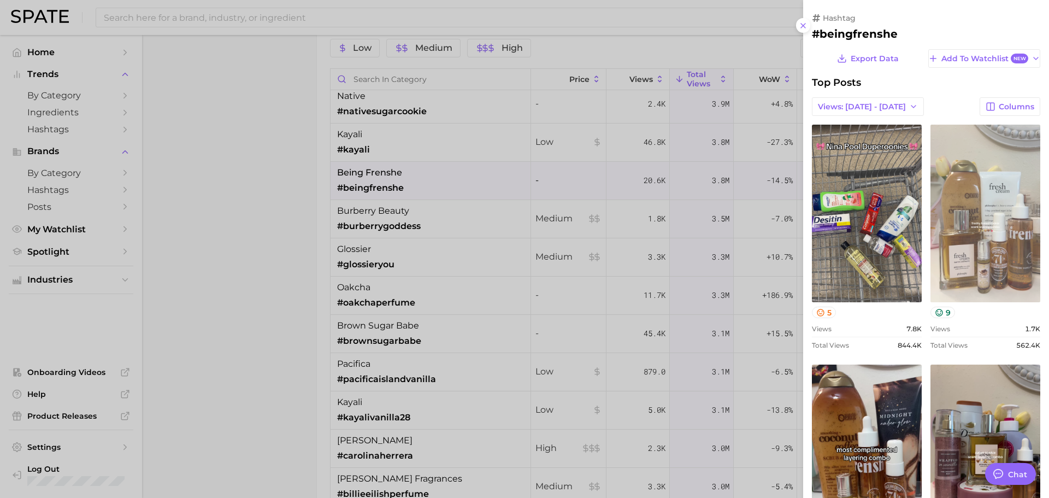
click at [963, 219] on link "view post on TikTok" at bounding box center [985, 214] width 110 height 178
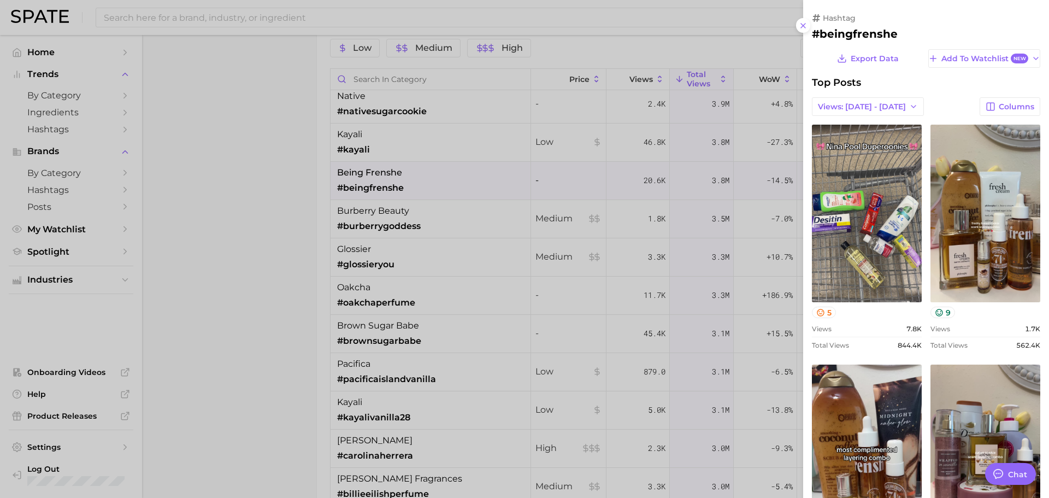
click at [867, 99] on button "Views: [DATE] - [DATE]" at bounding box center [868, 106] width 112 height 19
click at [880, 152] on button "Total Views" at bounding box center [864, 147] width 120 height 20
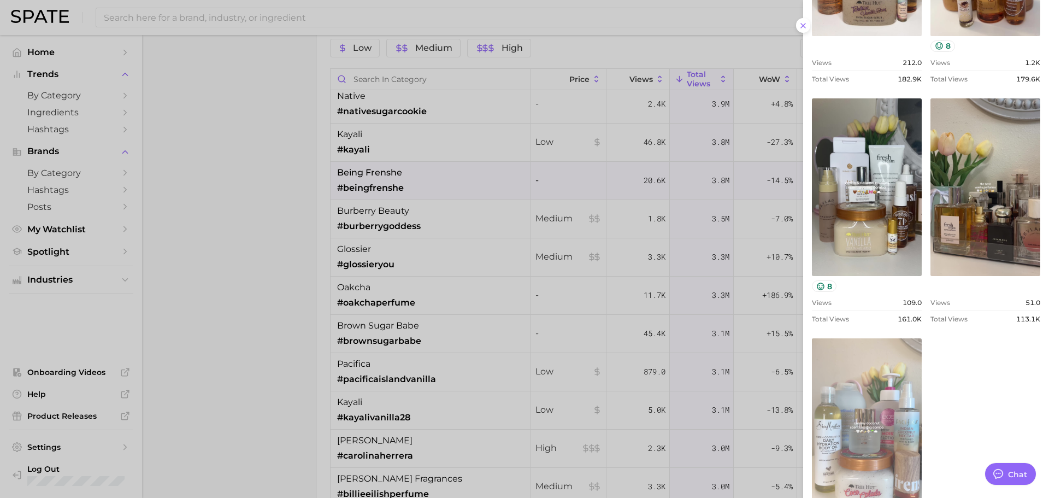
scroll to position [848, 0]
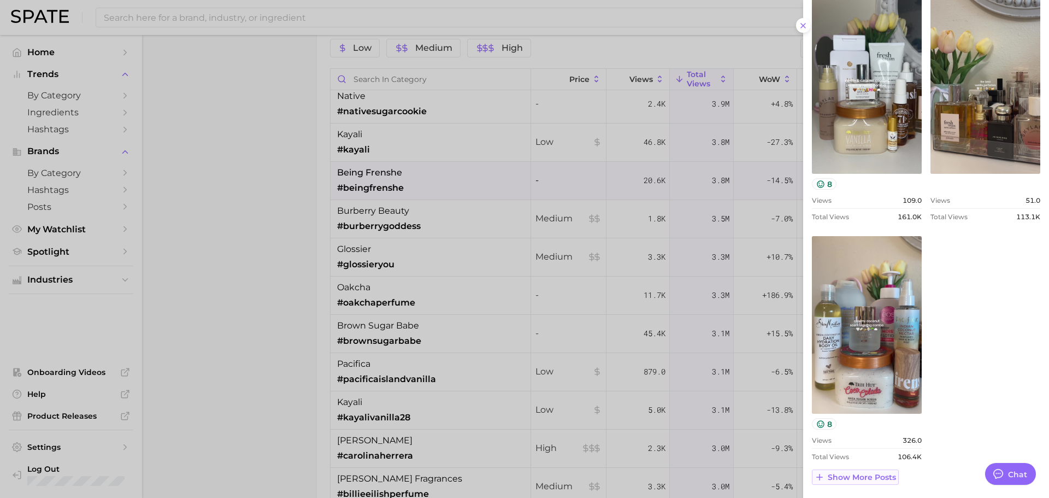
click at [847, 478] on span "Show more posts" at bounding box center [862, 477] width 68 height 9
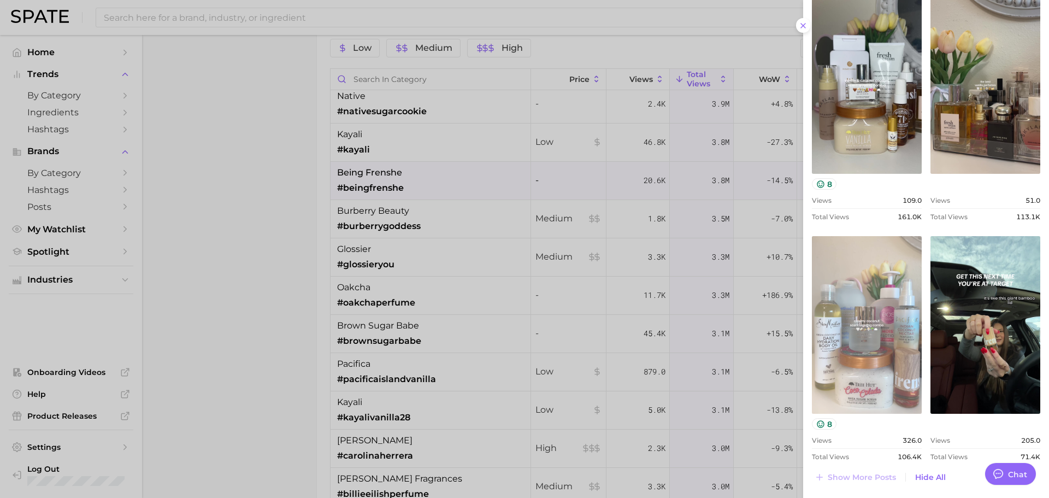
scroll to position [0, 0]
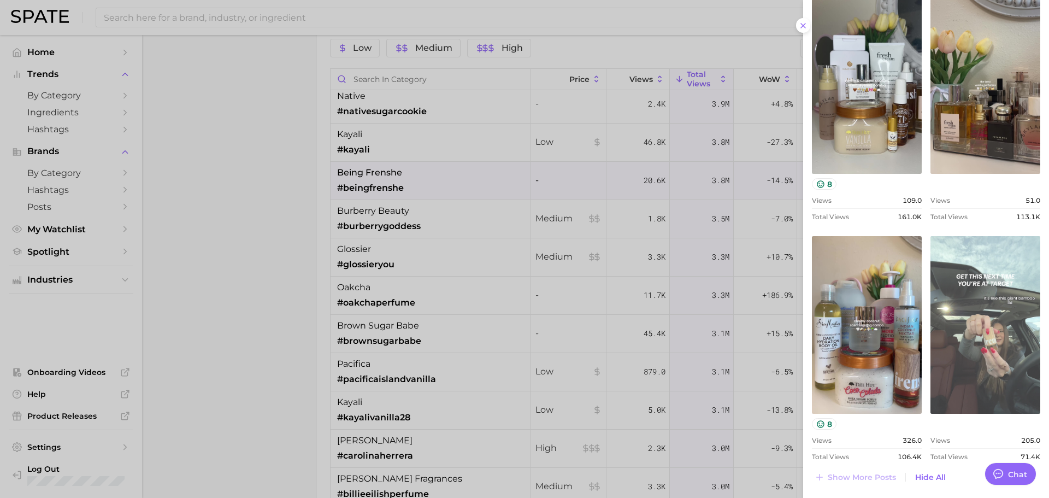
click at [936, 334] on link "view post on TikTok" at bounding box center [985, 325] width 110 height 178
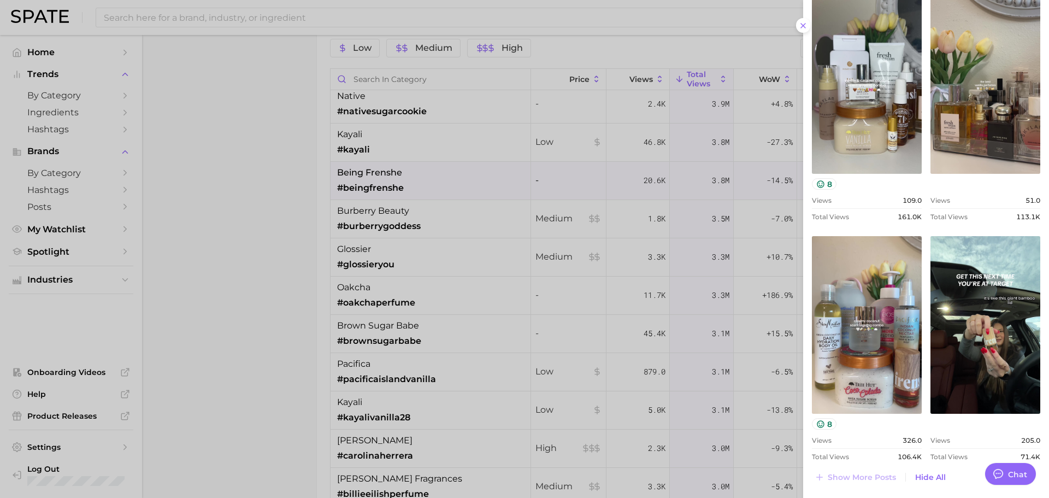
click at [651, 176] on div at bounding box center [524, 249] width 1049 height 498
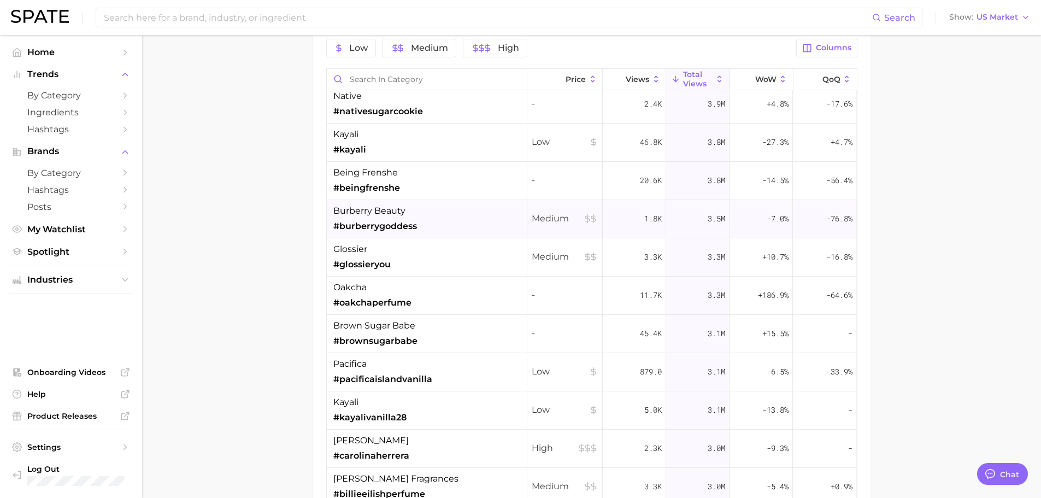
click at [419, 234] on div "burberry beauty #burberrygoddess" at bounding box center [427, 219] width 200 height 38
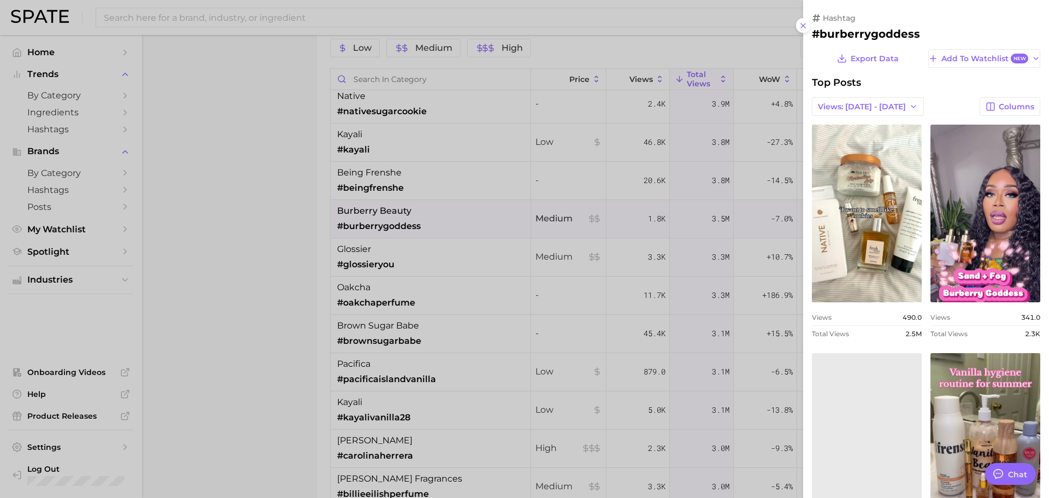
click at [419, 234] on div at bounding box center [524, 249] width 1049 height 498
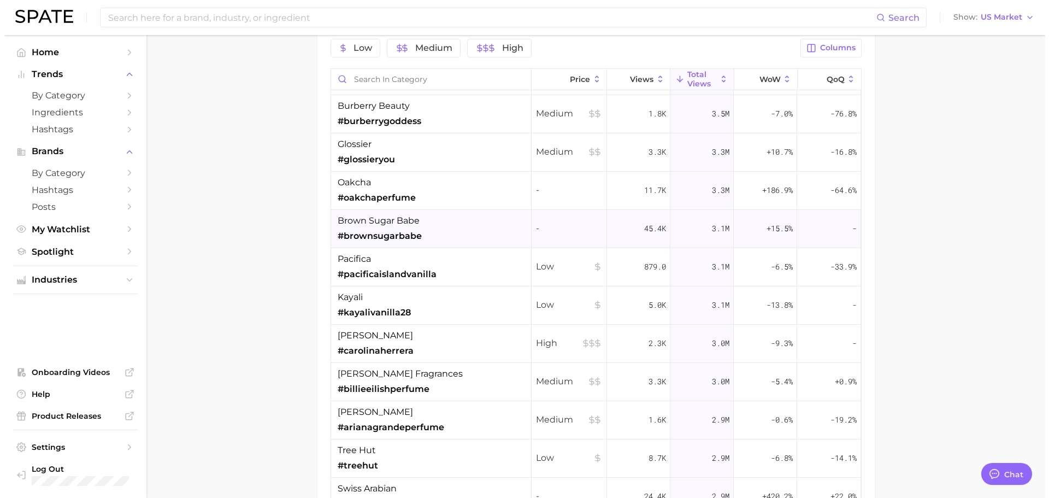
scroll to position [1530, 0]
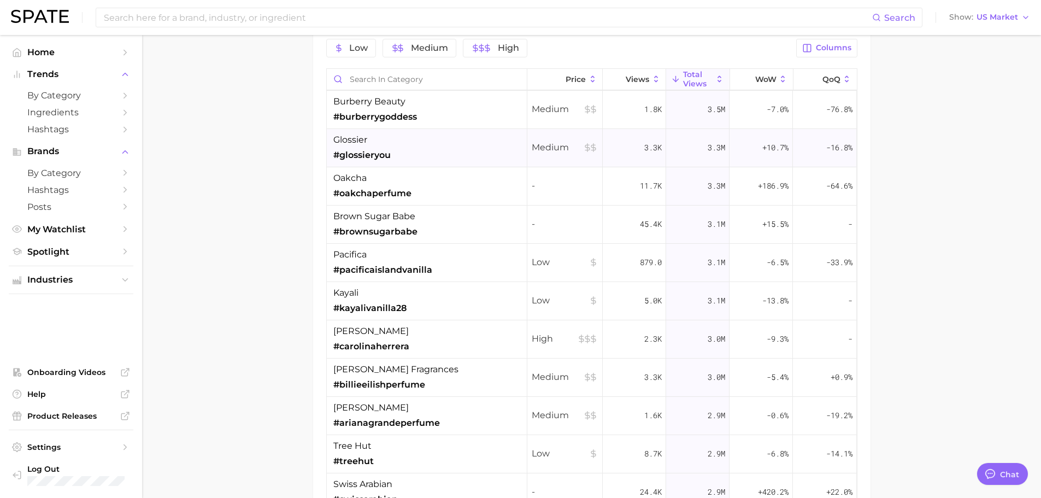
click at [420, 152] on div "glossier #glossieryou" at bounding box center [427, 148] width 200 height 38
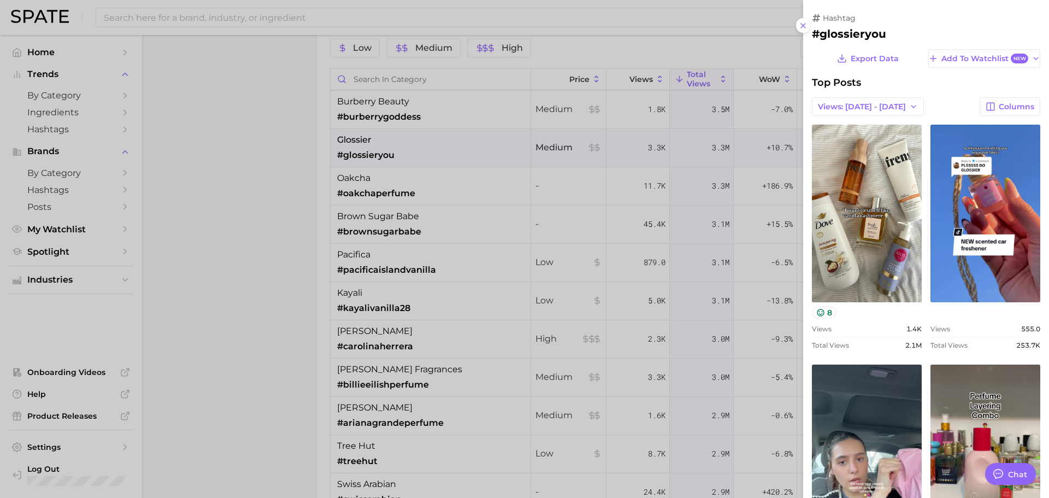
scroll to position [0, 0]
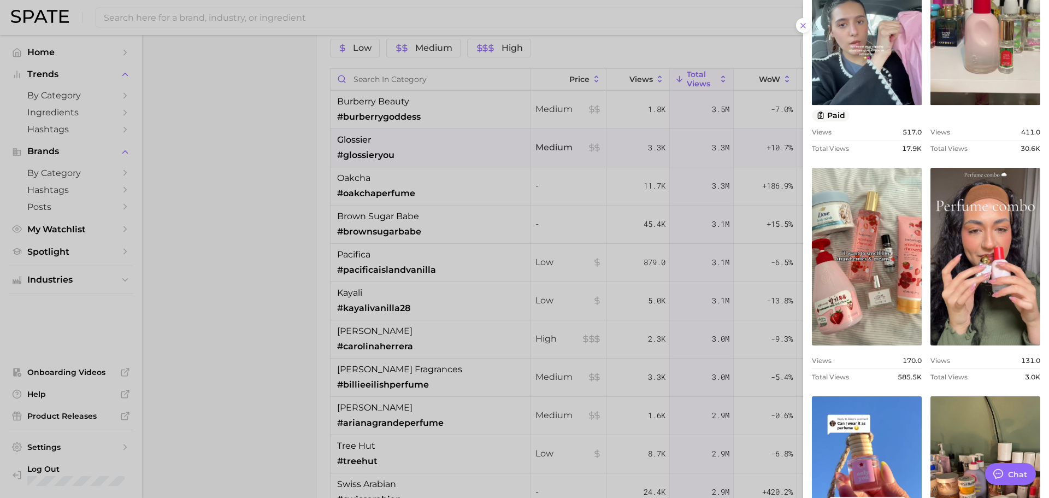
click at [494, 264] on div at bounding box center [524, 249] width 1049 height 498
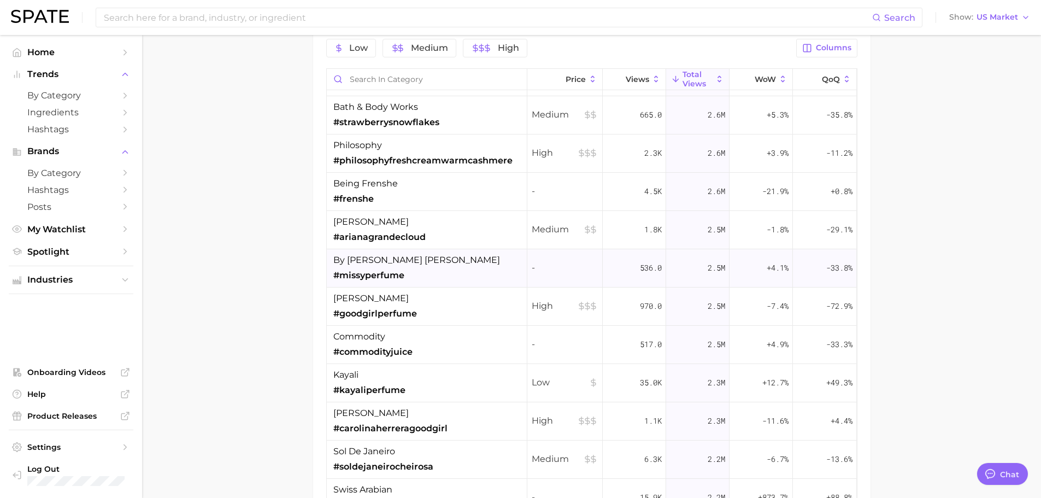
click at [432, 271] on div "by [PERSON_NAME] [PERSON_NAME] #missyperfume" at bounding box center [427, 268] width 200 height 38
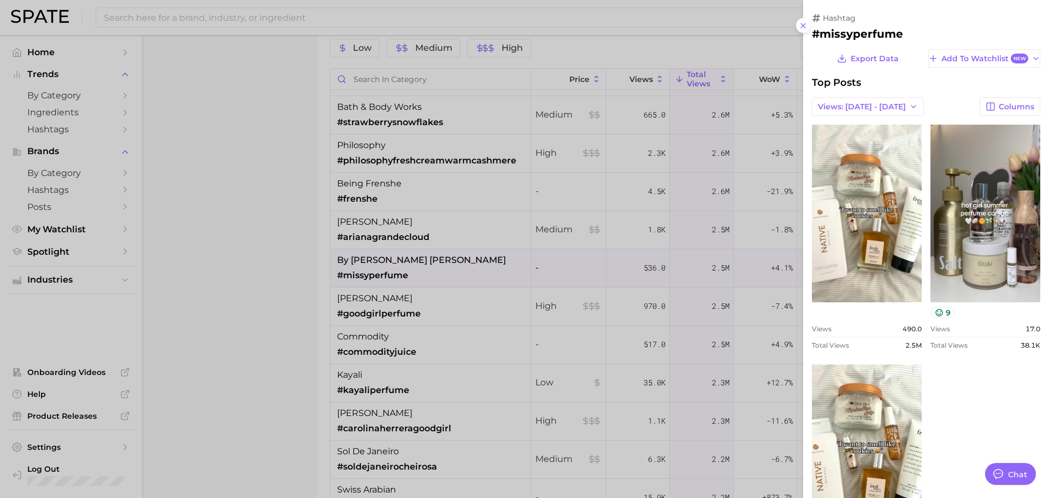
click at [422, 283] on div at bounding box center [524, 249] width 1049 height 498
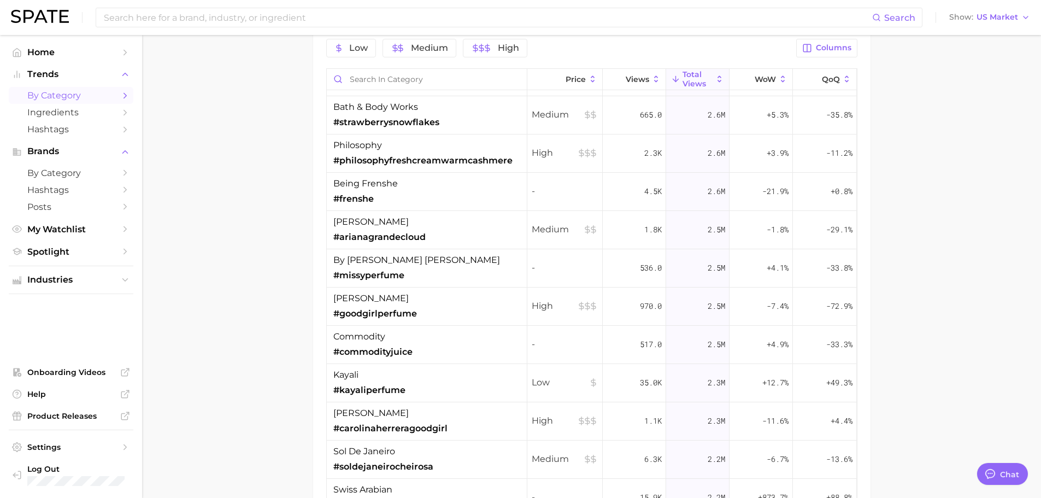
click at [48, 101] on link "by Category" at bounding box center [71, 95] width 125 height 17
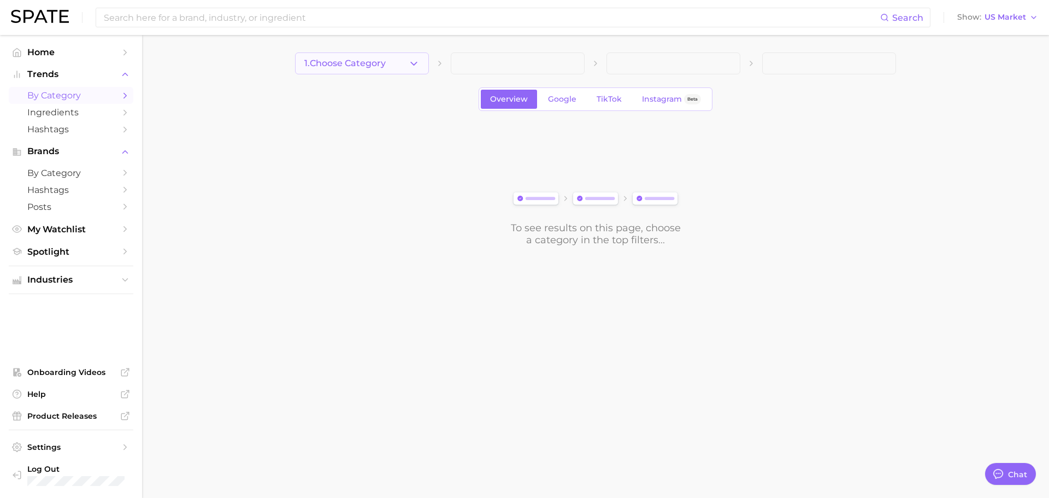
click at [393, 61] on button "1. Choose Category" at bounding box center [362, 63] width 134 height 22
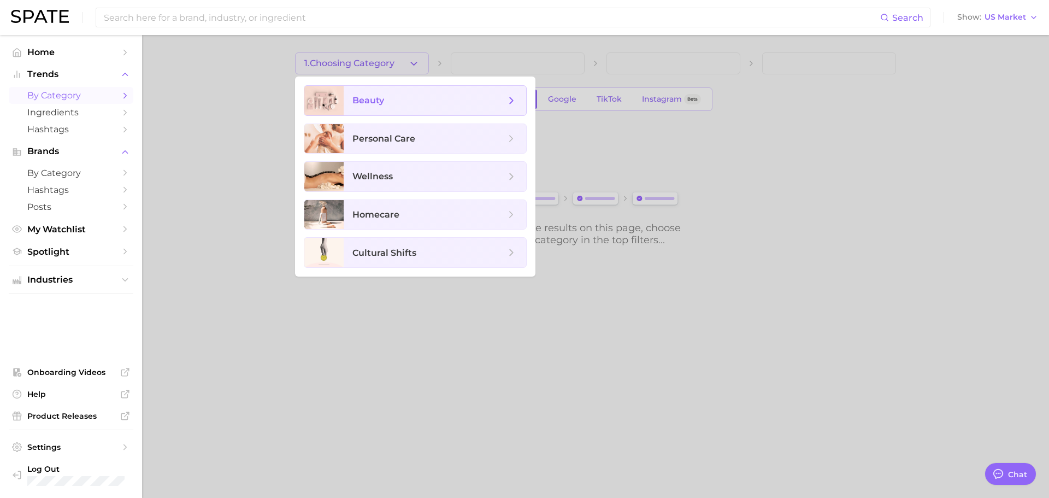
click at [409, 103] on span "beauty" at bounding box center [428, 101] width 153 height 12
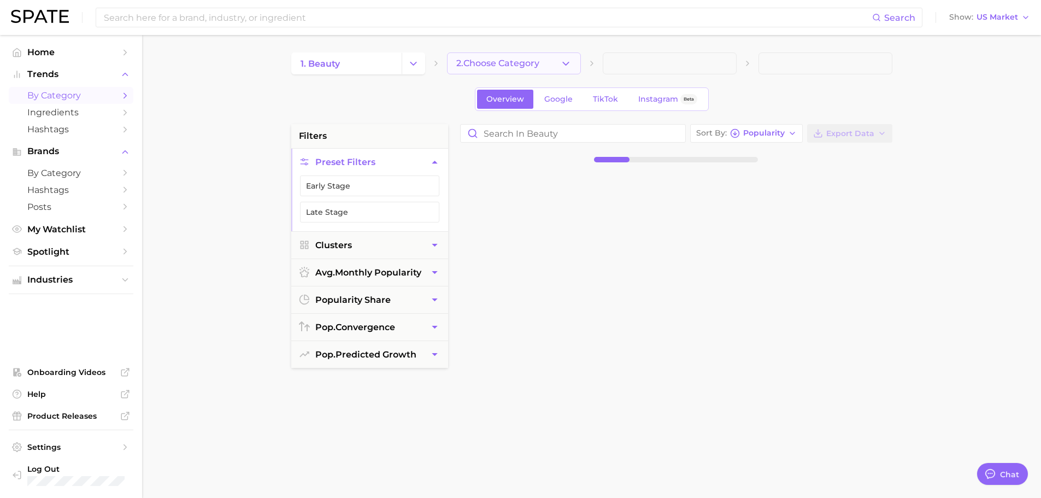
click at [569, 66] on icon "button" at bounding box center [565, 63] width 11 height 11
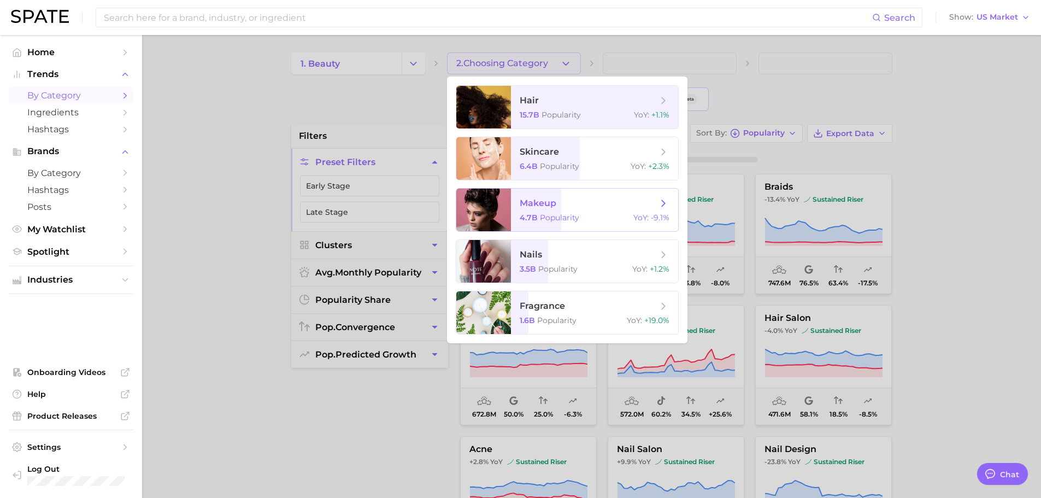
click at [573, 205] on span "makeup" at bounding box center [588, 203] width 138 height 12
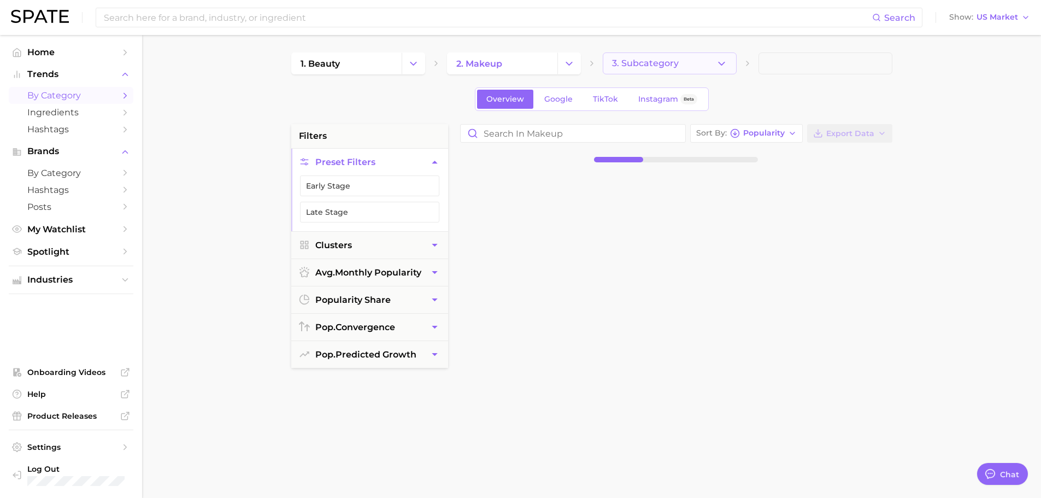
click at [703, 69] on button "3. Subcategory" at bounding box center [670, 63] width 134 height 22
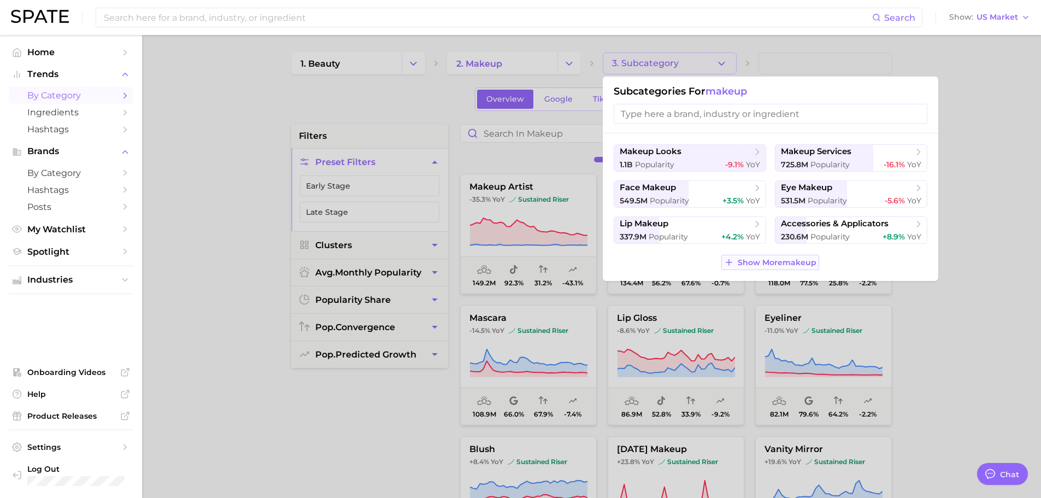
click at [772, 262] on span "Show More makeup" at bounding box center [776, 262] width 79 height 9
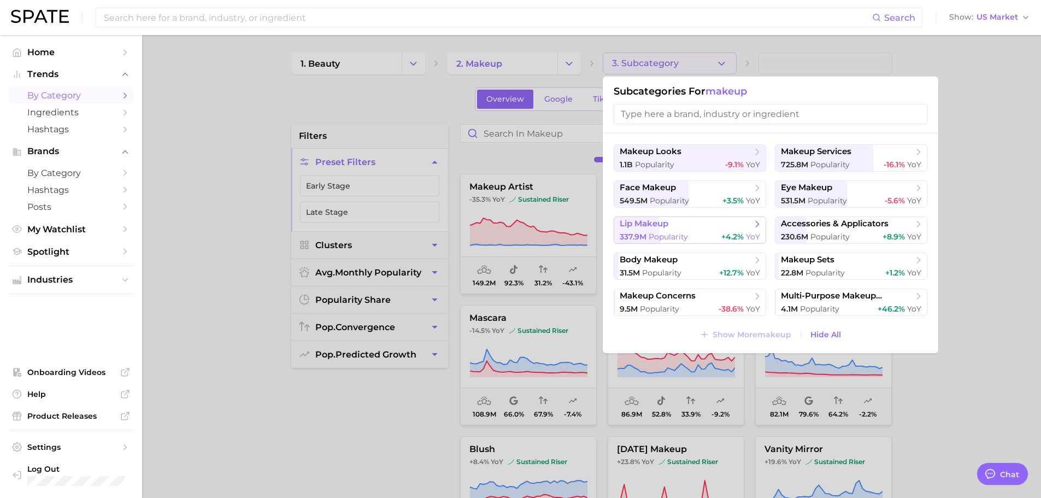
click at [717, 222] on span "lip makeup" at bounding box center [685, 224] width 133 height 11
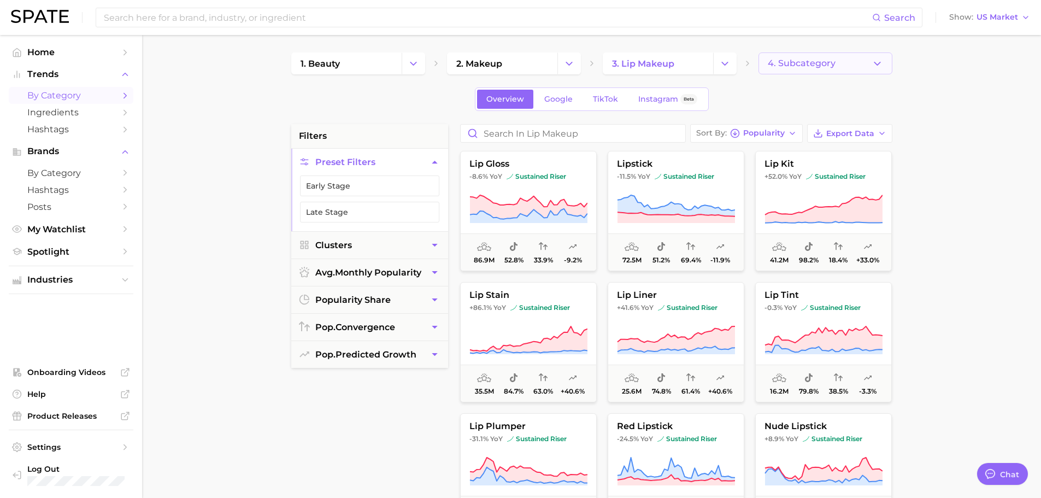
click at [795, 68] on span "4. Subcategory" at bounding box center [801, 63] width 68 height 10
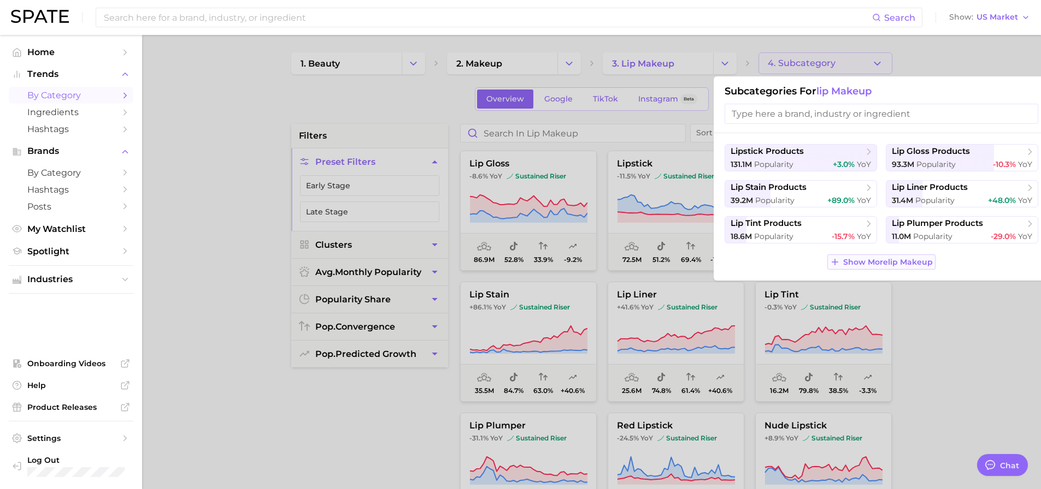
click at [869, 259] on span "Show More lip makeup" at bounding box center [888, 262] width 90 height 9
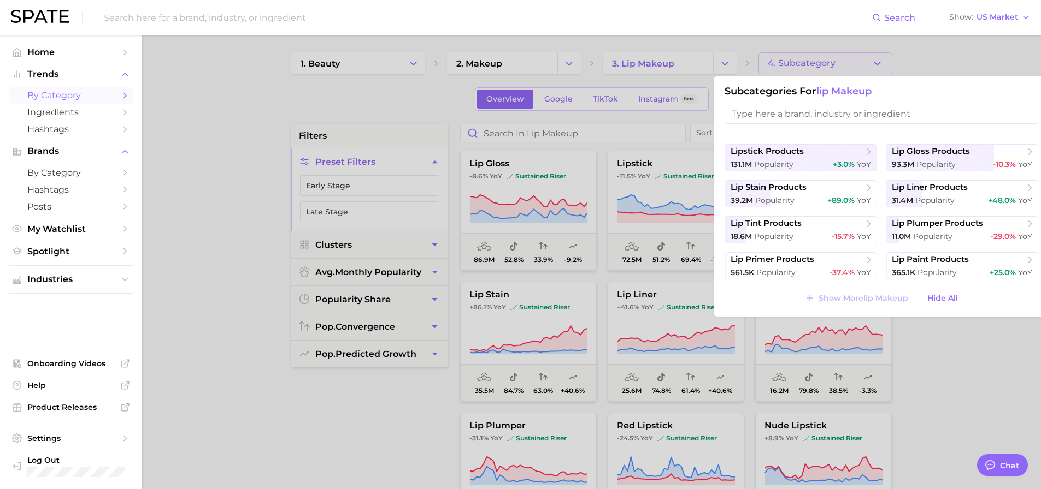
click at [931, 355] on div at bounding box center [520, 244] width 1041 height 489
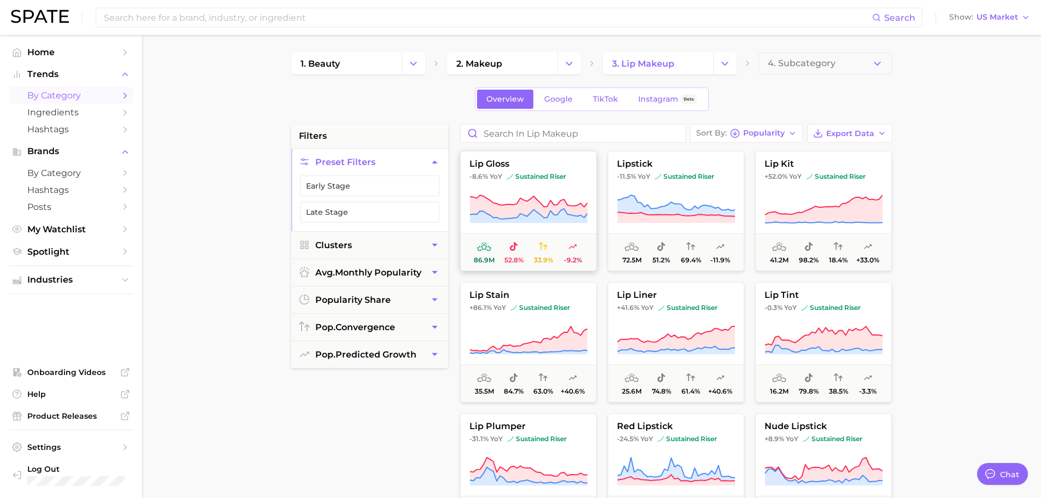
click at [555, 156] on button "lip gloss -8.6% YoY sustained riser 86.9m 52.8% 33.9% -9.2%" at bounding box center [528, 211] width 137 height 120
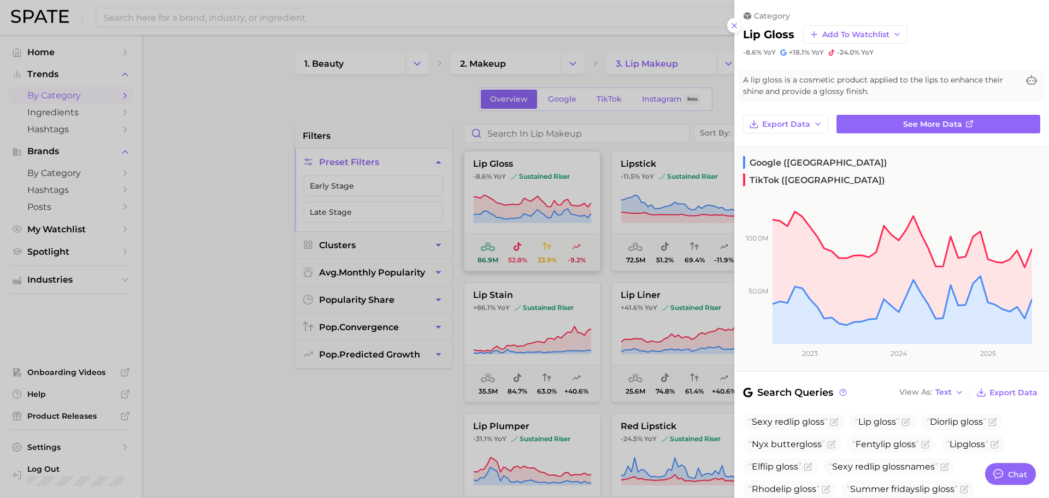
click at [555, 156] on div at bounding box center [524, 249] width 1049 height 498
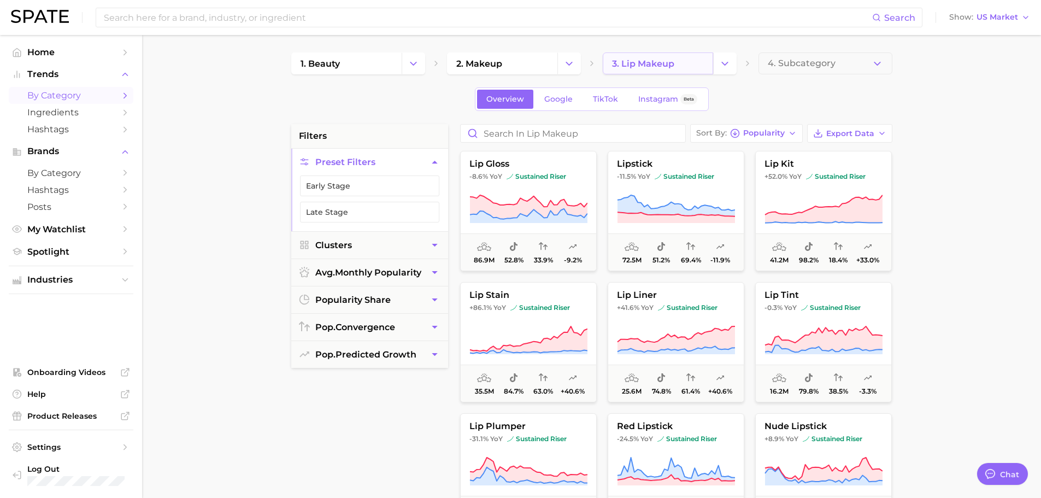
click at [658, 68] on span "3. lip makeup" at bounding box center [643, 63] width 62 height 10
click at [663, 66] on span "3. lip makeup" at bounding box center [643, 63] width 62 height 10
click at [614, 97] on span "TikTok" at bounding box center [605, 99] width 25 height 9
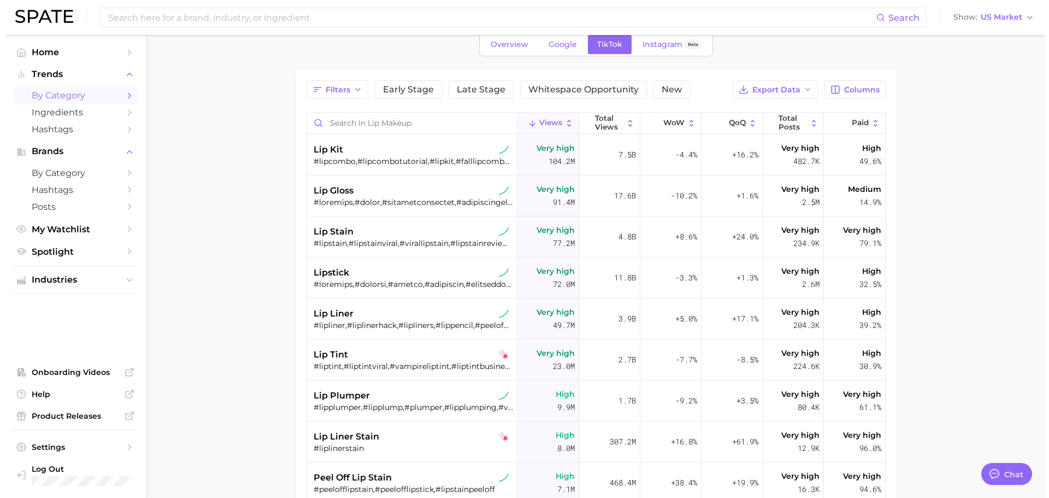
scroll to position [109, 0]
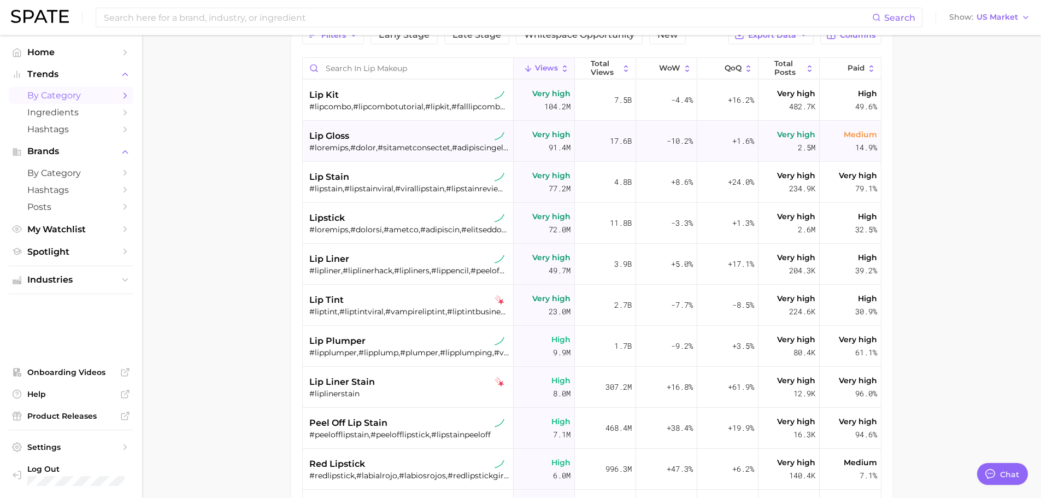
click at [370, 130] on div "lip gloss" at bounding box center [409, 135] width 200 height 13
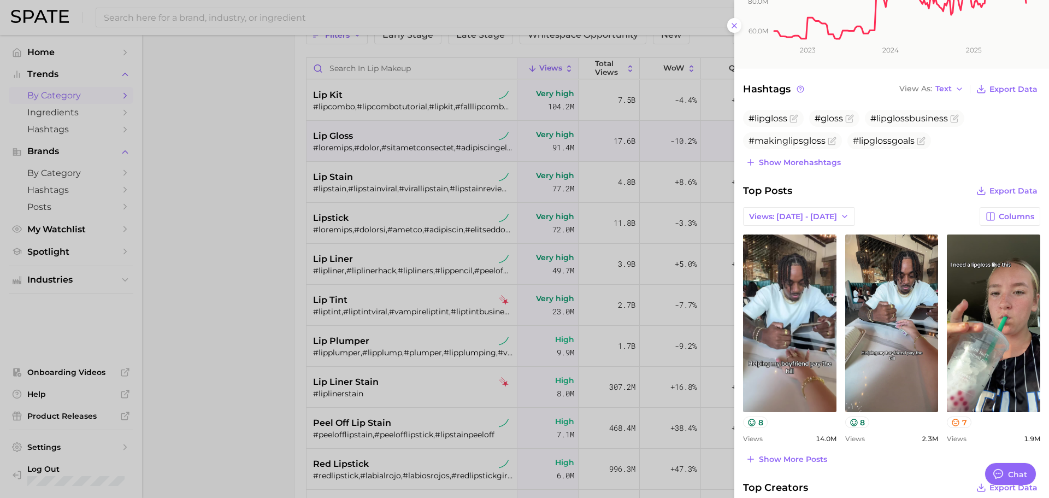
scroll to position [0, 0]
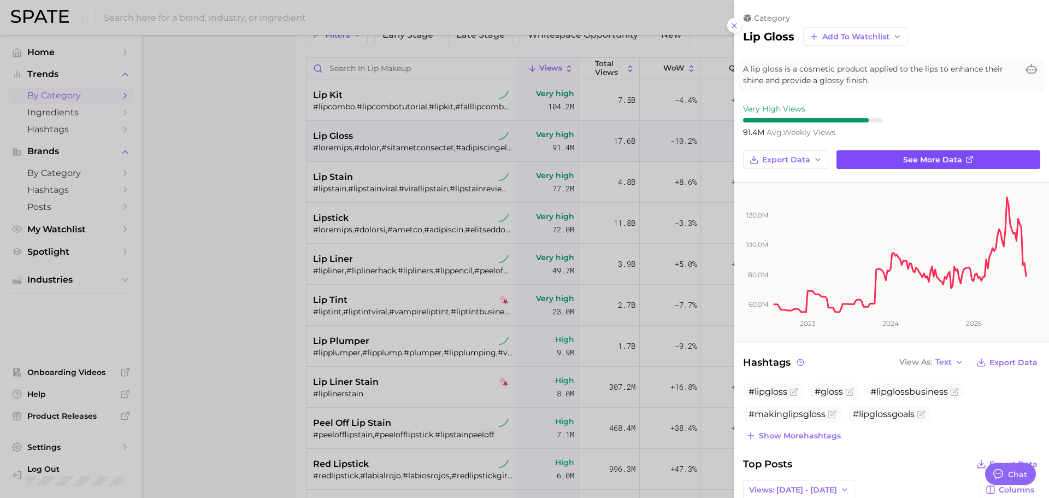
click at [923, 163] on span "See more data" at bounding box center [932, 159] width 59 height 9
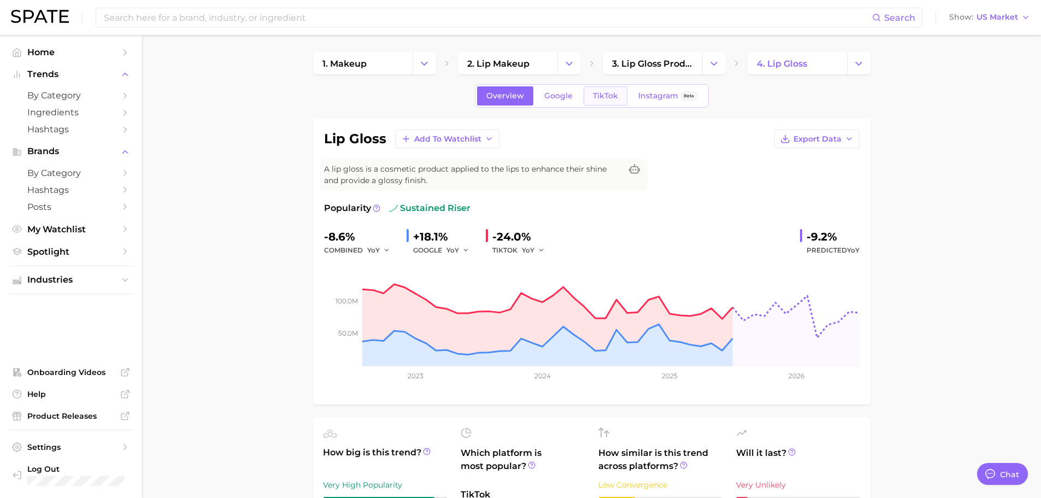
click at [595, 88] on link "TikTok" at bounding box center [605, 95] width 44 height 19
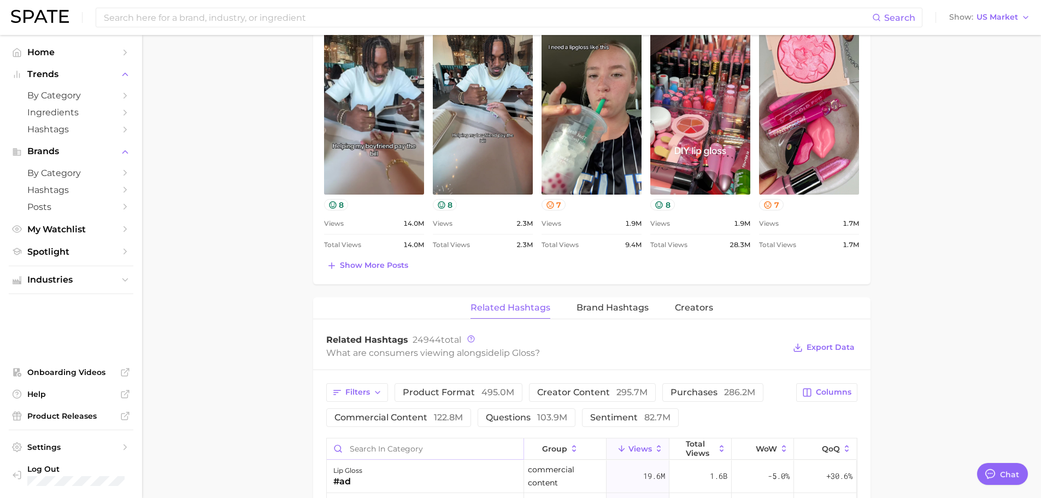
scroll to position [601, 0]
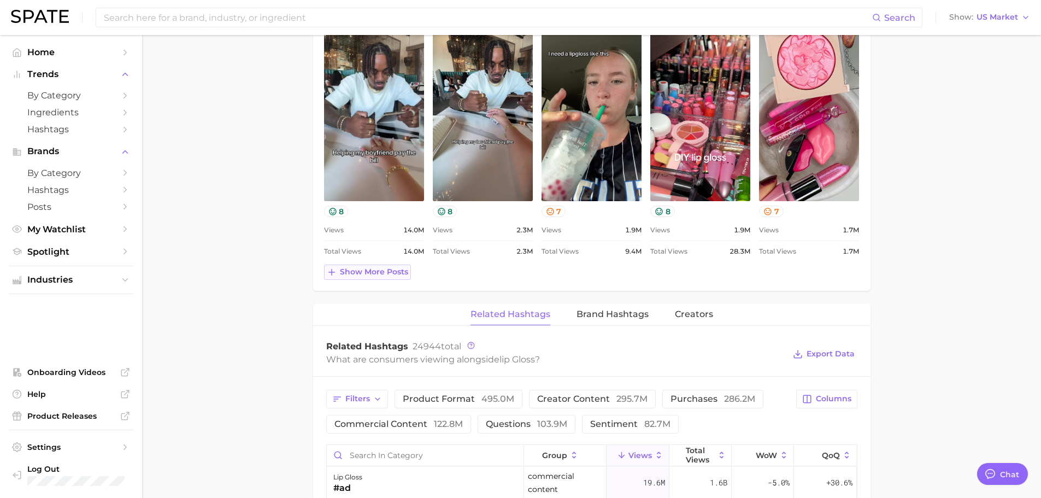
click at [395, 268] on span "Show more posts" at bounding box center [374, 271] width 68 height 9
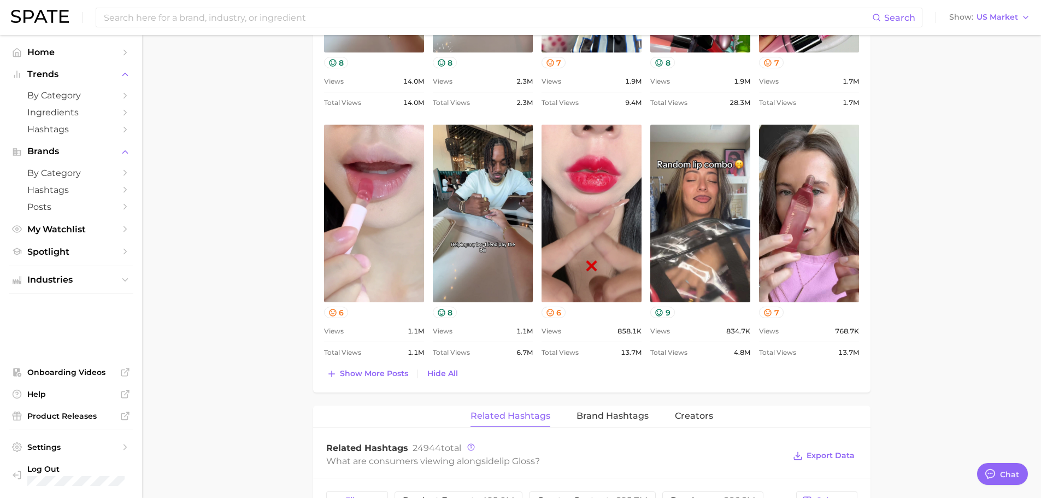
scroll to position [765, 0]
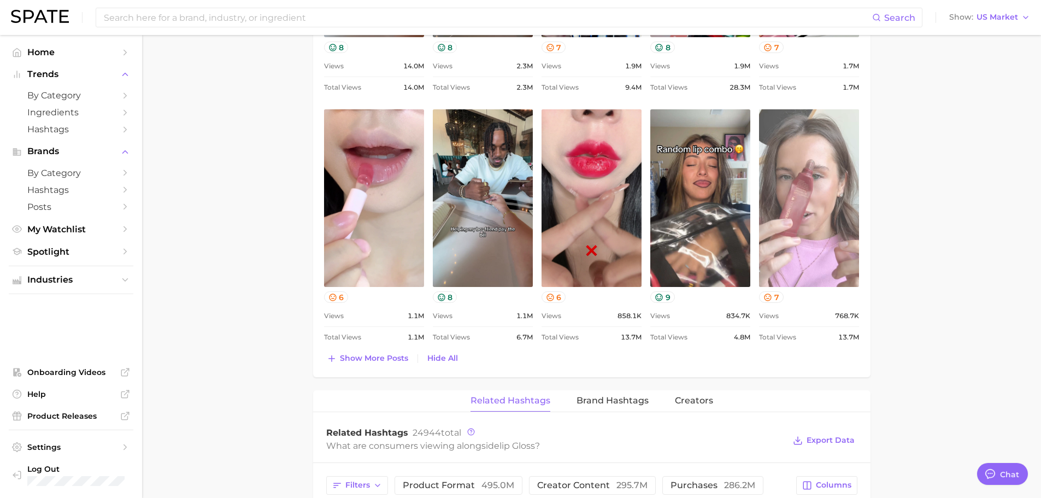
click at [807, 226] on link "view post on TikTok" at bounding box center [809, 198] width 100 height 178
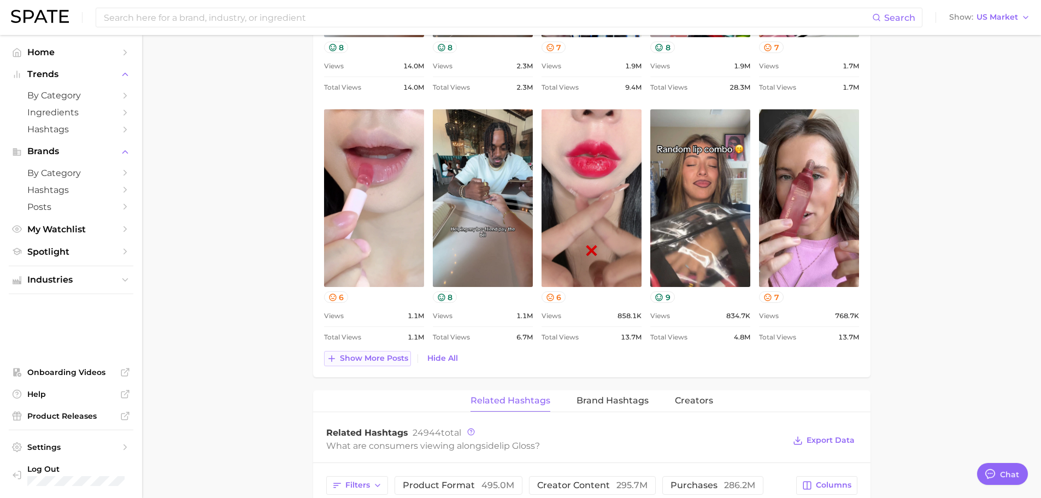
click at [395, 358] on span "Show more posts" at bounding box center [374, 357] width 68 height 9
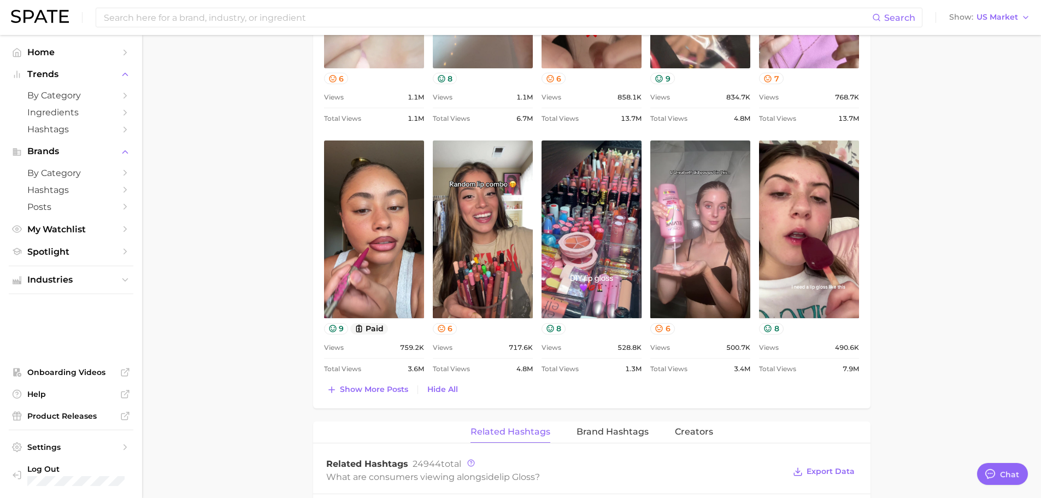
scroll to position [0, 0]
click at [350, 390] on span "Show more posts" at bounding box center [374, 389] width 68 height 9
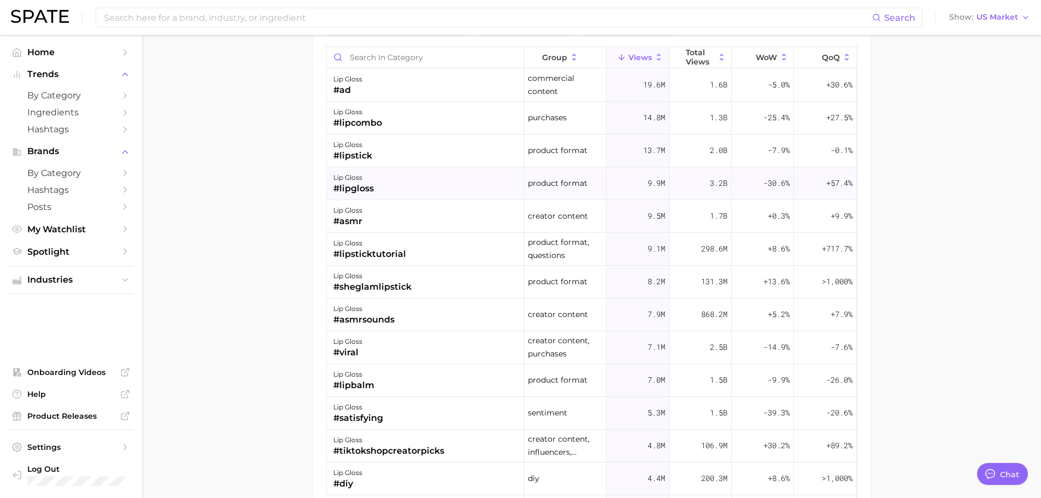
click at [394, 176] on div "lip gloss #lipgloss" at bounding box center [425, 183] width 197 height 33
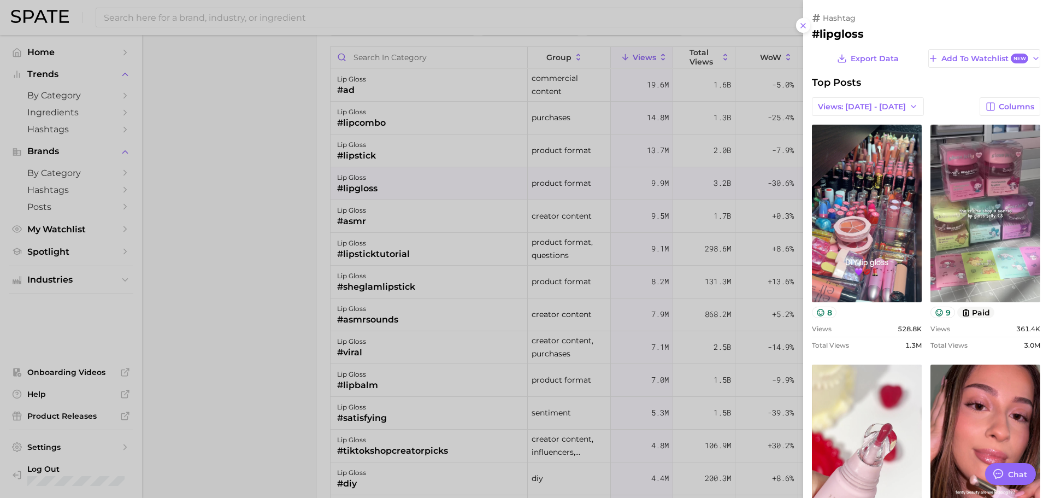
click at [484, 225] on div at bounding box center [524, 249] width 1049 height 498
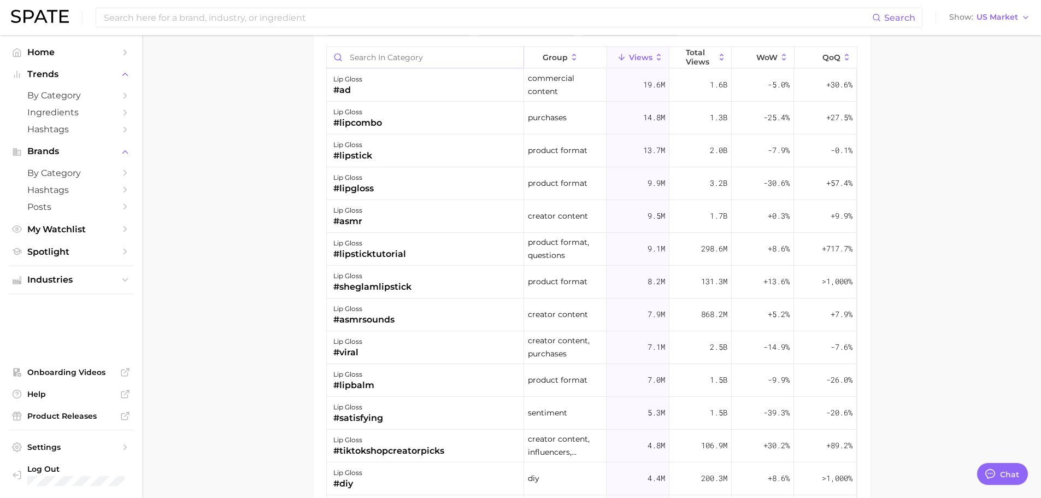
click at [395, 61] on input "Search in category" at bounding box center [425, 57] width 197 height 21
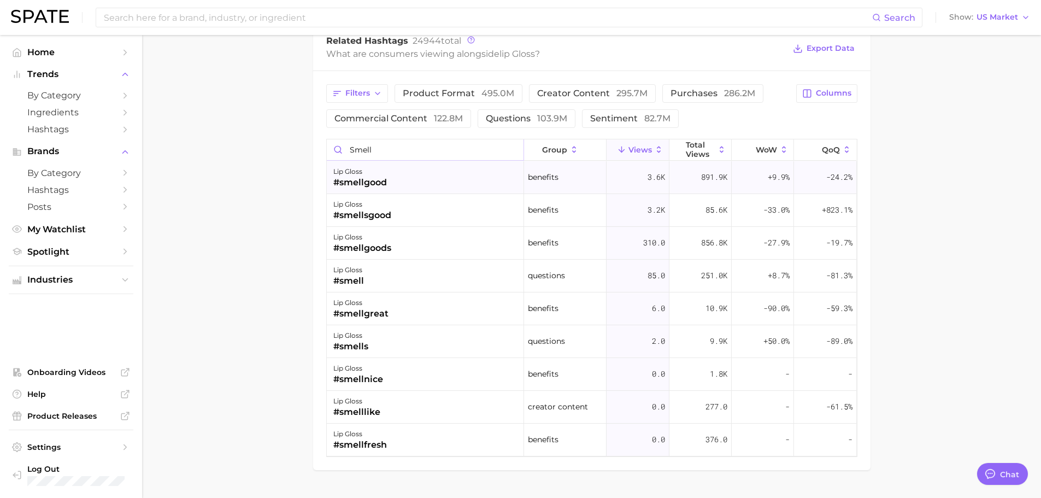
type input "smell"
click at [394, 175] on div "lip gloss #smellgood" at bounding box center [425, 177] width 197 height 33
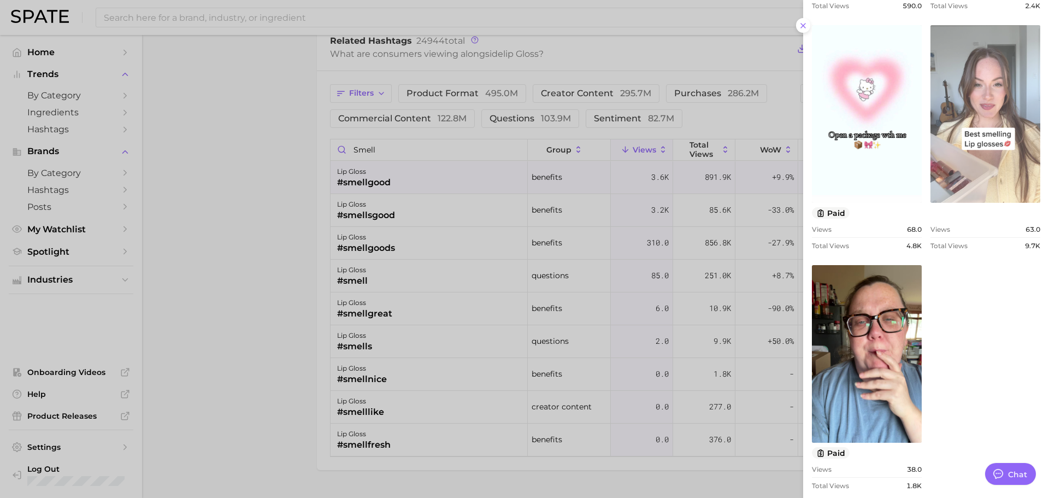
click at [981, 128] on link "view post on TikTok" at bounding box center [985, 114] width 110 height 178
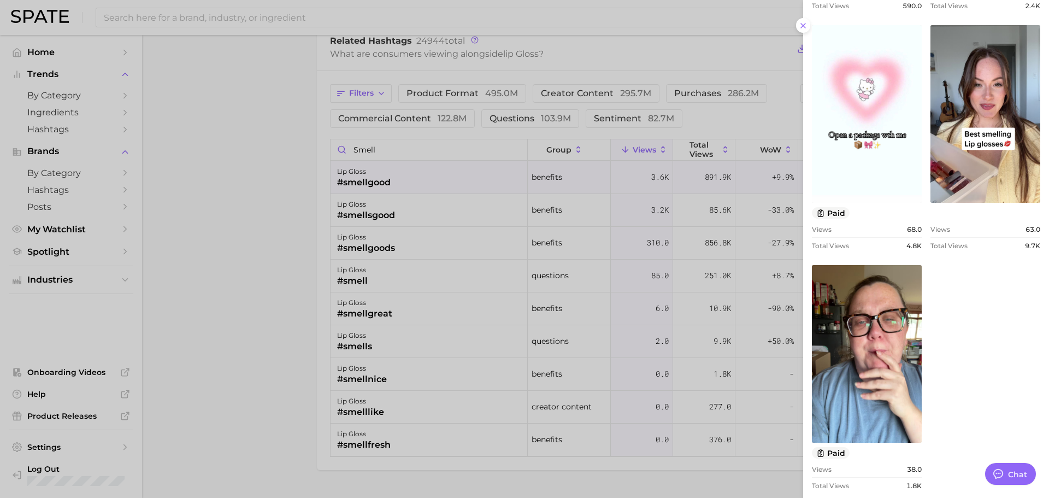
click at [528, 227] on div at bounding box center [524, 249] width 1049 height 498
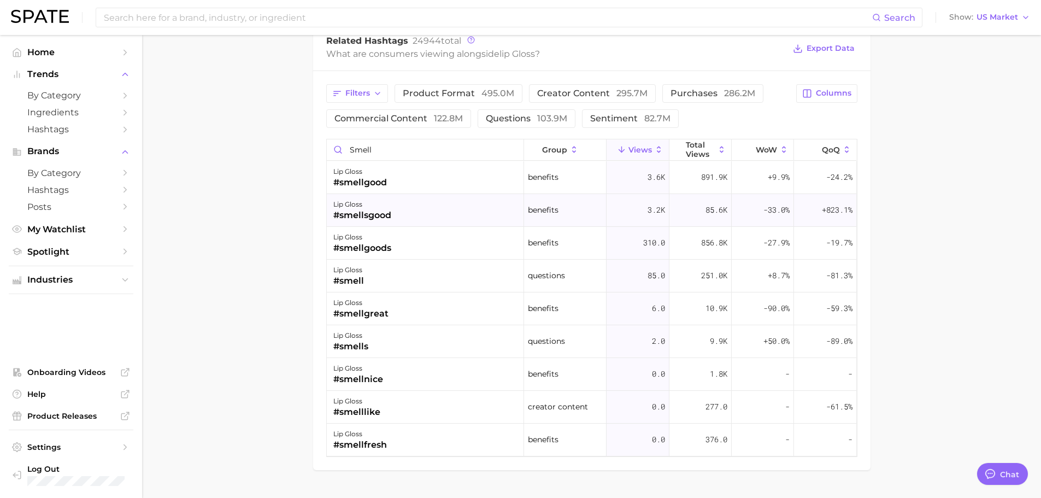
click at [457, 206] on div "lip gloss #smellsgood" at bounding box center [425, 210] width 197 height 33
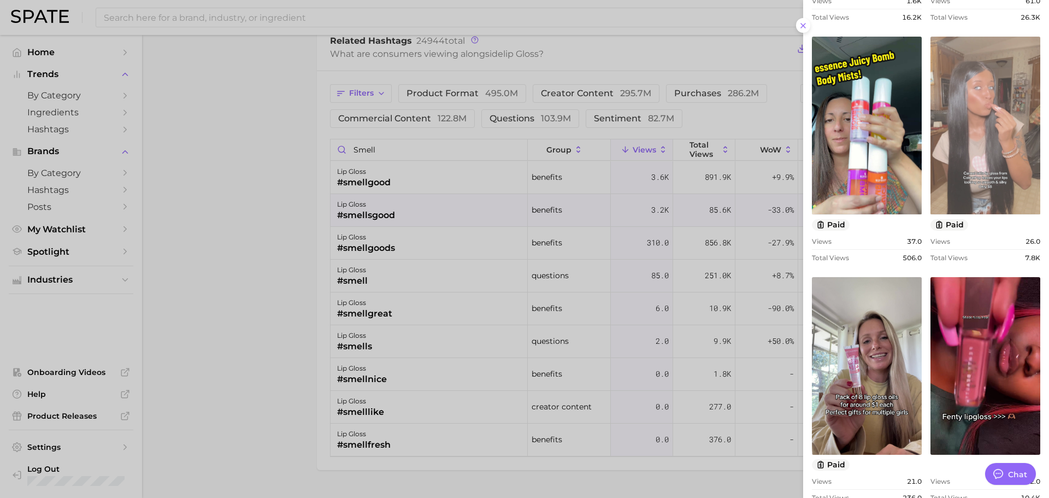
click at [947, 155] on link "view post on TikTok" at bounding box center [985, 126] width 110 height 178
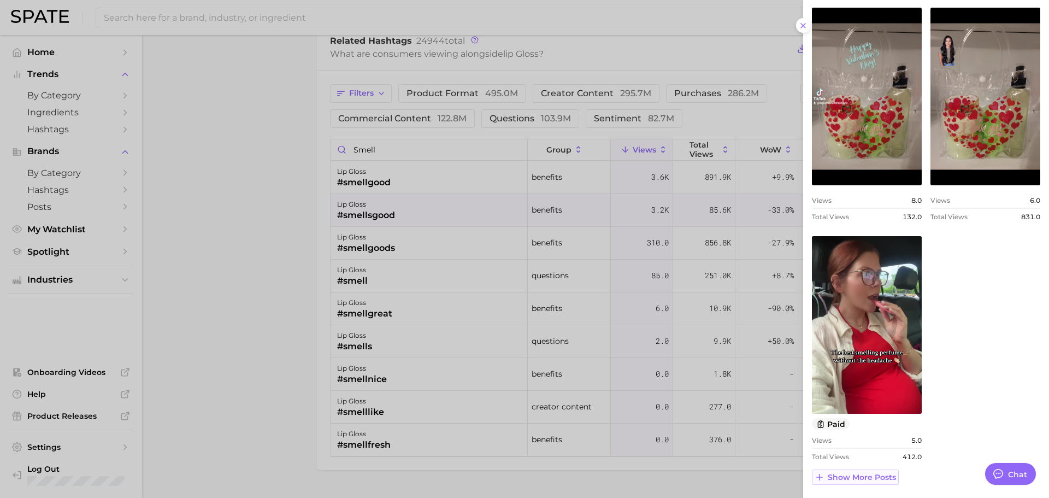
click at [872, 474] on span "Show more posts" at bounding box center [862, 477] width 68 height 9
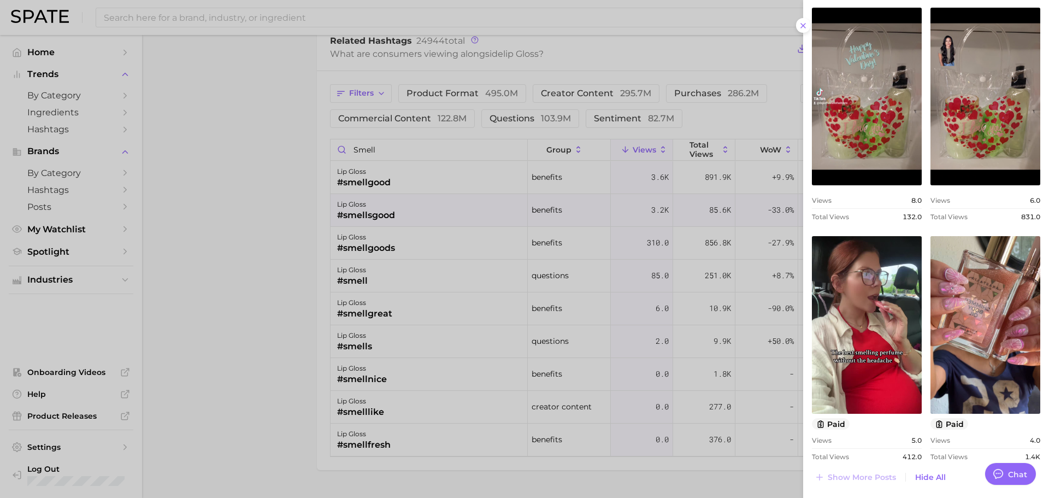
click at [517, 284] on div at bounding box center [524, 249] width 1049 height 498
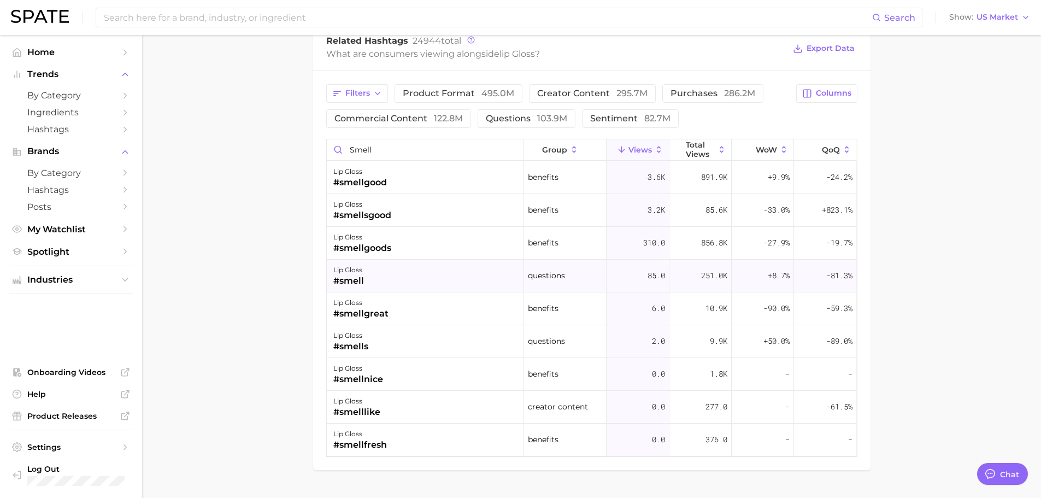
click at [434, 279] on div "lip gloss #smell" at bounding box center [425, 275] width 197 height 33
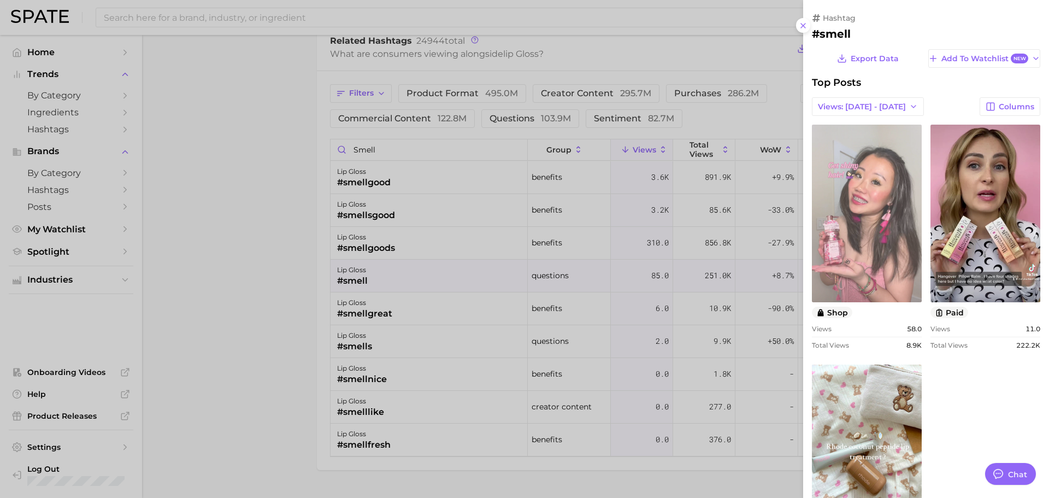
click at [893, 264] on link "view post on TikTok" at bounding box center [867, 214] width 110 height 178
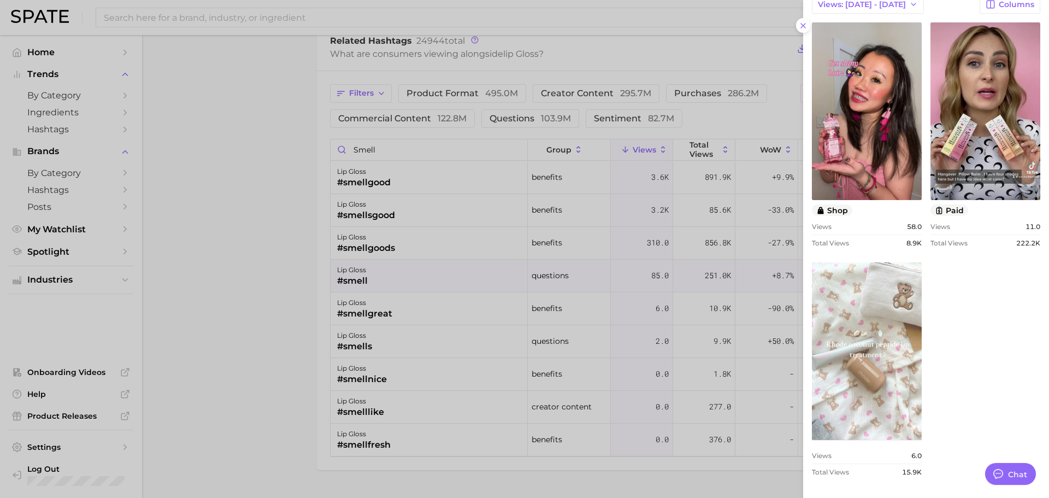
click at [888, 377] on link "view post on TikTok" at bounding box center [867, 351] width 110 height 178
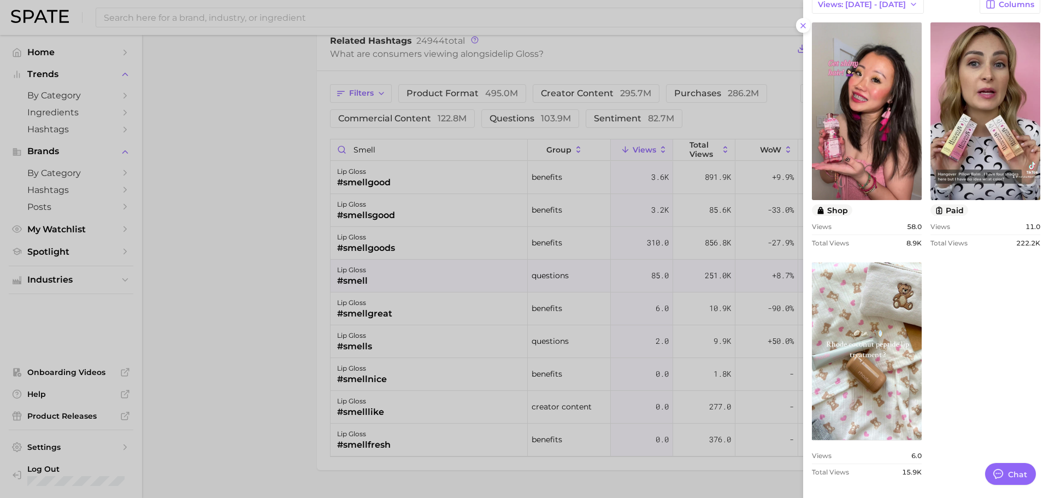
click at [724, 212] on div at bounding box center [524, 249] width 1049 height 498
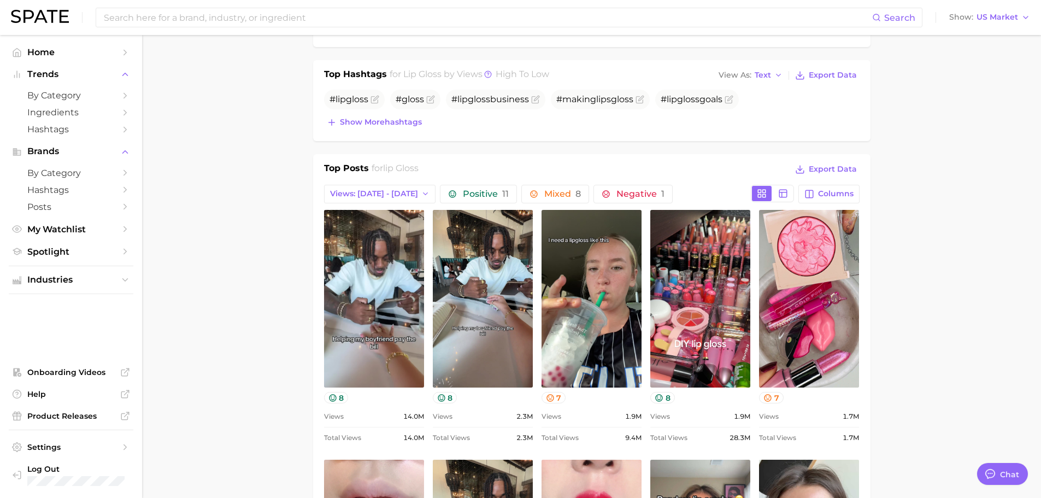
scroll to position [399, 0]
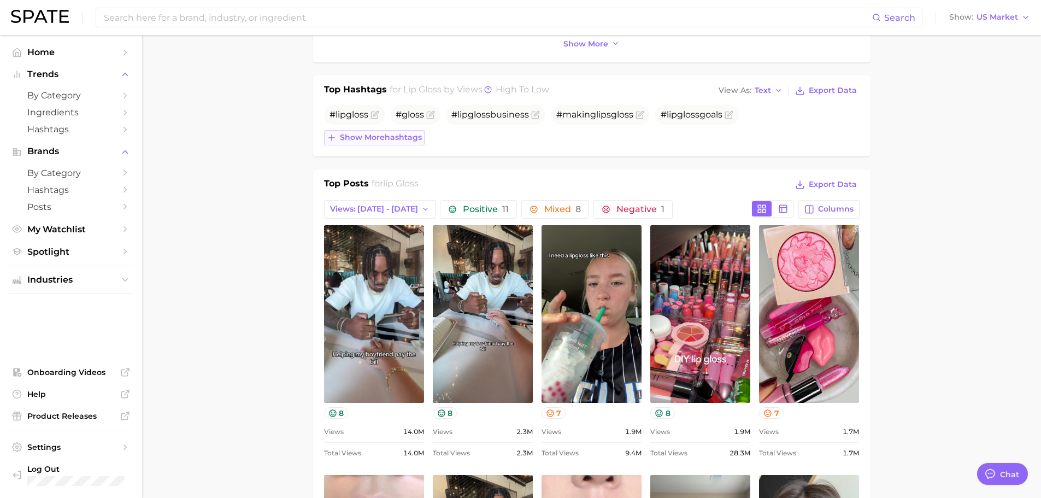
click at [407, 137] on span "Show more hashtags" at bounding box center [381, 137] width 82 height 9
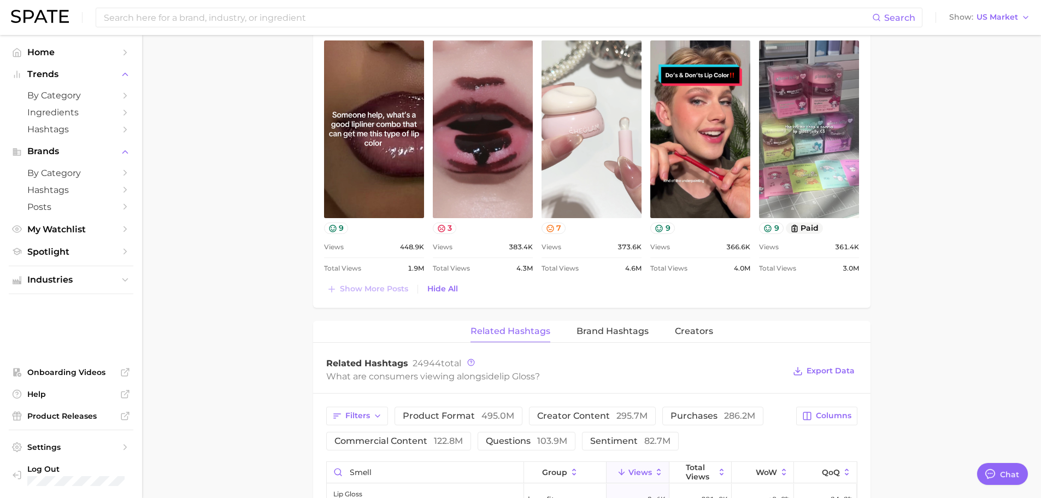
scroll to position [1546, 0]
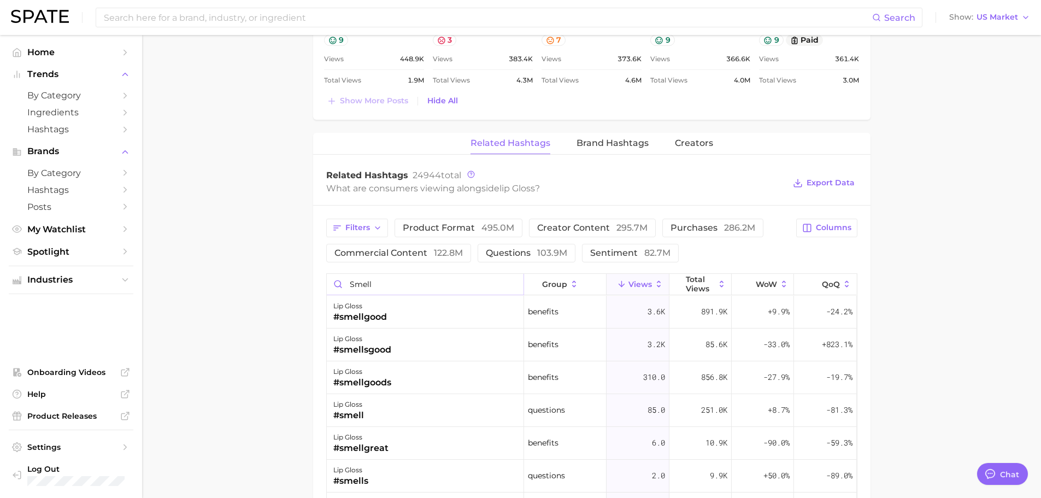
click at [512, 285] on input "smell" at bounding box center [425, 284] width 197 height 21
click at [607, 146] on span "Brand Hashtags" at bounding box center [612, 143] width 72 height 10
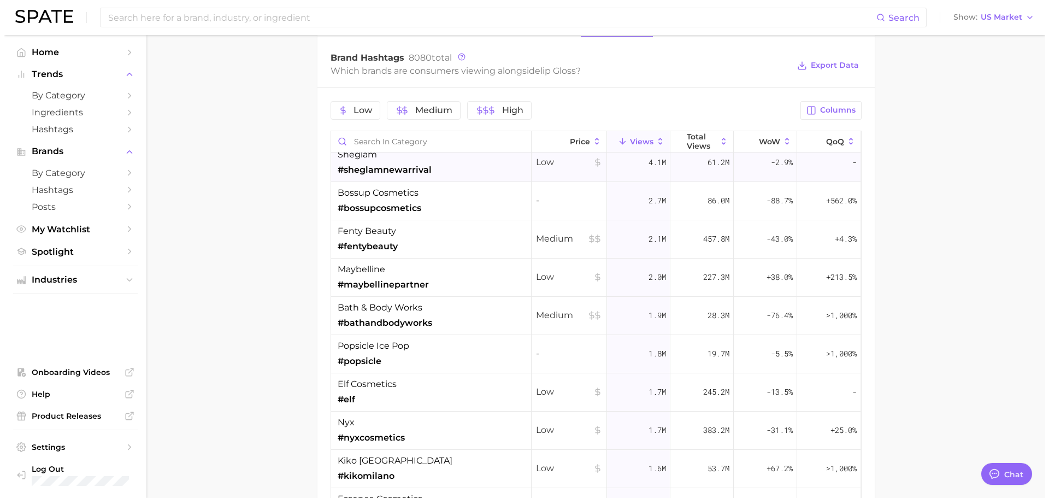
scroll to position [109, 0]
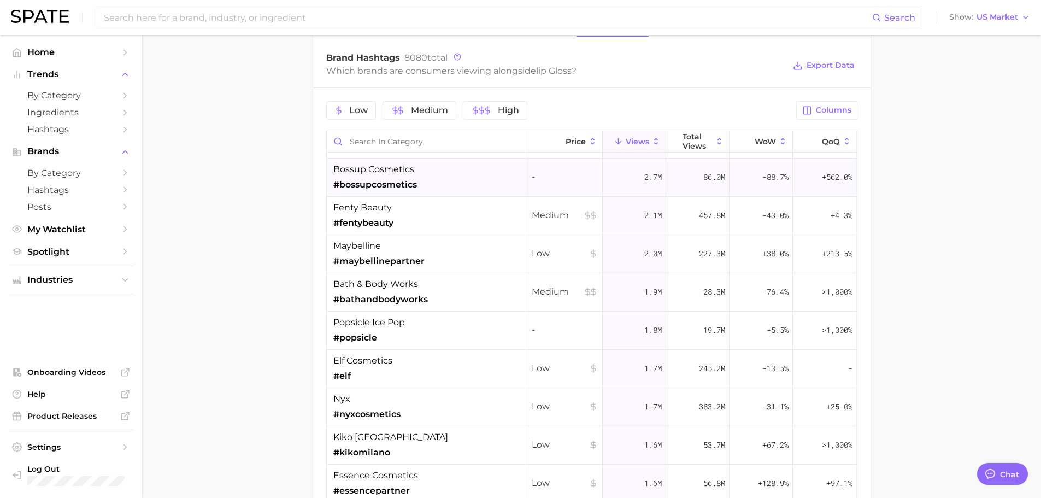
click at [419, 186] on div "bossup cosmetics #bossupcosmetics" at bounding box center [427, 177] width 200 height 38
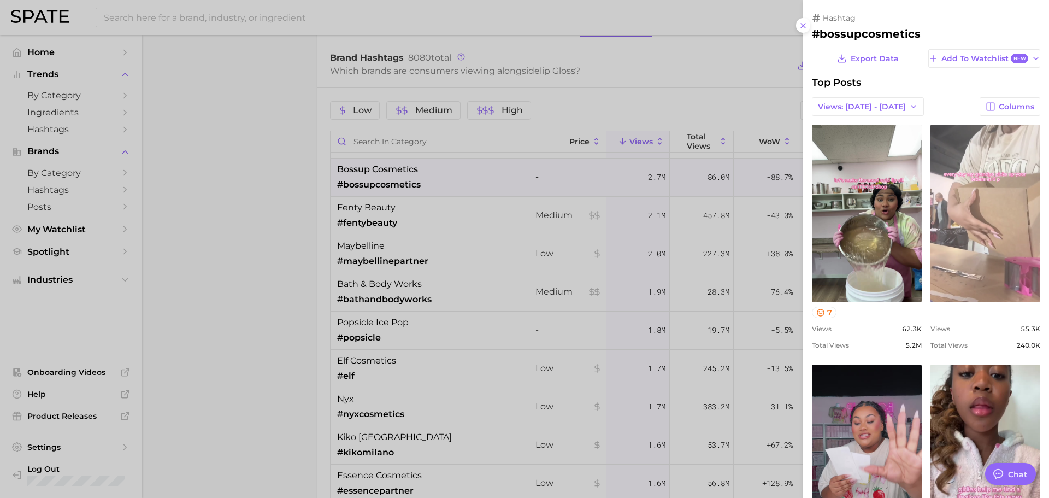
scroll to position [0, 0]
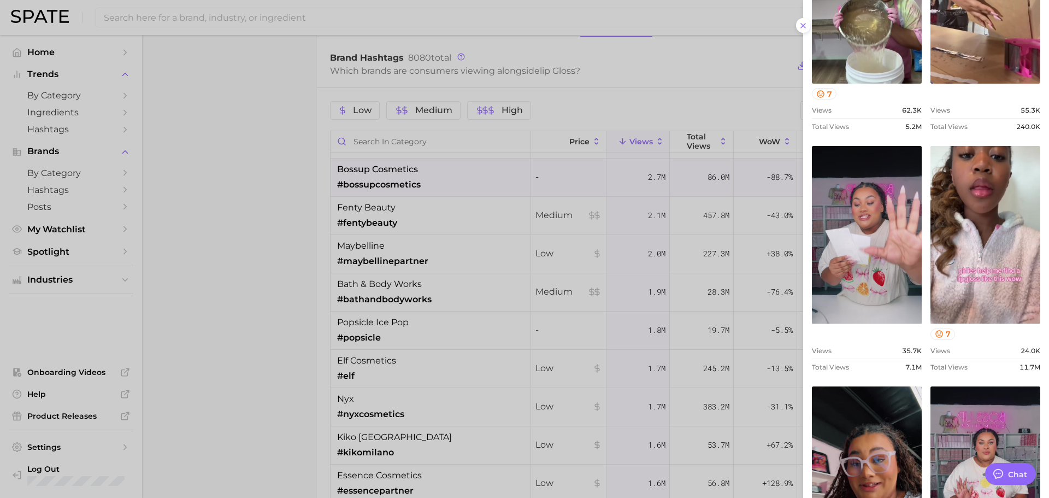
click at [418, 239] on div at bounding box center [524, 249] width 1049 height 498
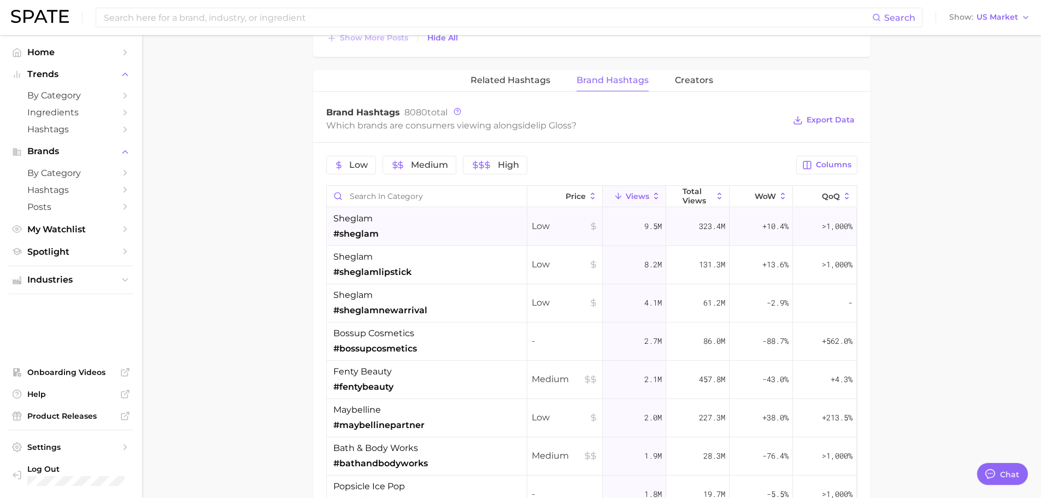
click at [433, 232] on div "sheglam #sheglam" at bounding box center [427, 227] width 200 height 38
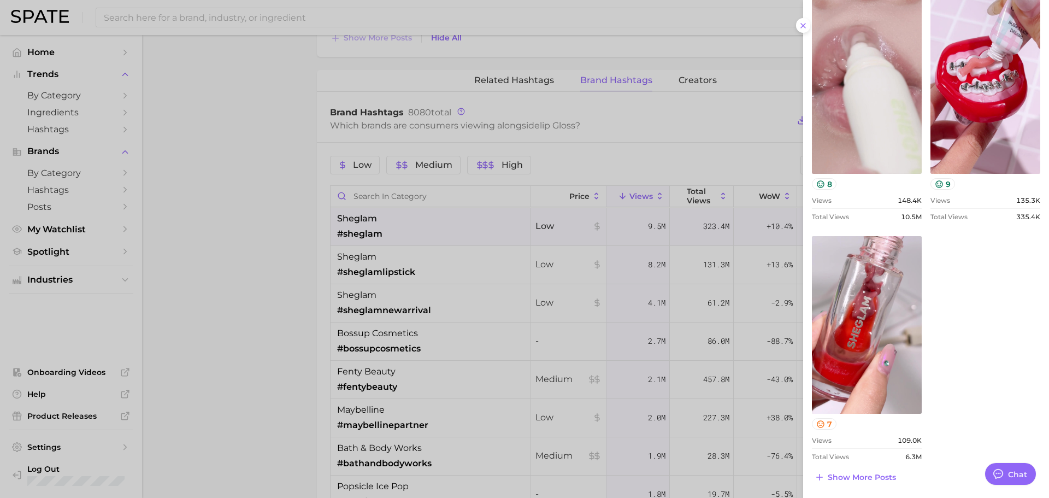
click at [598, 279] on div at bounding box center [524, 249] width 1049 height 498
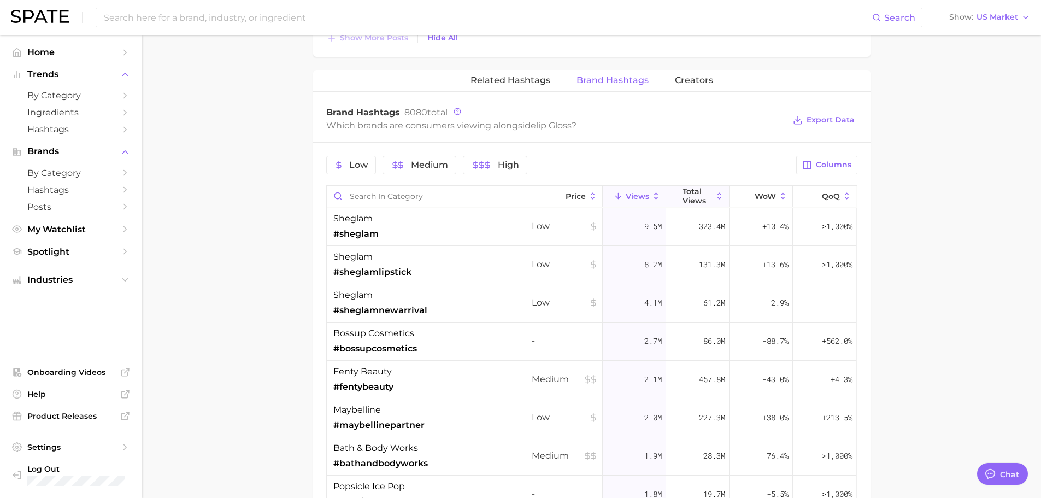
click at [682, 187] on span "Total Views" at bounding box center [697, 195] width 30 height 17
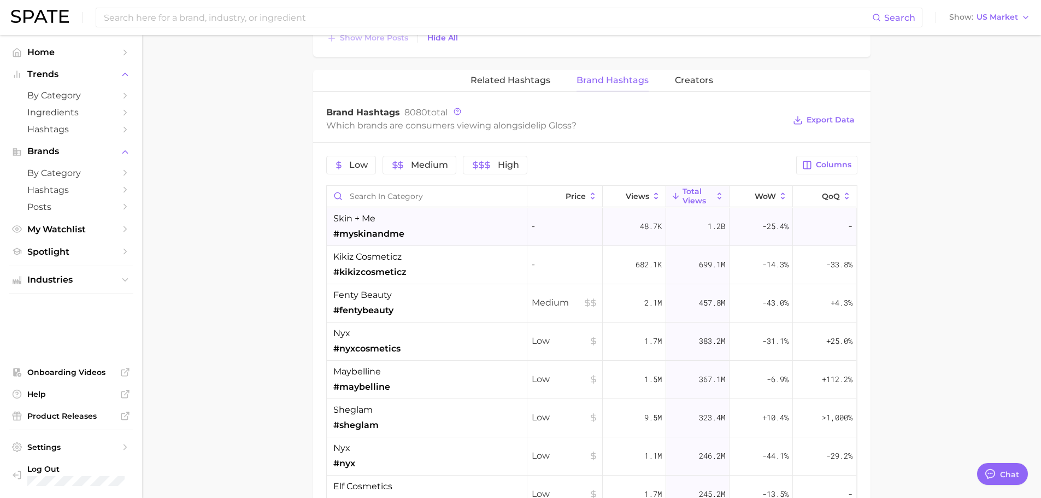
click at [581, 231] on span "-" at bounding box center [565, 226] width 66 height 13
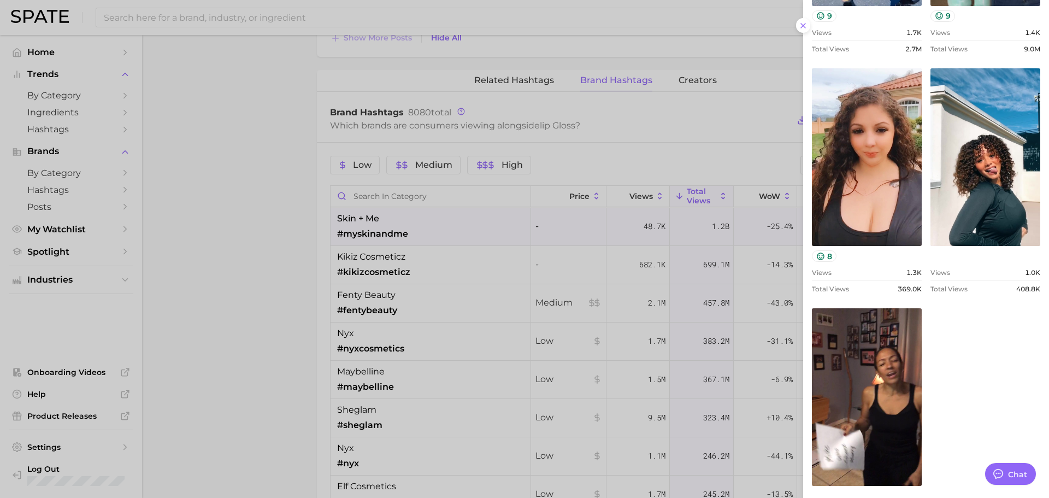
click at [492, 279] on div at bounding box center [524, 249] width 1049 height 498
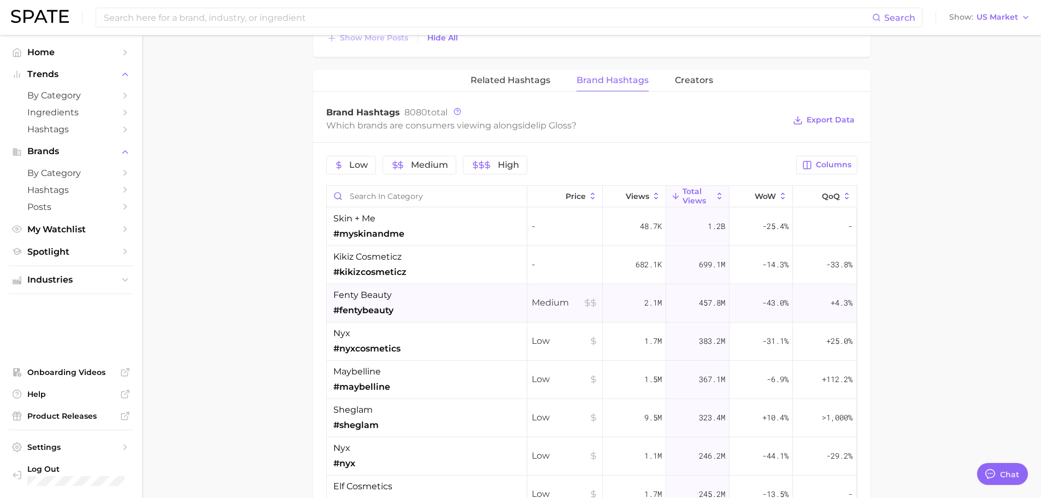
click at [462, 309] on div "fenty beauty #fentybeauty" at bounding box center [427, 303] width 200 height 38
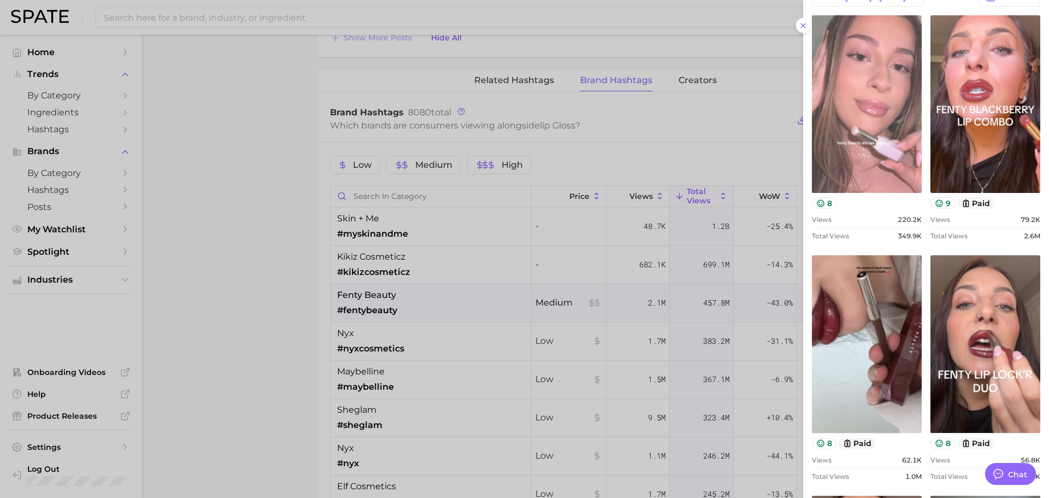
click at [891, 157] on link "view post on TikTok" at bounding box center [867, 104] width 110 height 178
